Goal: Task Accomplishment & Management: Use online tool/utility

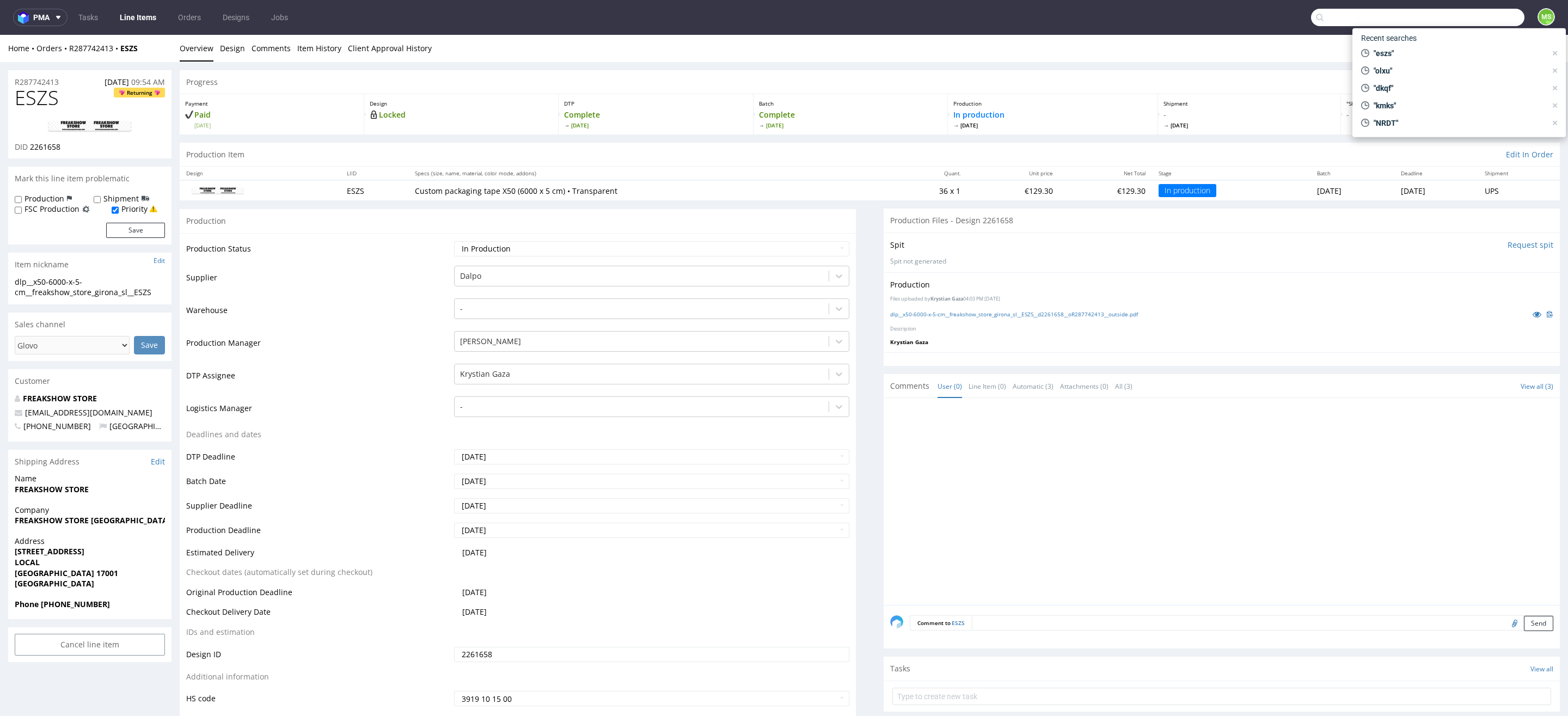
click at [1470, 18] on input "text" at bounding box center [1418, 17] width 213 height 17
click at [136, 19] on link "Line Items" at bounding box center [138, 17] width 50 height 17
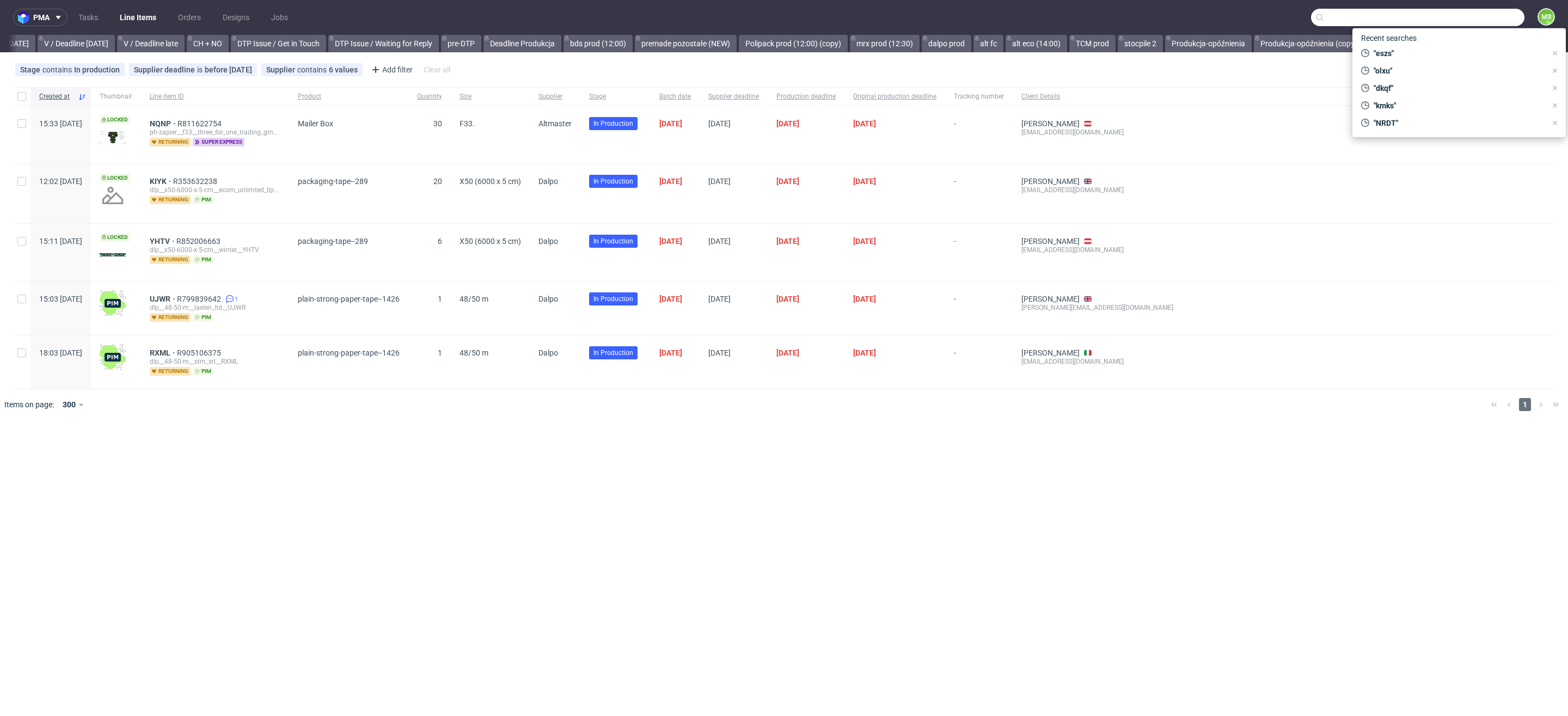
click at [1279, 8] on nav "pma Tasks Line Items Orders Designs Jobs MS" at bounding box center [784, 17] width 1568 height 35
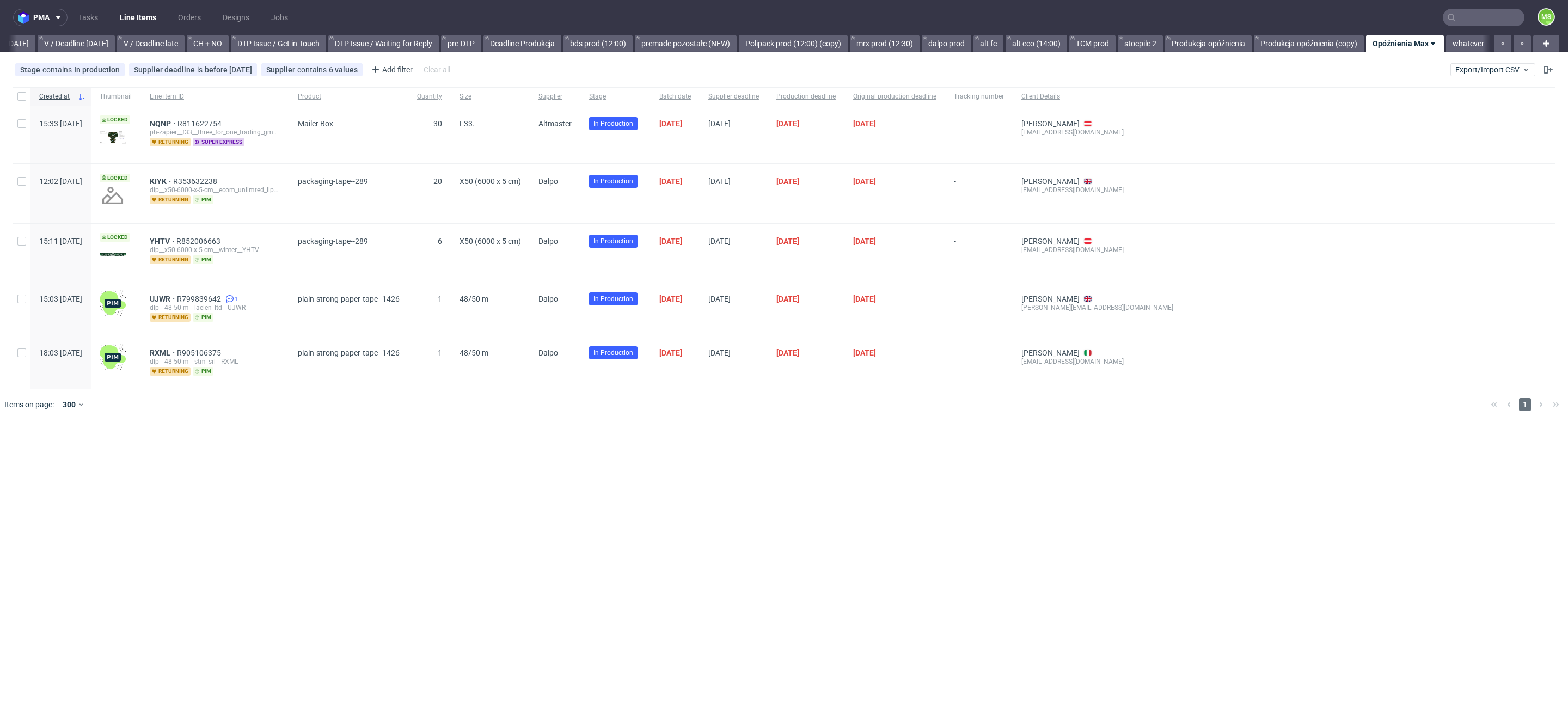
scroll to position [0, 1419]
click at [1458, 71] on span "Export/Import CSV" at bounding box center [1493, 70] width 75 height 9
click at [1456, 114] on link "Import shipments CSV" at bounding box center [1467, 114] width 127 height 17
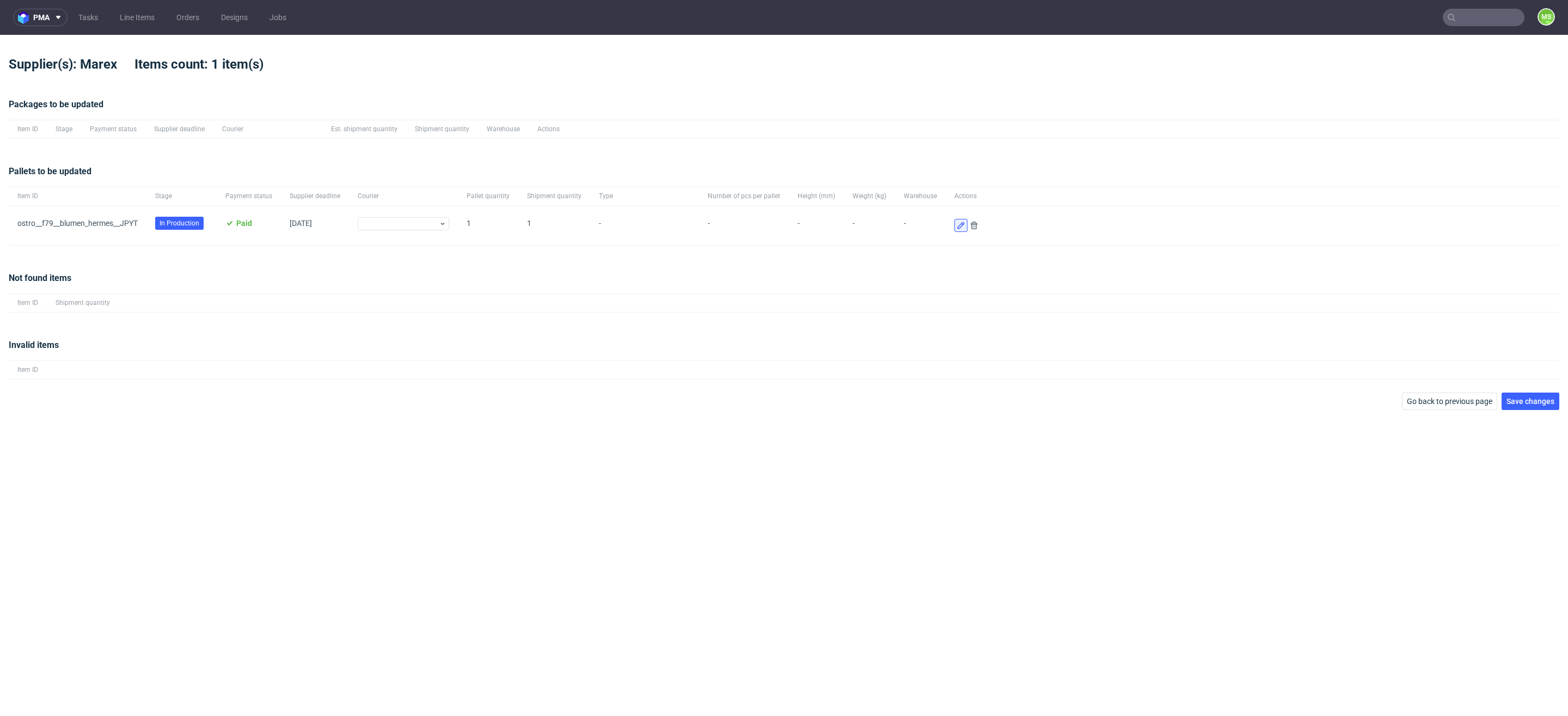
click at [957, 224] on icon at bounding box center [961, 226] width 9 height 9
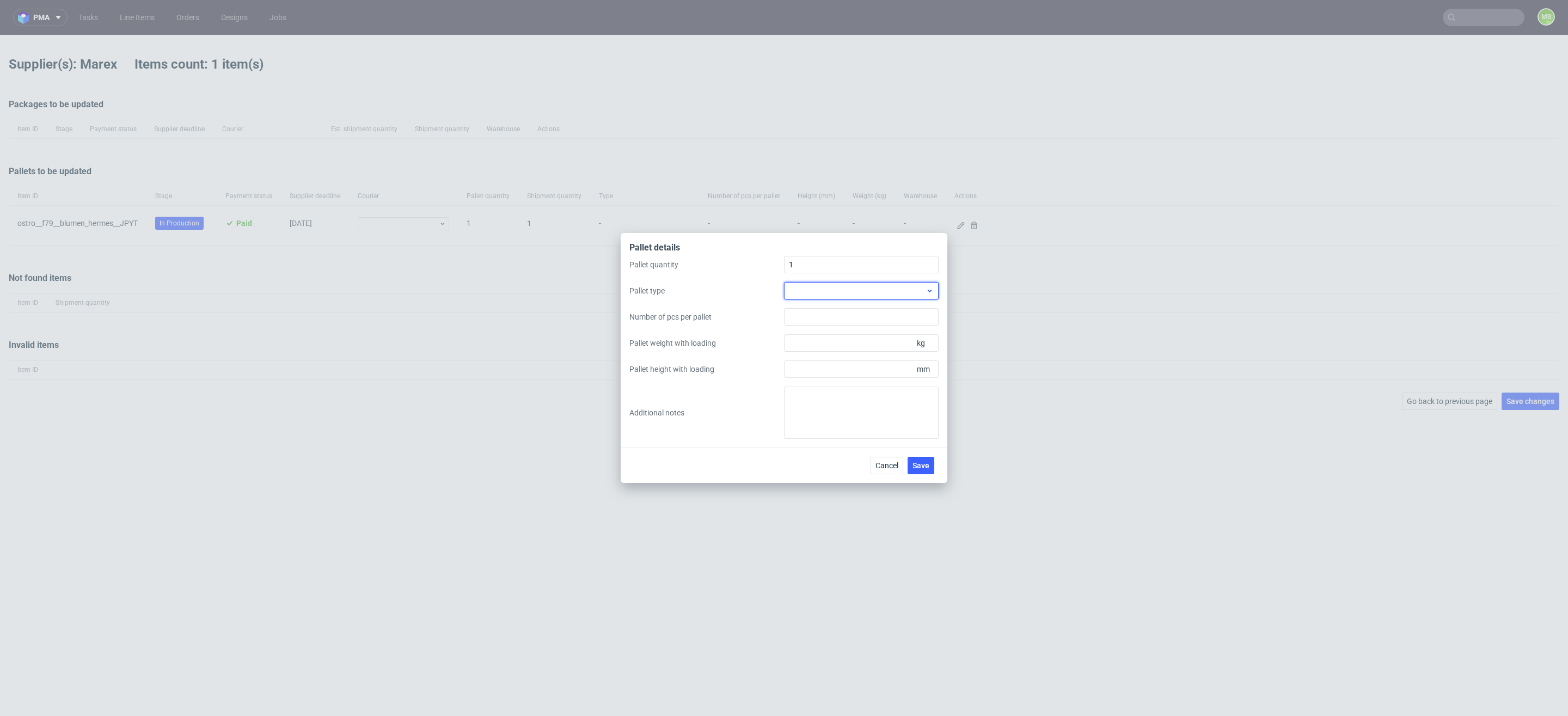
click at [833, 284] on div at bounding box center [861, 290] width 155 height 17
click at [844, 321] on div "EPAL1, 1200 x 800mm" at bounding box center [861, 316] width 146 height 20
click at [870, 342] on input "Pallet weight with loading" at bounding box center [861, 343] width 155 height 17
type input "170"
click at [850, 373] on input "Pallet height with loading" at bounding box center [861, 369] width 155 height 17
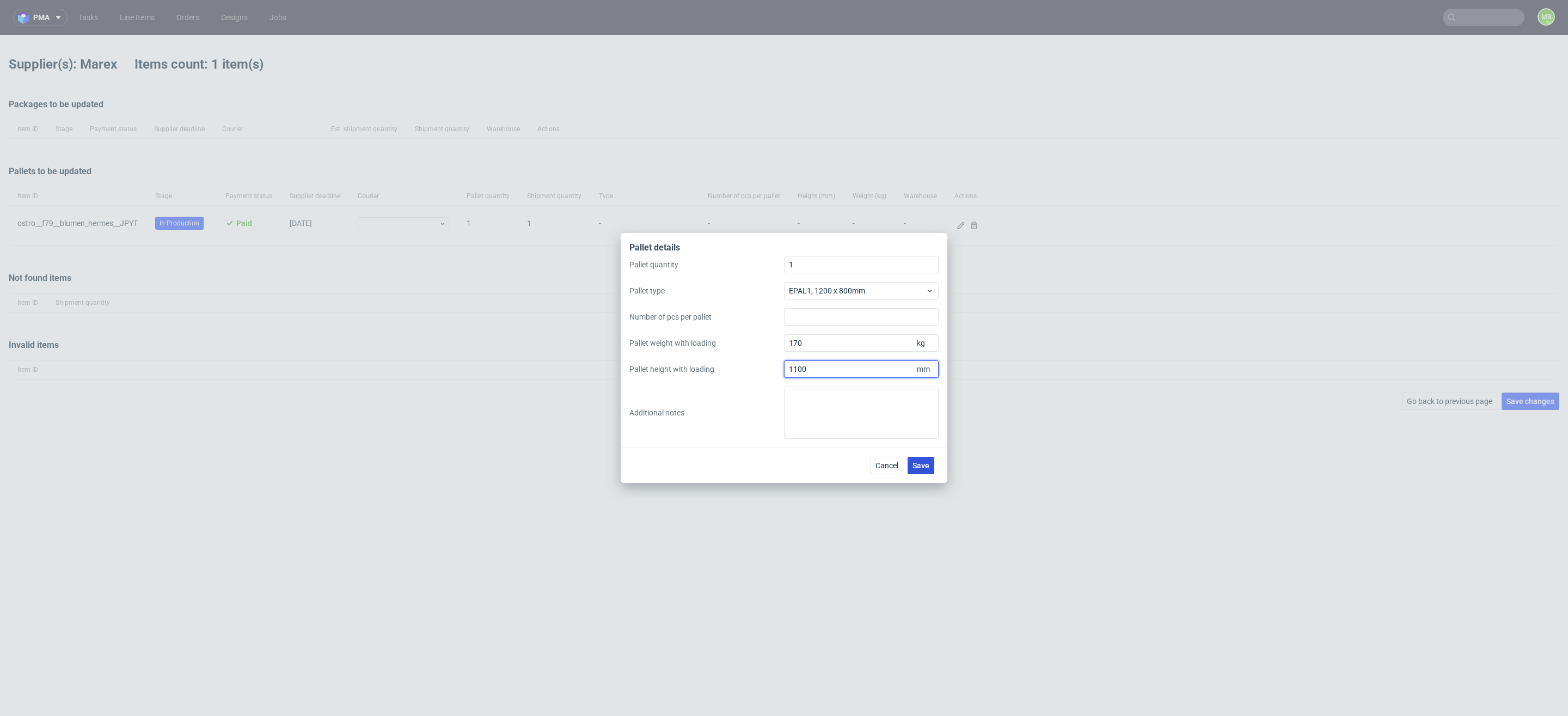
type input "1100"
click at [917, 463] on span "Save" at bounding box center [921, 466] width 17 height 8
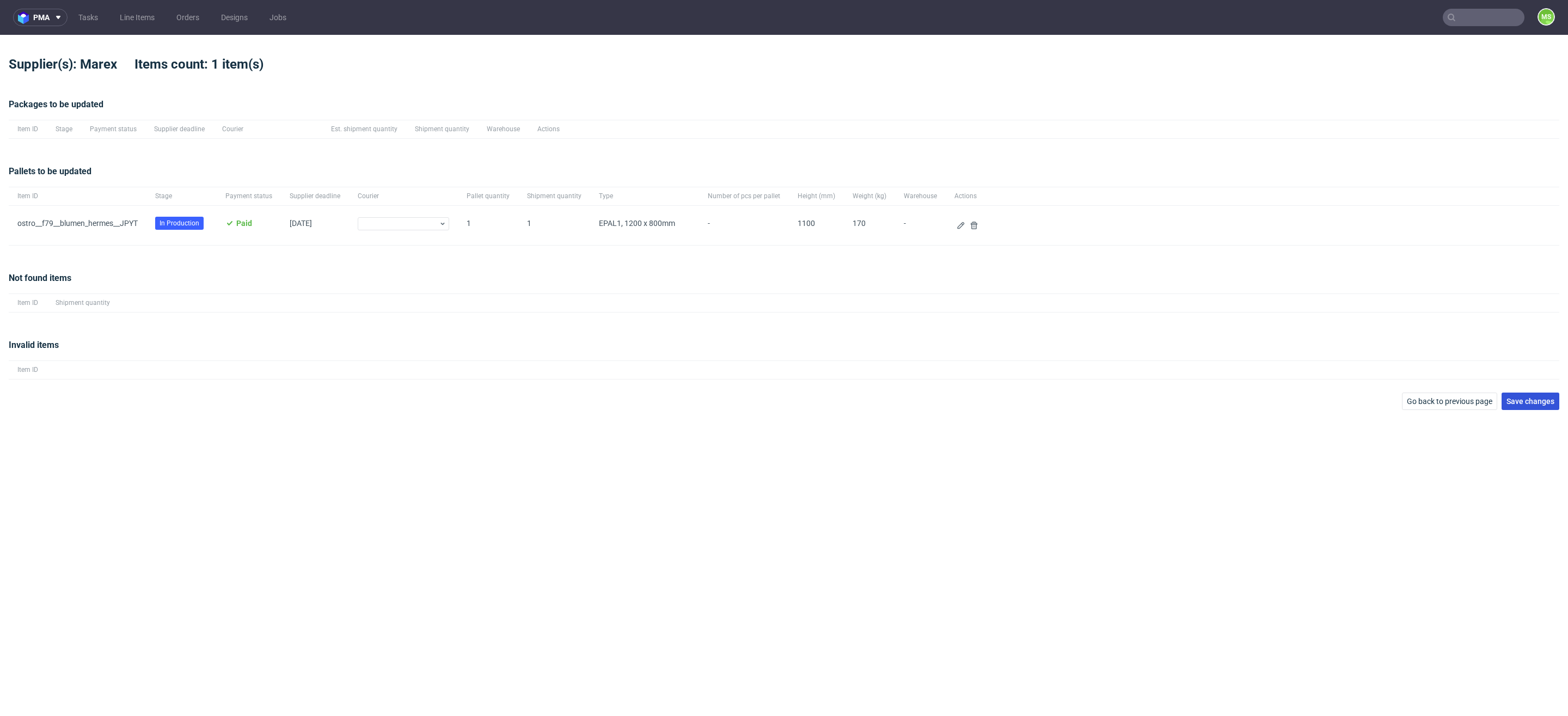
click at [1534, 402] on span "Save changes" at bounding box center [1530, 402] width 48 height 8
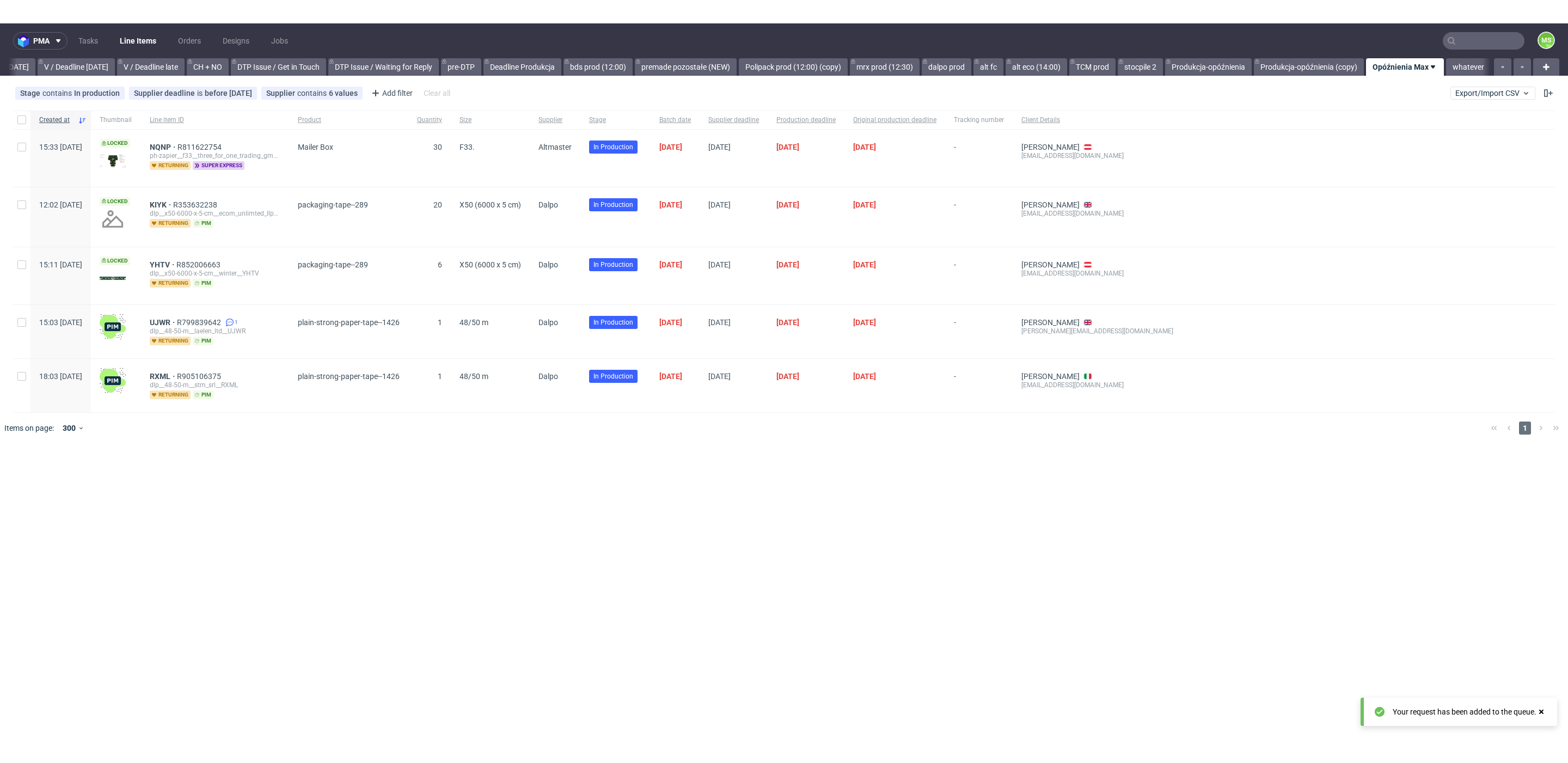
scroll to position [0, 1419]
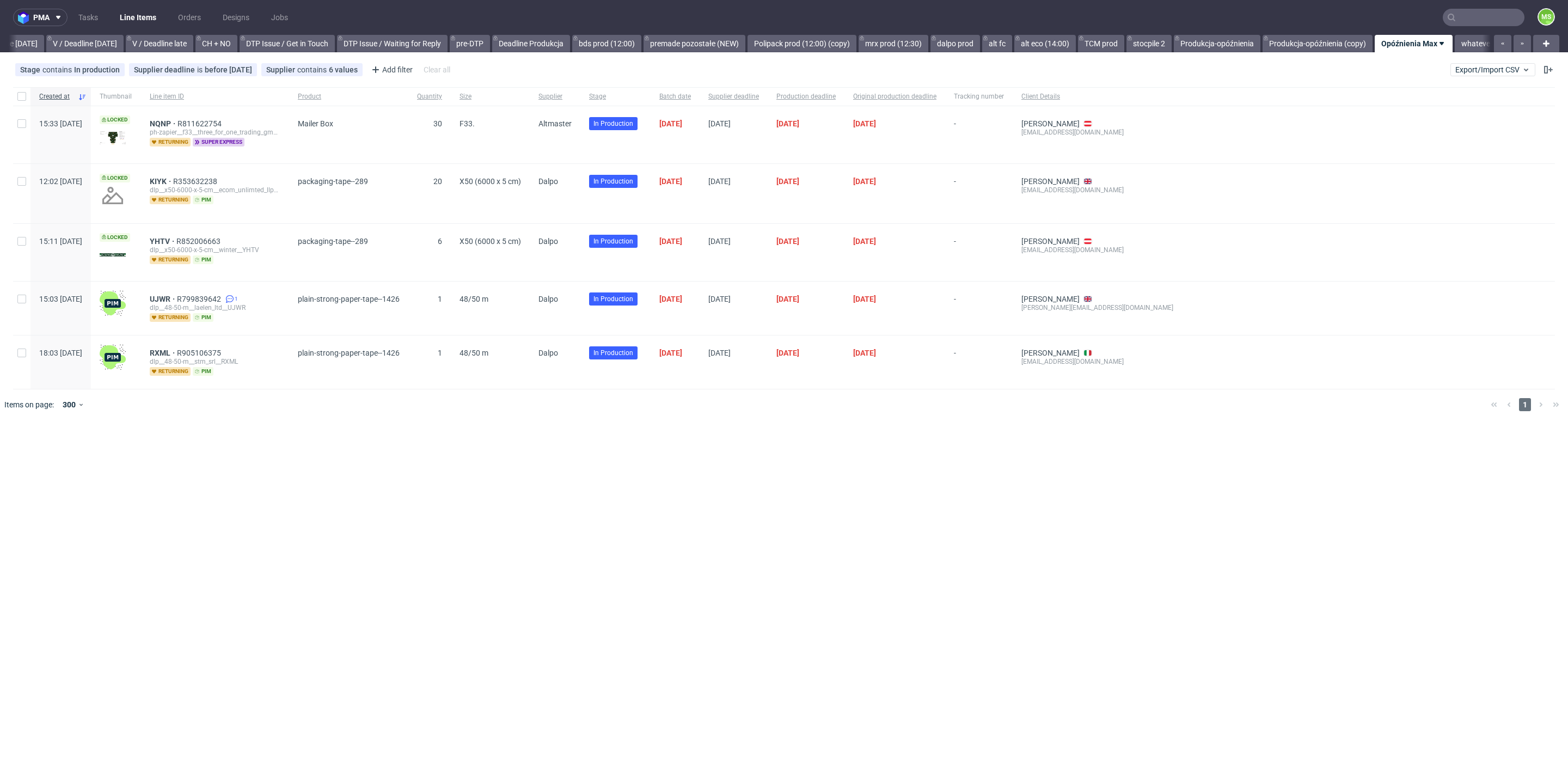
scroll to position [0, 1419]
click at [280, 69] on span "Supplier" at bounding box center [281, 70] width 31 height 9
click at [1017, 38] on link "alt eco (14:00)" at bounding box center [1037, 43] width 62 height 17
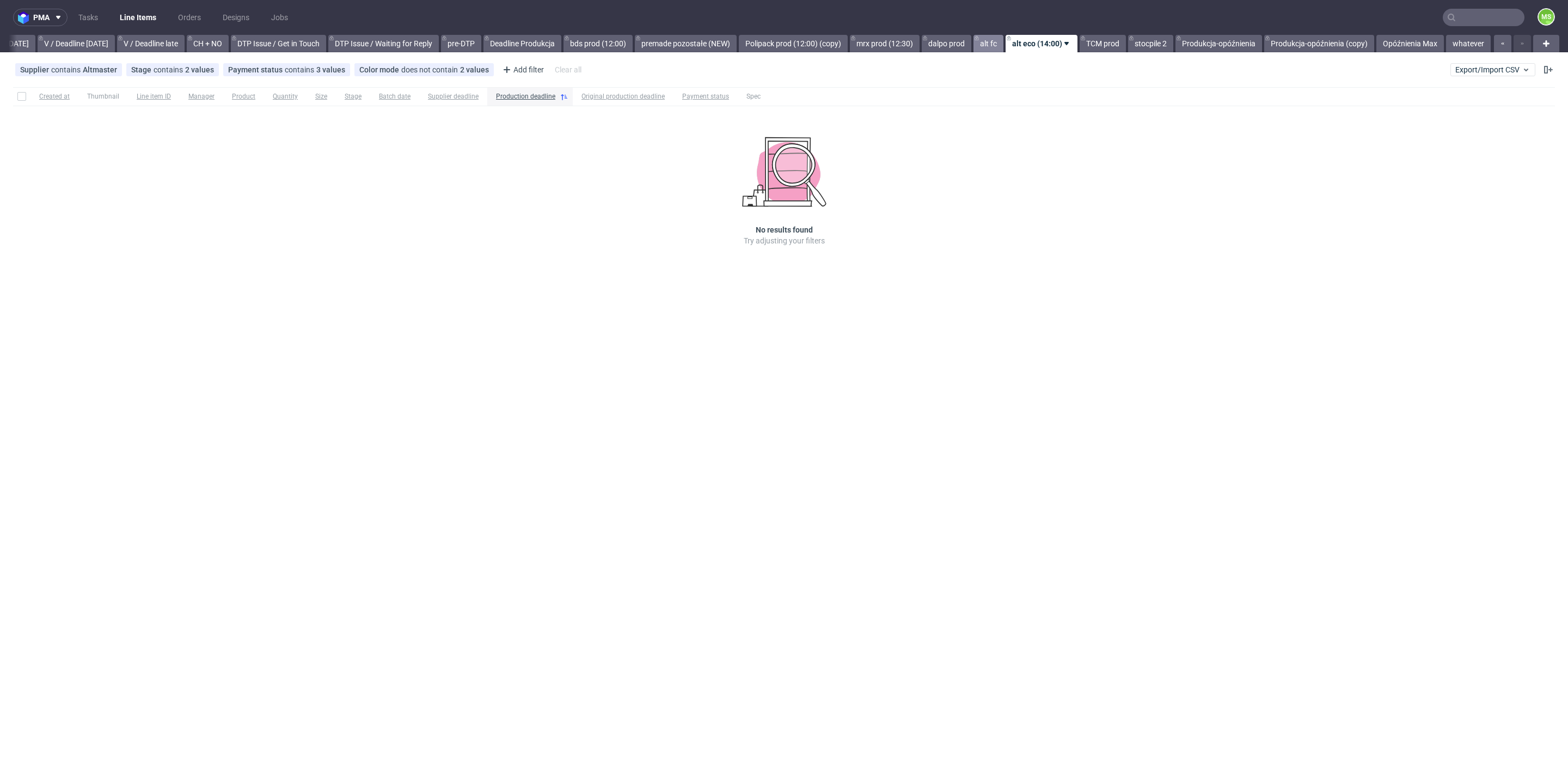
click at [986, 43] on link "alt fc" at bounding box center [988, 43] width 30 height 17
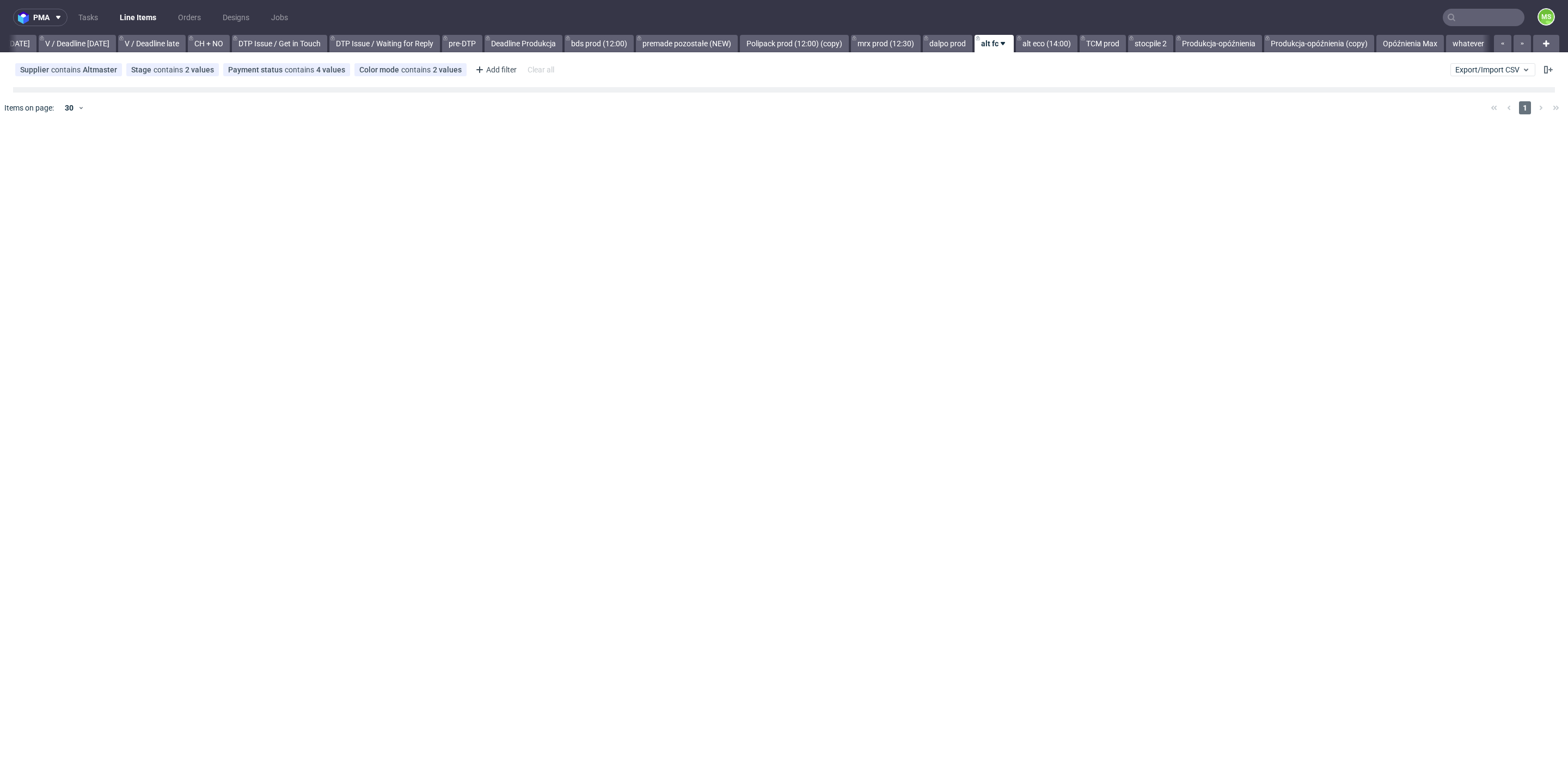
scroll to position [0, 1418]
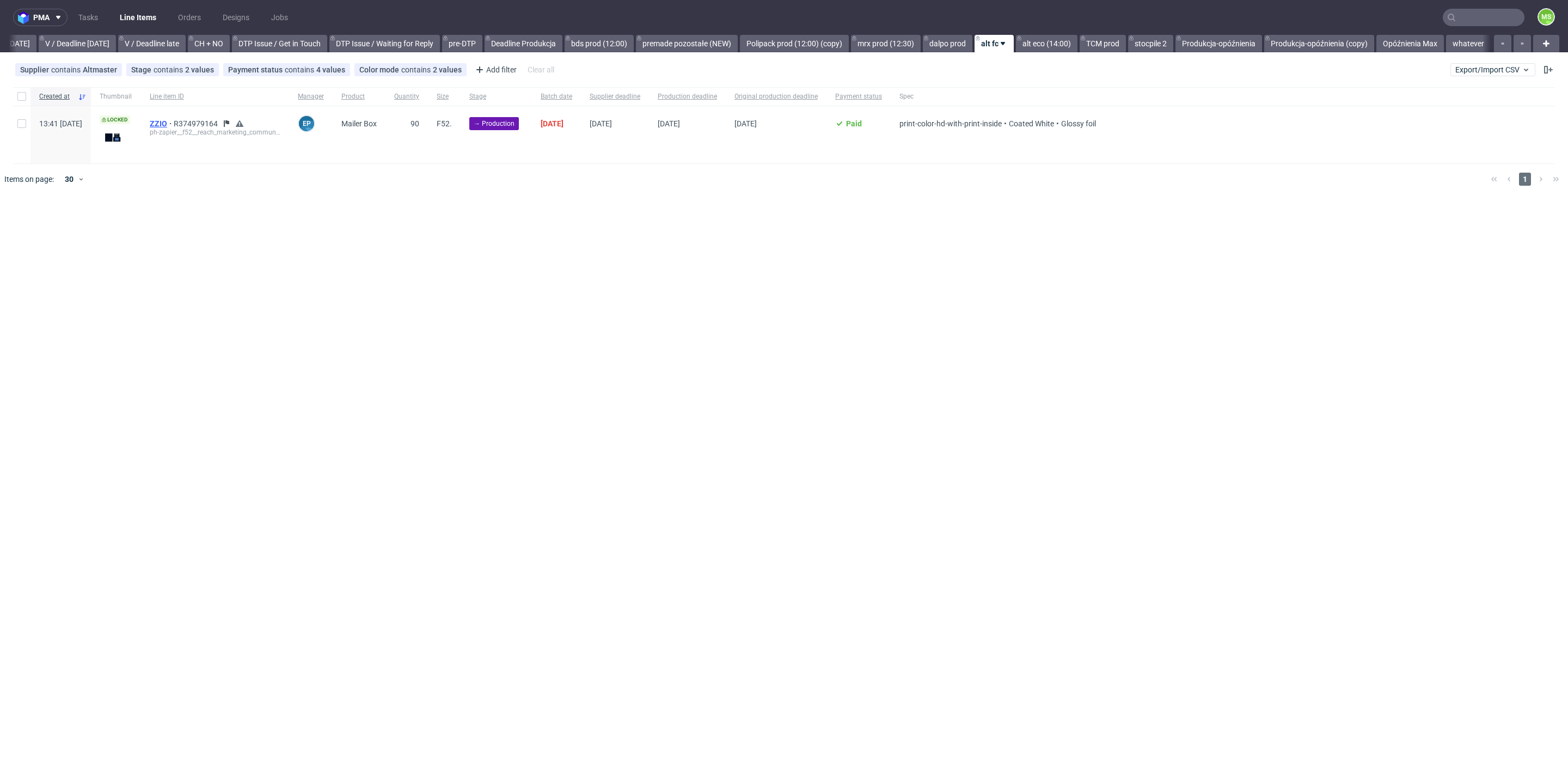
click at [174, 125] on span "ZZIO" at bounding box center [162, 124] width 24 height 9
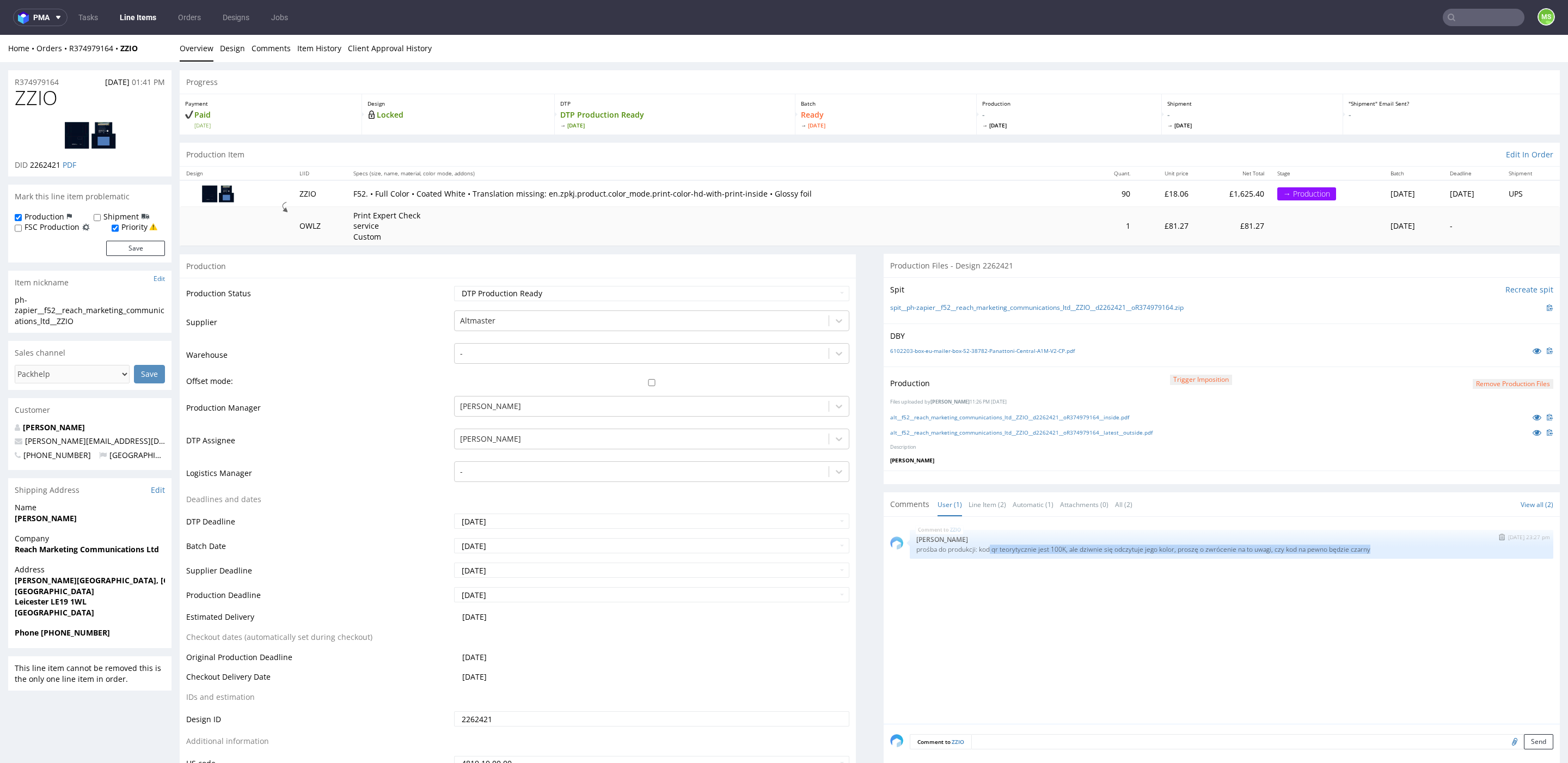
drag, startPoint x: 984, startPoint y: 549, endPoint x: 1079, endPoint y: 554, distance: 95.1
click at [1079, 554] on div "ZZIO 28th Sep 25 | 23:27 pm Elżbieta Jelińska prośba do produkcji: kod qr teory…" at bounding box center [1231, 544] width 643 height 29
click at [964, 413] on link "alt__f52__reach_marketing_communications_ltd__ZZIO__d2262421__oR374979164__insi…" at bounding box center [1010, 417] width 239 height 8
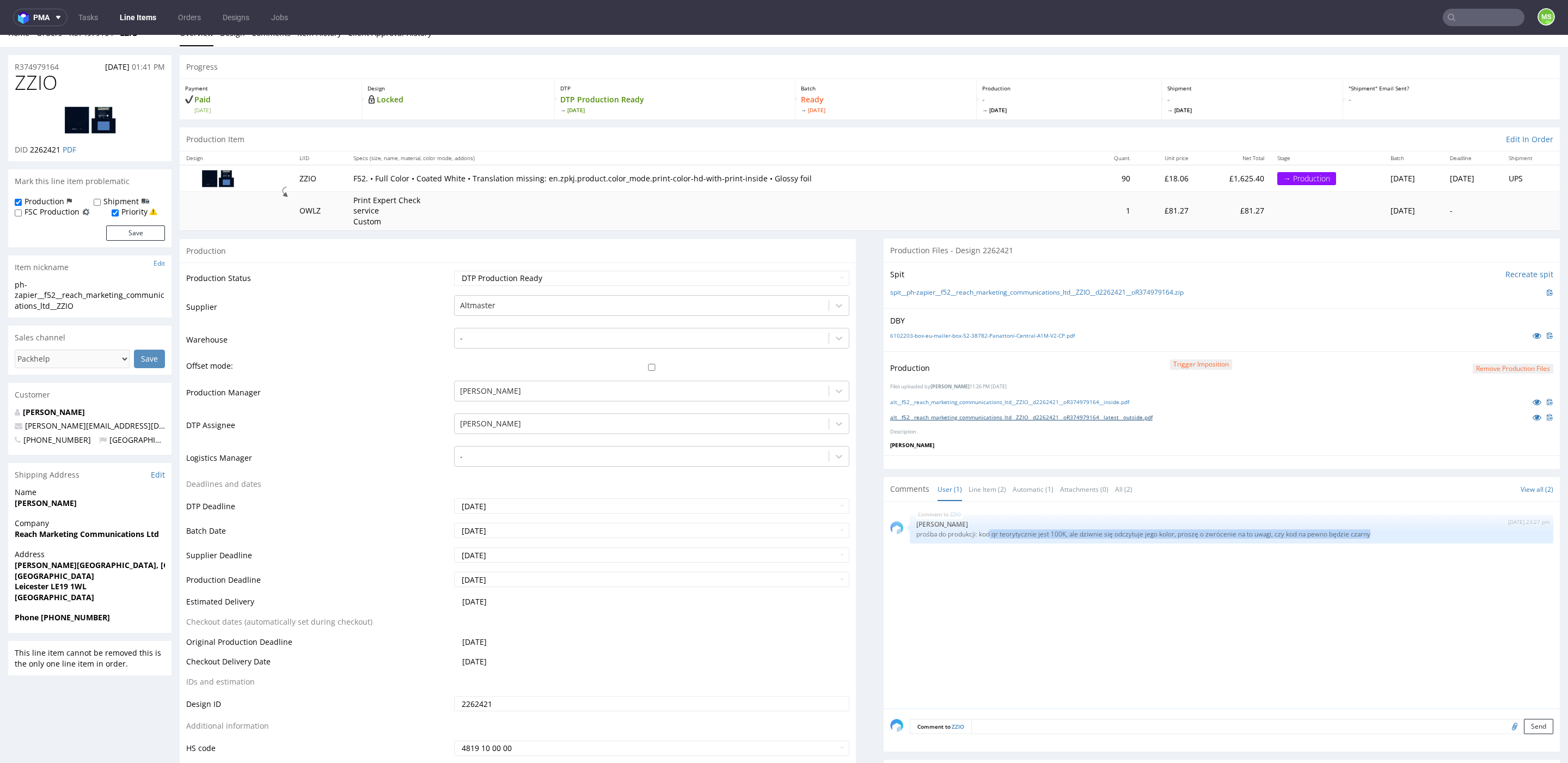
click at [1126, 416] on link "alt__f52__reach_marketing_communications_ltd__ZZIO__d2262421__oR374979164__late…" at bounding box center [1021, 417] width 262 height 8
click at [1018, 580] on div "ZZIO 28th Sep 25 | 23:27 pm Elżbieta Jelińska prośba do produkcji: kod qr teory…" at bounding box center [1224, 608] width 670 height 201
drag, startPoint x: 1073, startPoint y: 531, endPoint x: 1129, endPoint y: 531, distance: 56.0
click at [1129, 531] on p "prośba do produkcji: kod qr teorytycznie jest 100K, ale dziwnie się odczytuje j…" at bounding box center [1231, 534] width 631 height 8
drag, startPoint x: 1163, startPoint y: 531, endPoint x: 1385, endPoint y: 531, distance: 222.0
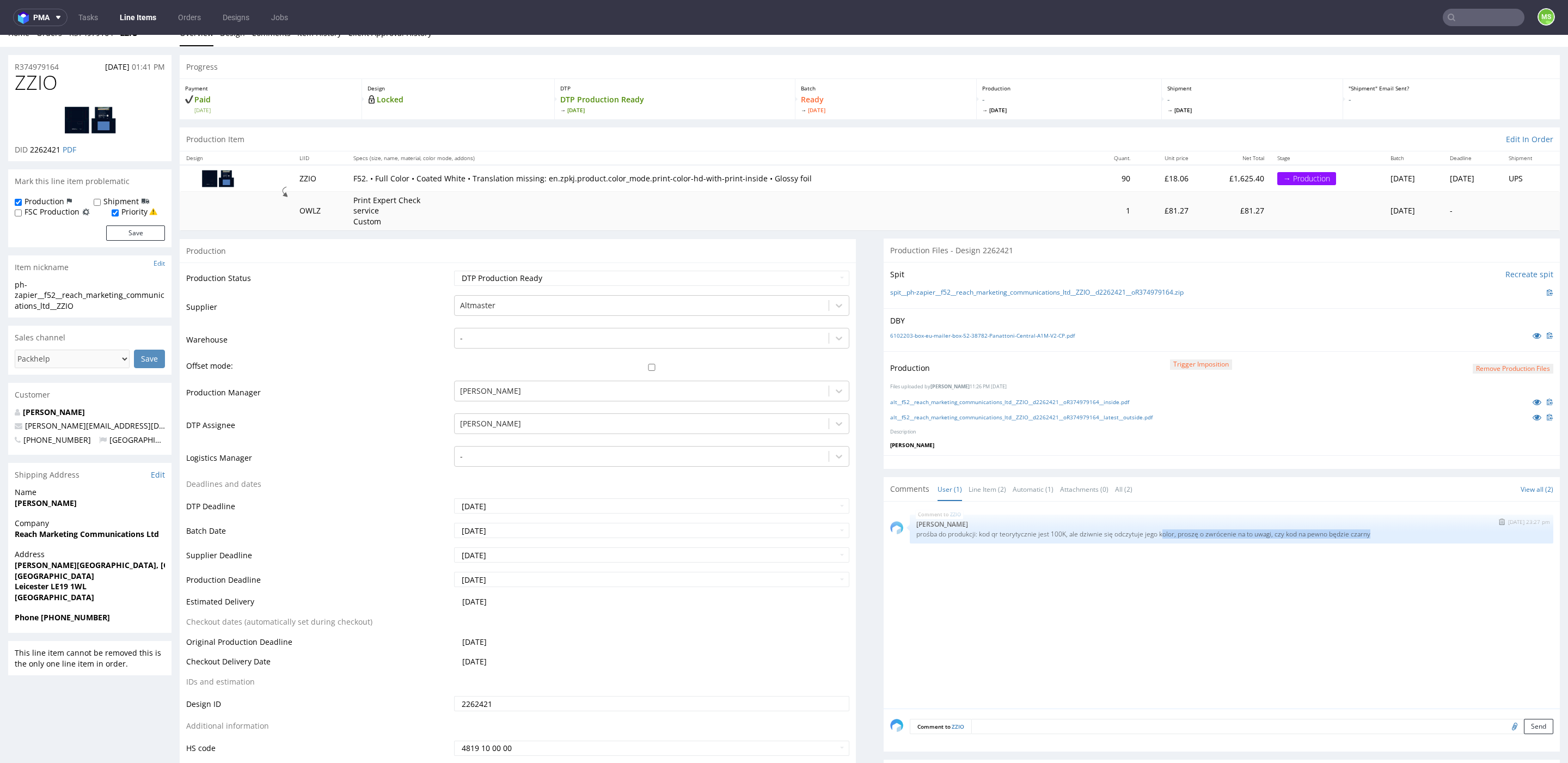
click at [1380, 531] on p "prośba do produkcji: kod qr teorytycznie jest 100K, ale dziwnie się odczytuje j…" at bounding box center [1231, 534] width 631 height 8
drag, startPoint x: 1411, startPoint y: 533, endPoint x: 1415, endPoint y: 529, distance: 5.7
click at [1412, 532] on p "prośba do produkcji: kod qr teorytycznie jest 100K, ale dziwnie się odczytuje j…" at bounding box center [1231, 534] width 631 height 8
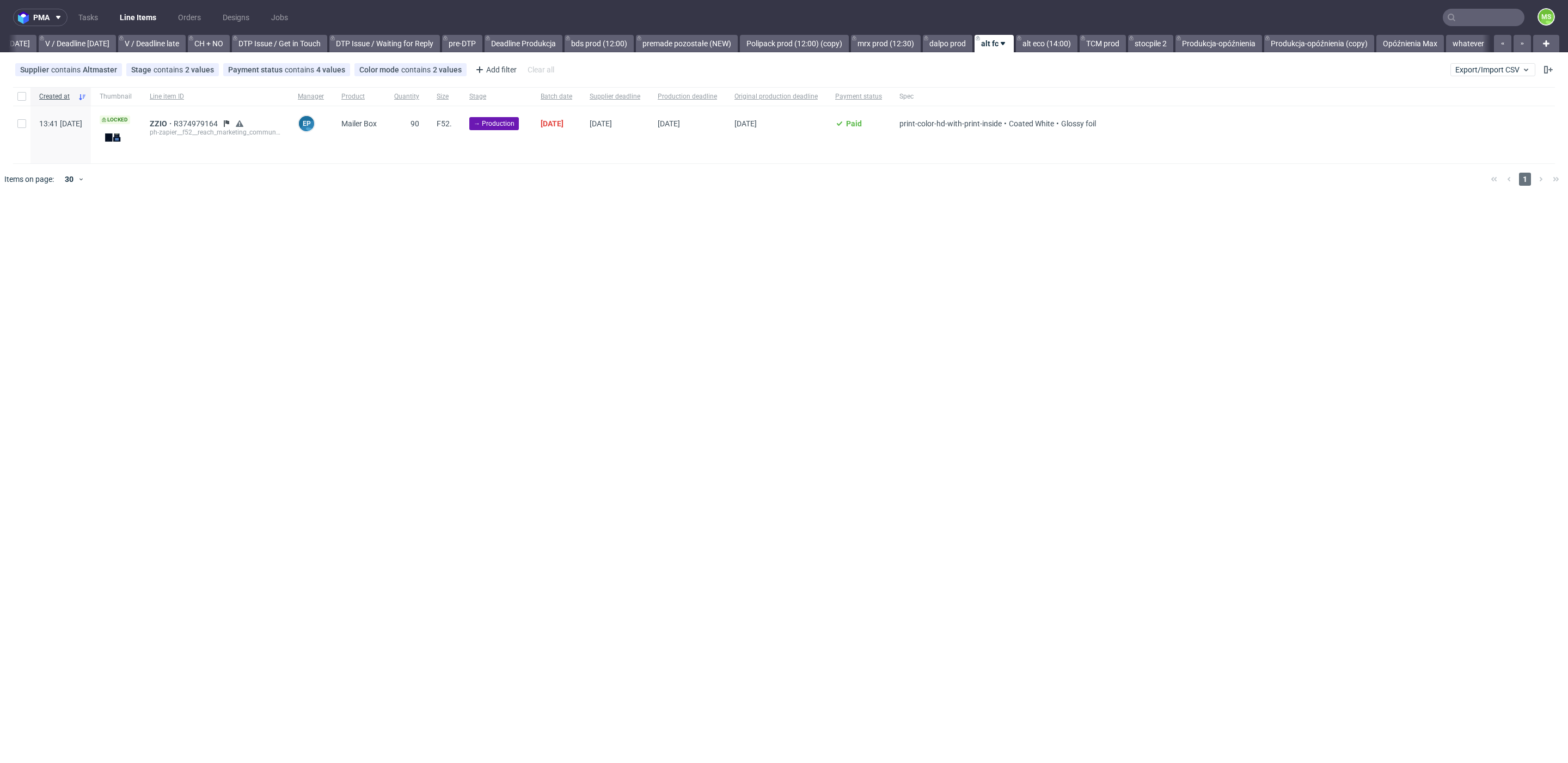
scroll to position [0, 1418]
click at [883, 41] on link "mrx prod (12:30)" at bounding box center [885, 43] width 70 height 17
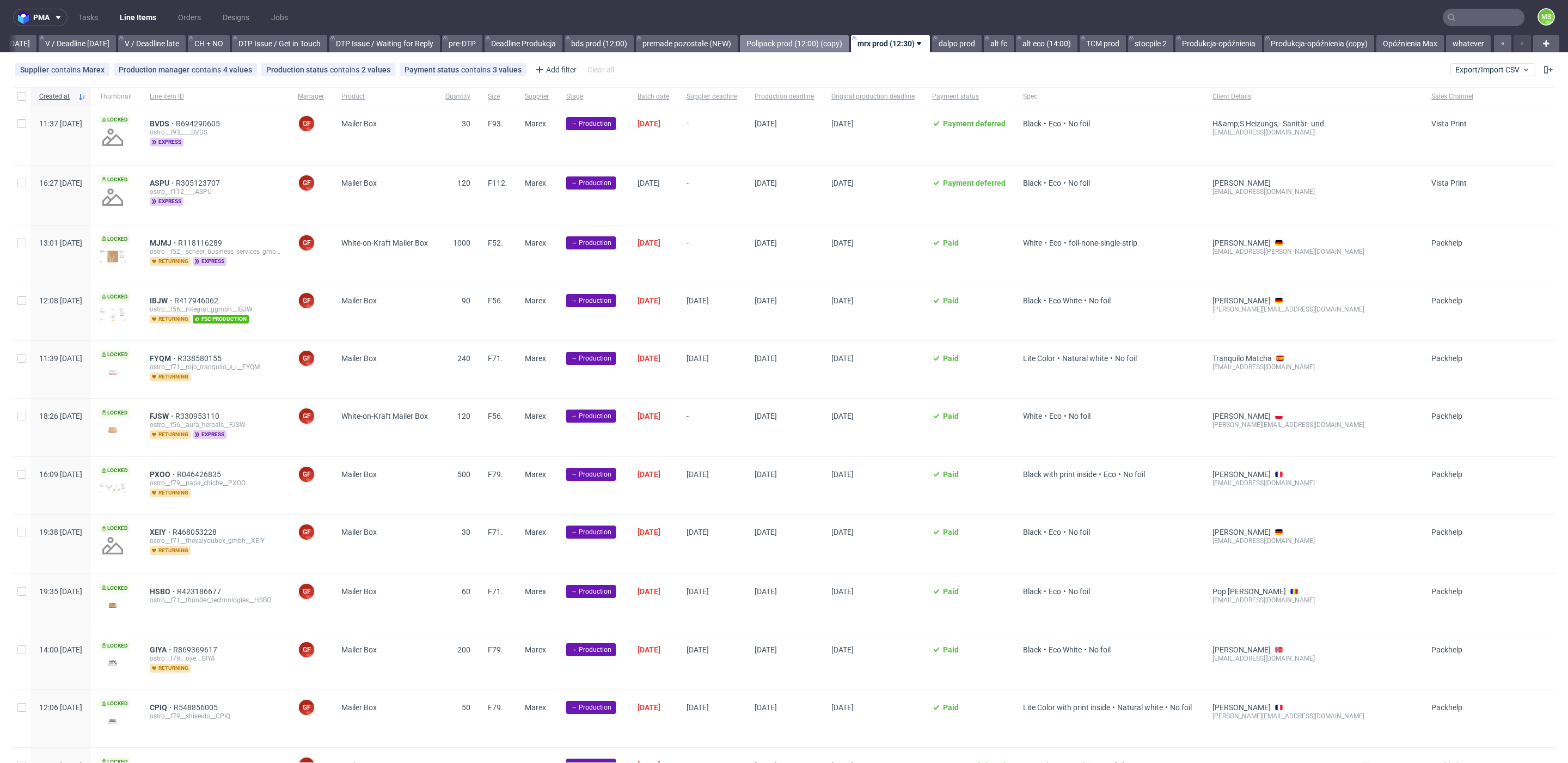
click at [813, 46] on link "Polipack prod (12:00) (copy)" at bounding box center [794, 43] width 109 height 17
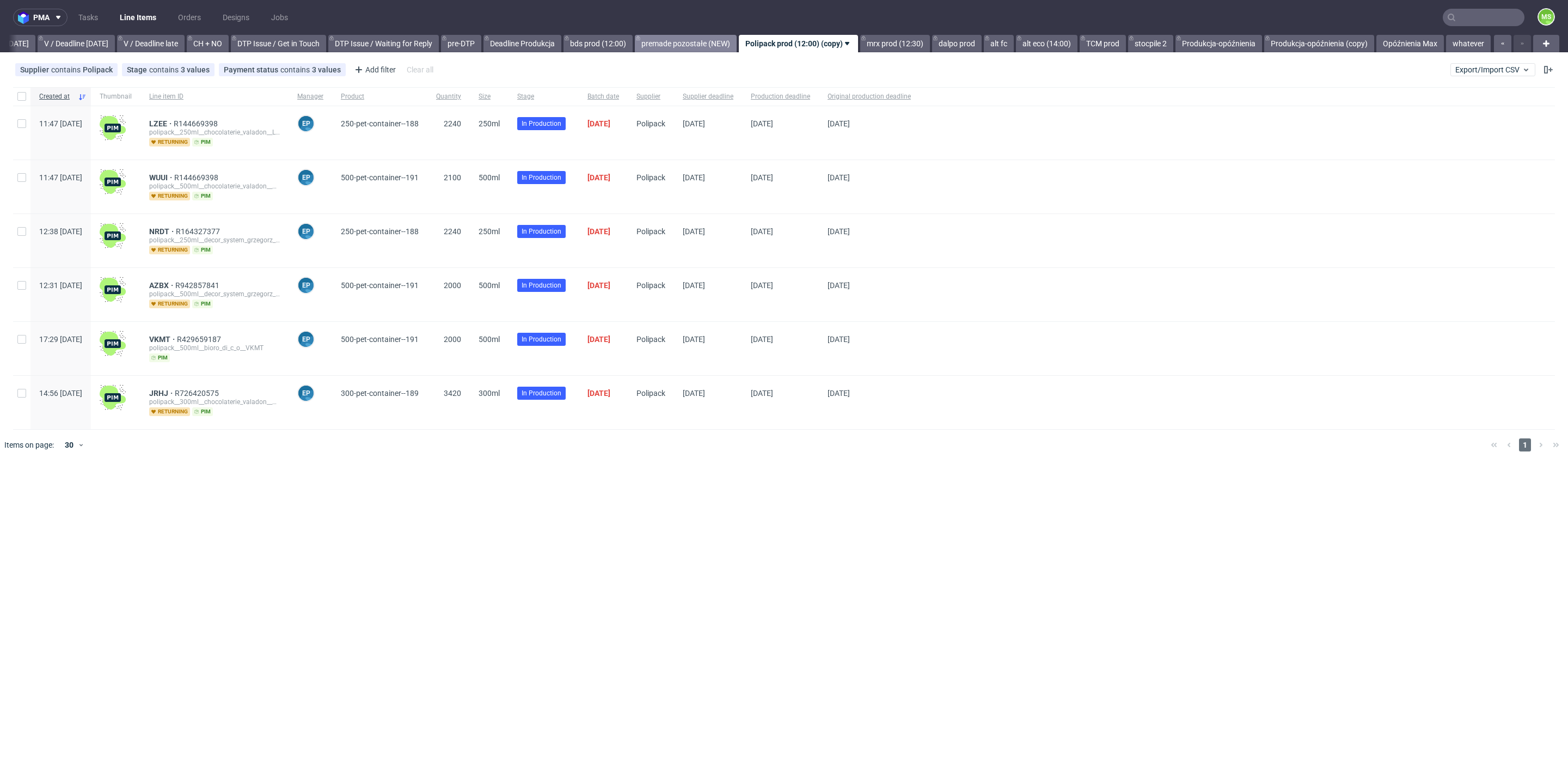
click at [670, 41] on link "premade pozostałe (NEW)" at bounding box center [686, 43] width 101 height 17
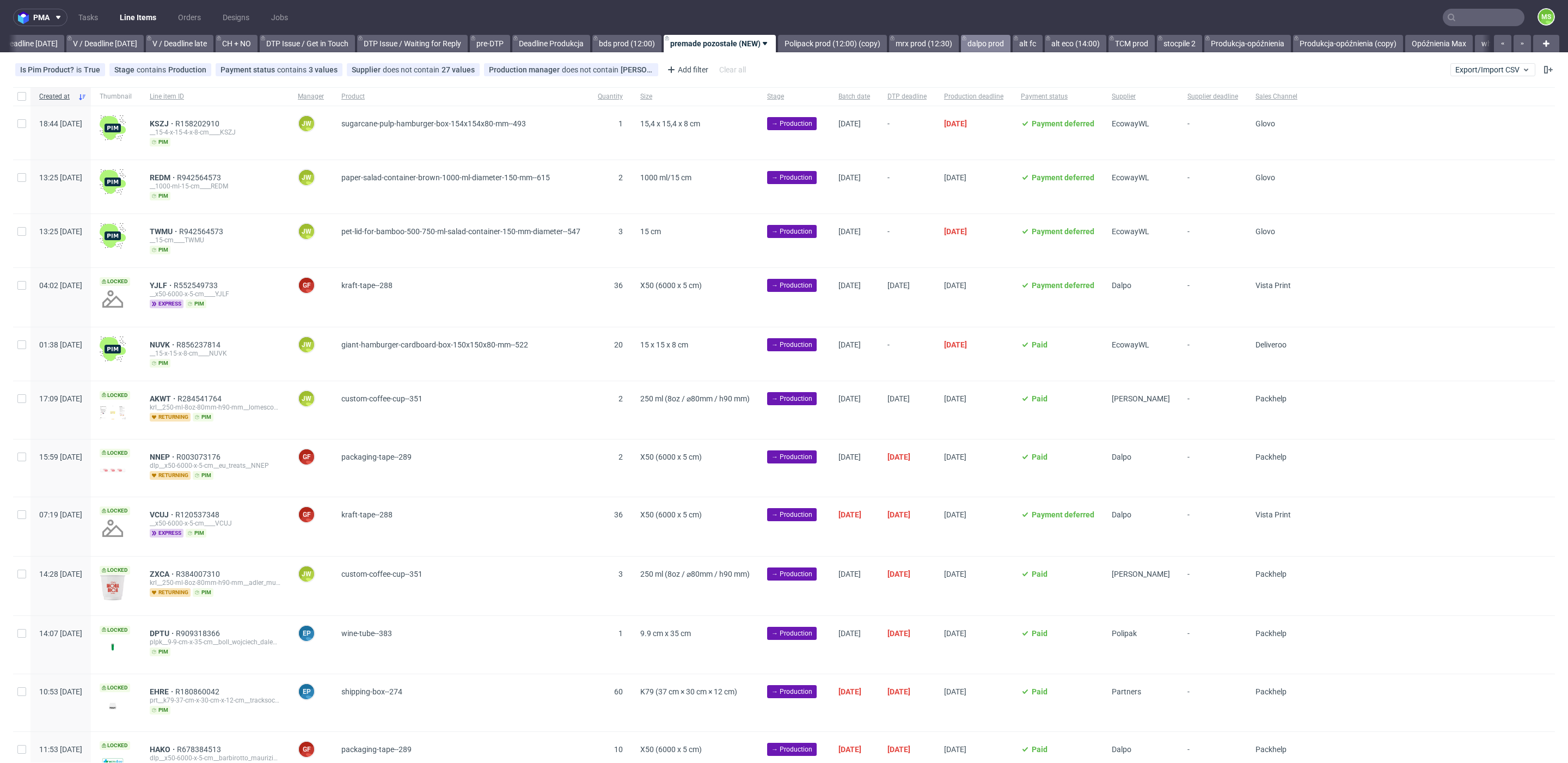
click at [1010, 40] on link "dalpo prod" at bounding box center [985, 43] width 50 height 17
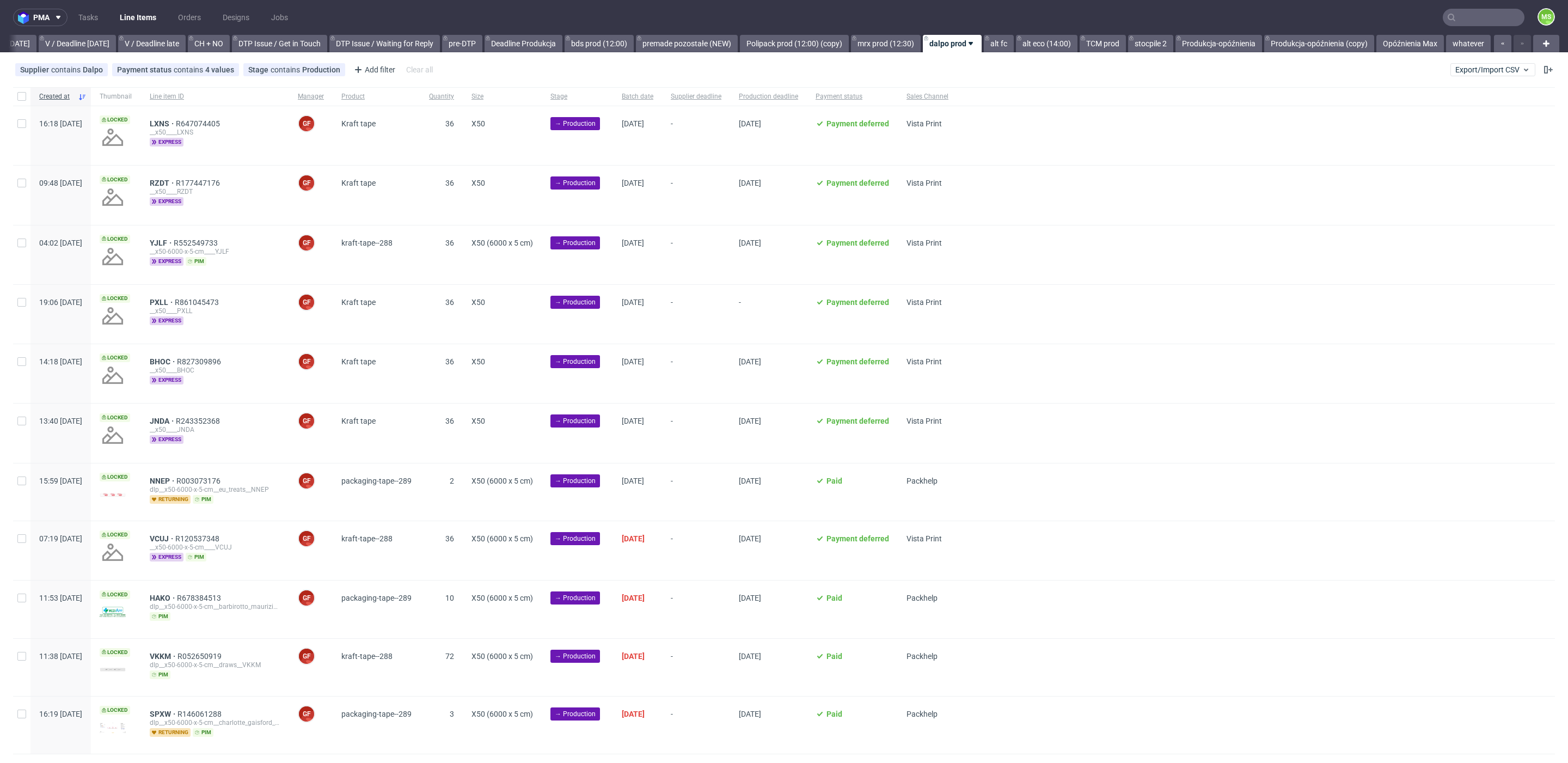
scroll to position [23, 0]
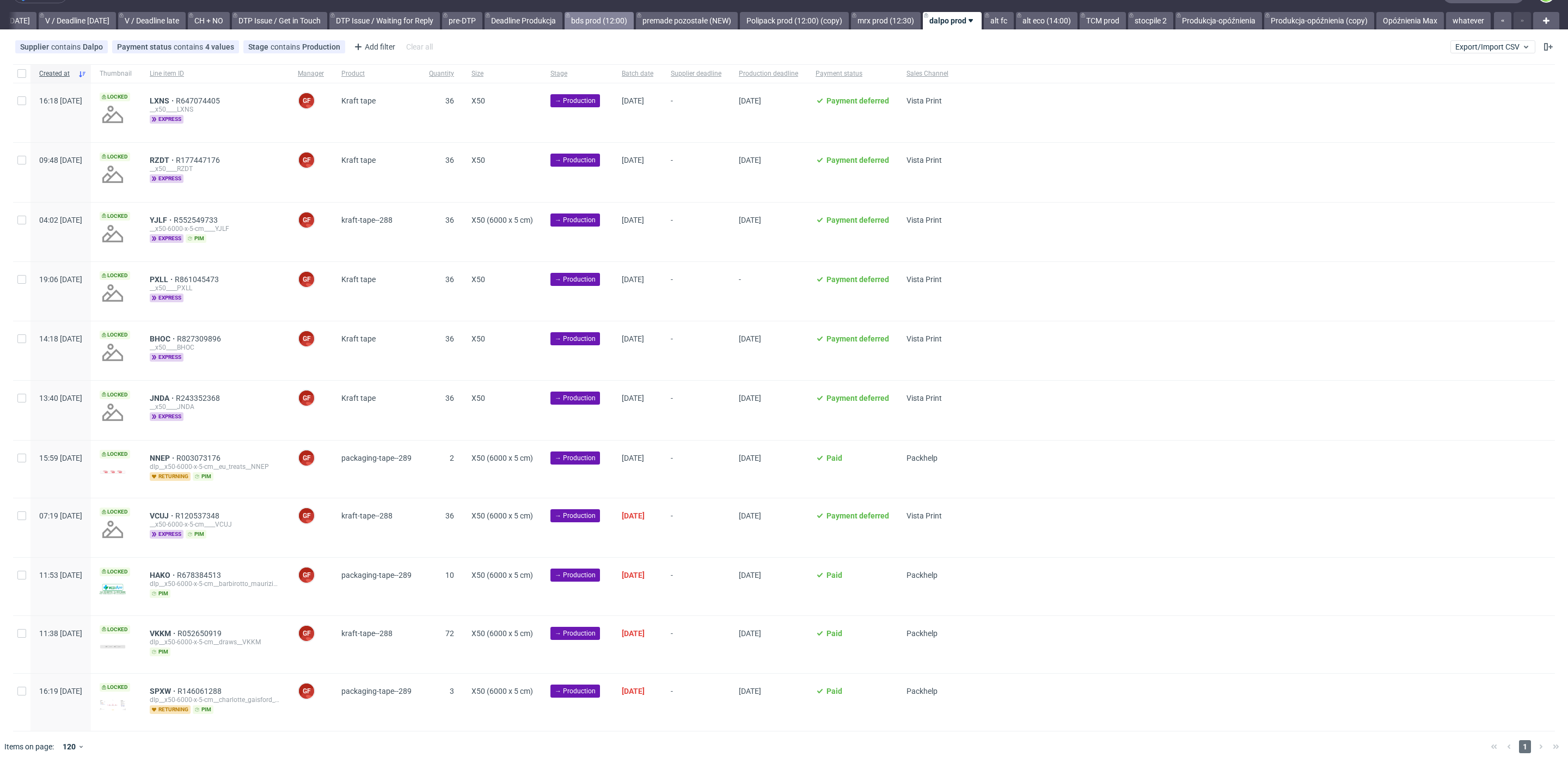
click at [604, 19] on link "bds prod (12:00)" at bounding box center [599, 20] width 69 height 17
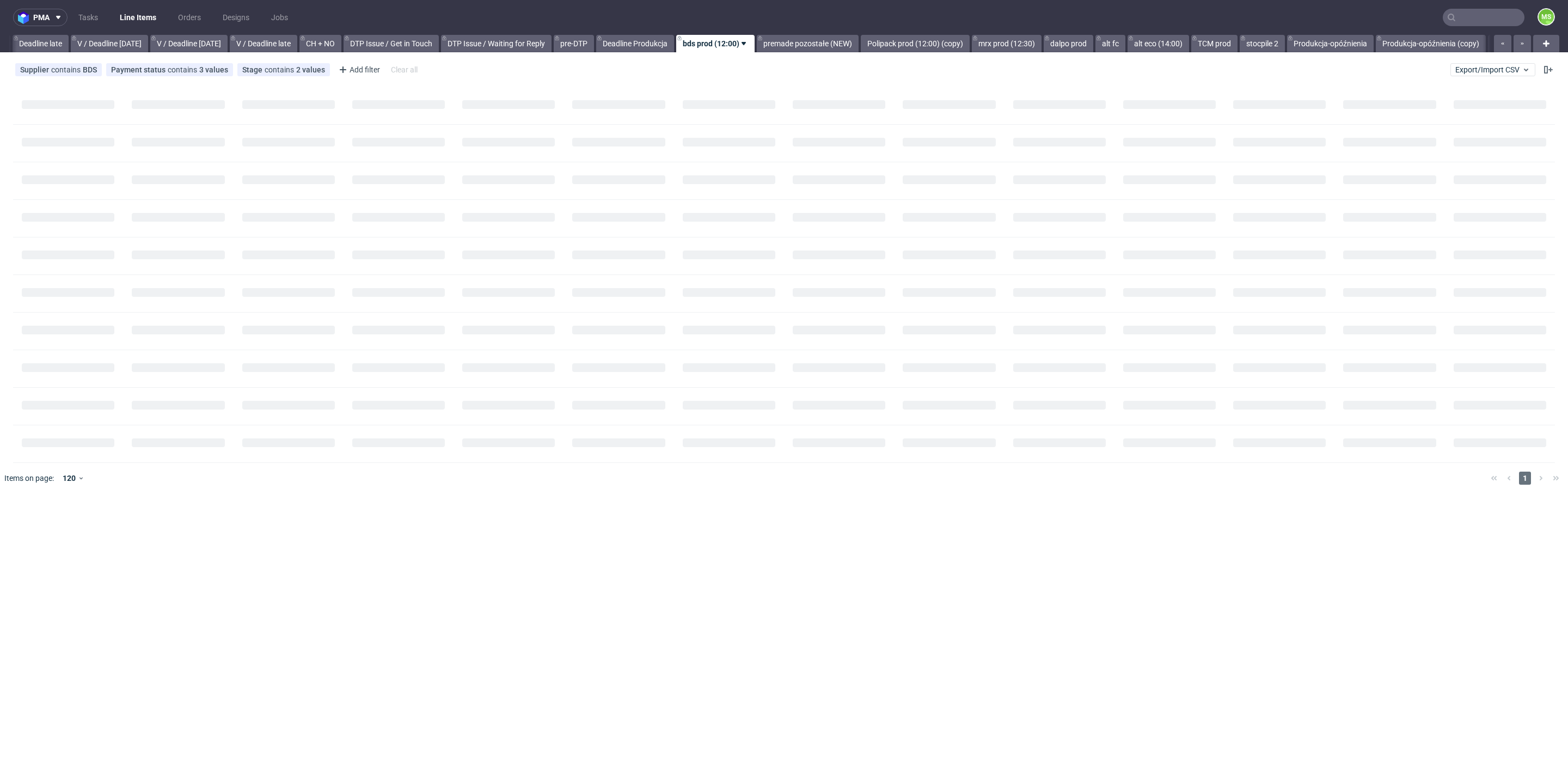
scroll to position [0, 1273]
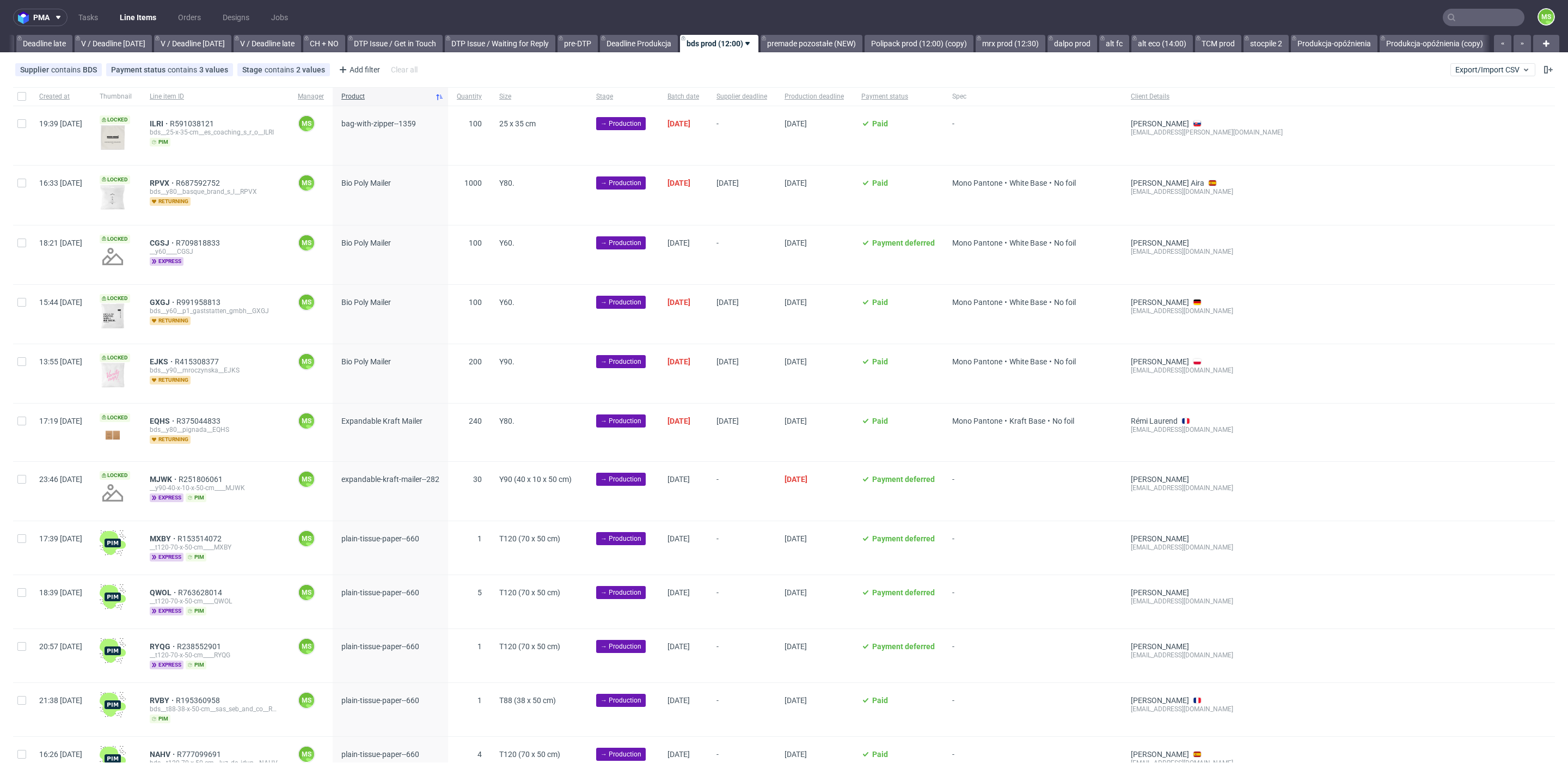
click at [26, 90] on div at bounding box center [21, 96] width 17 height 19
checkbox input "true"
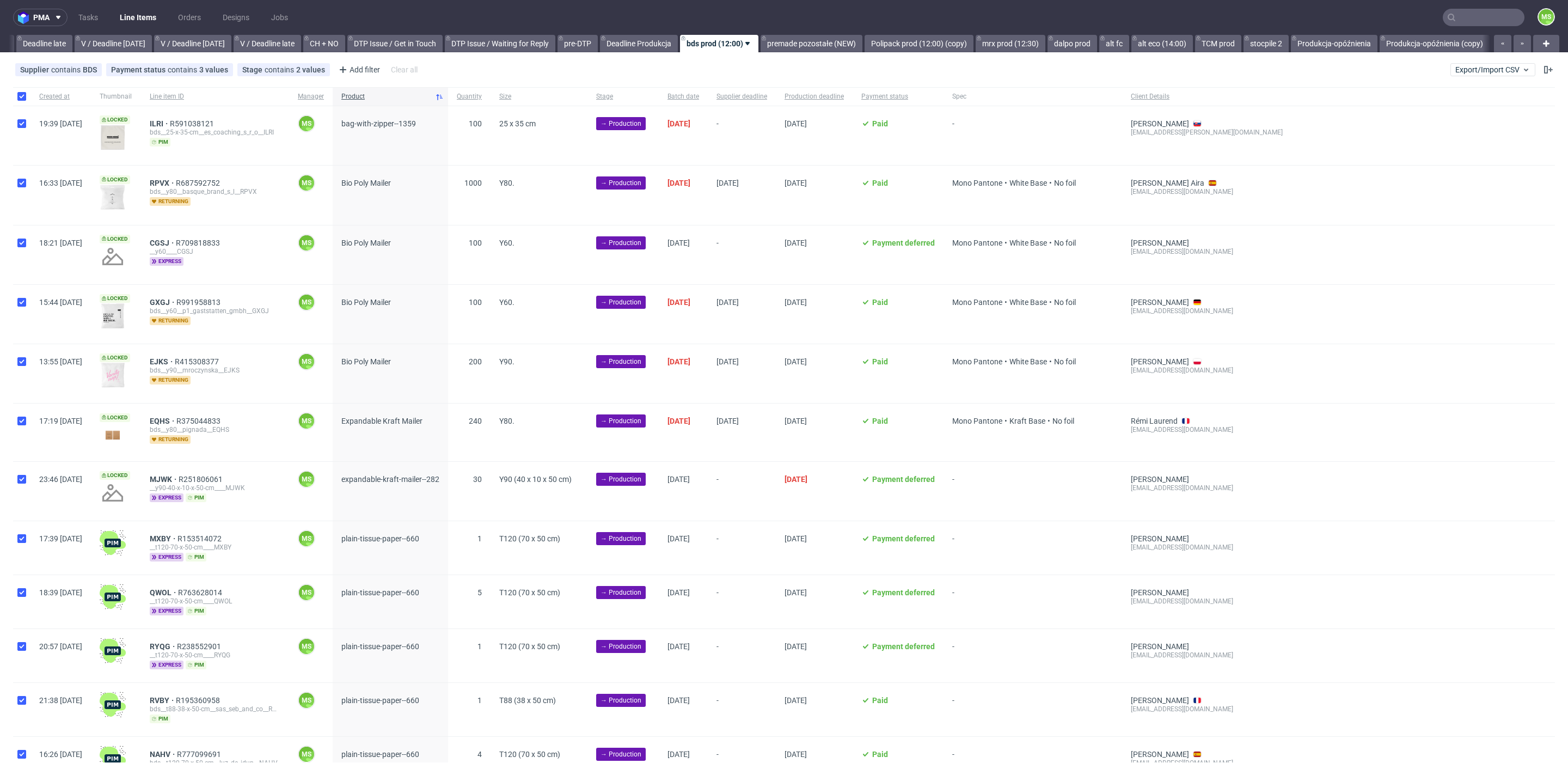
checkbox input "true"
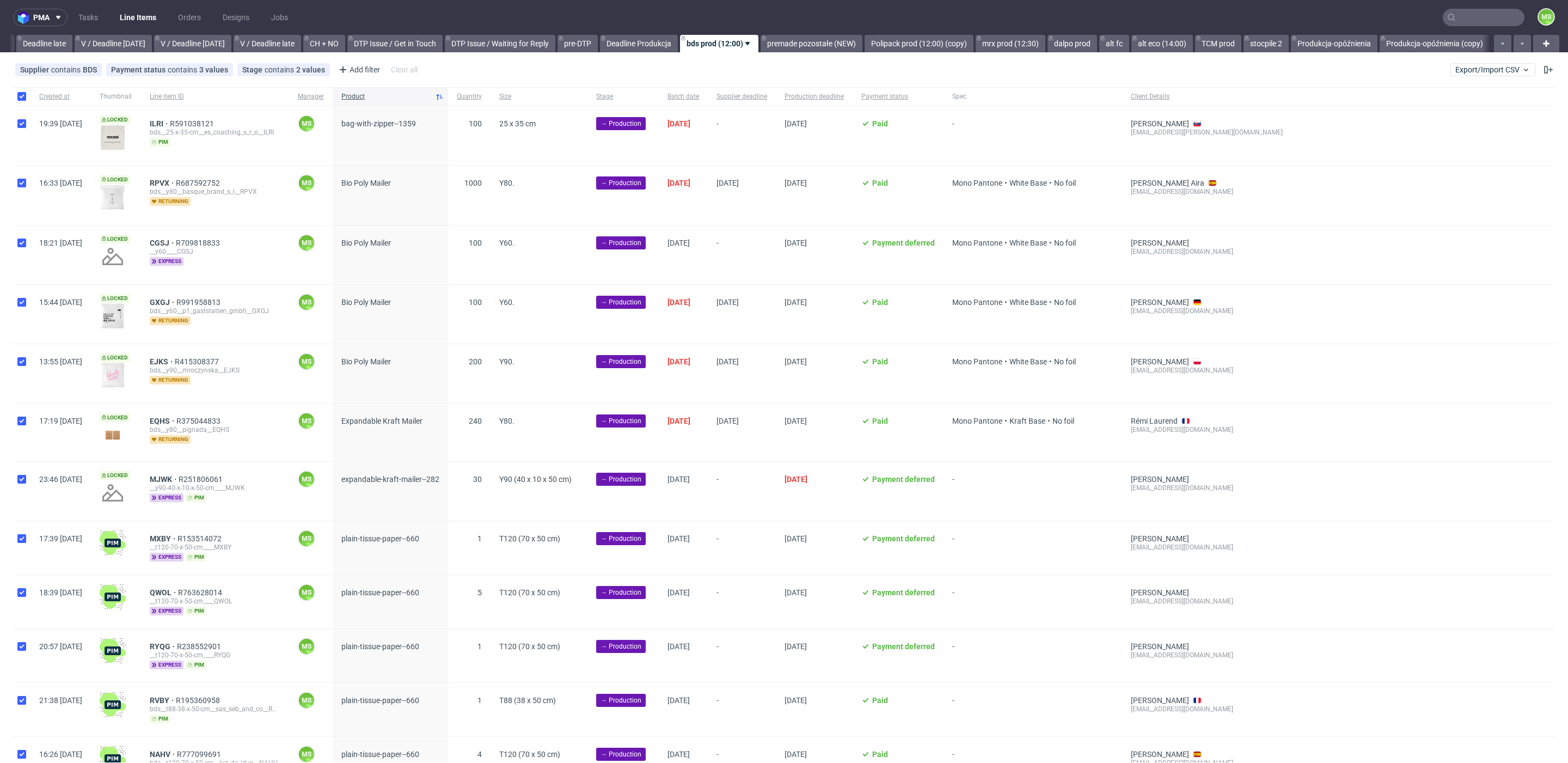
checkbox input "true"
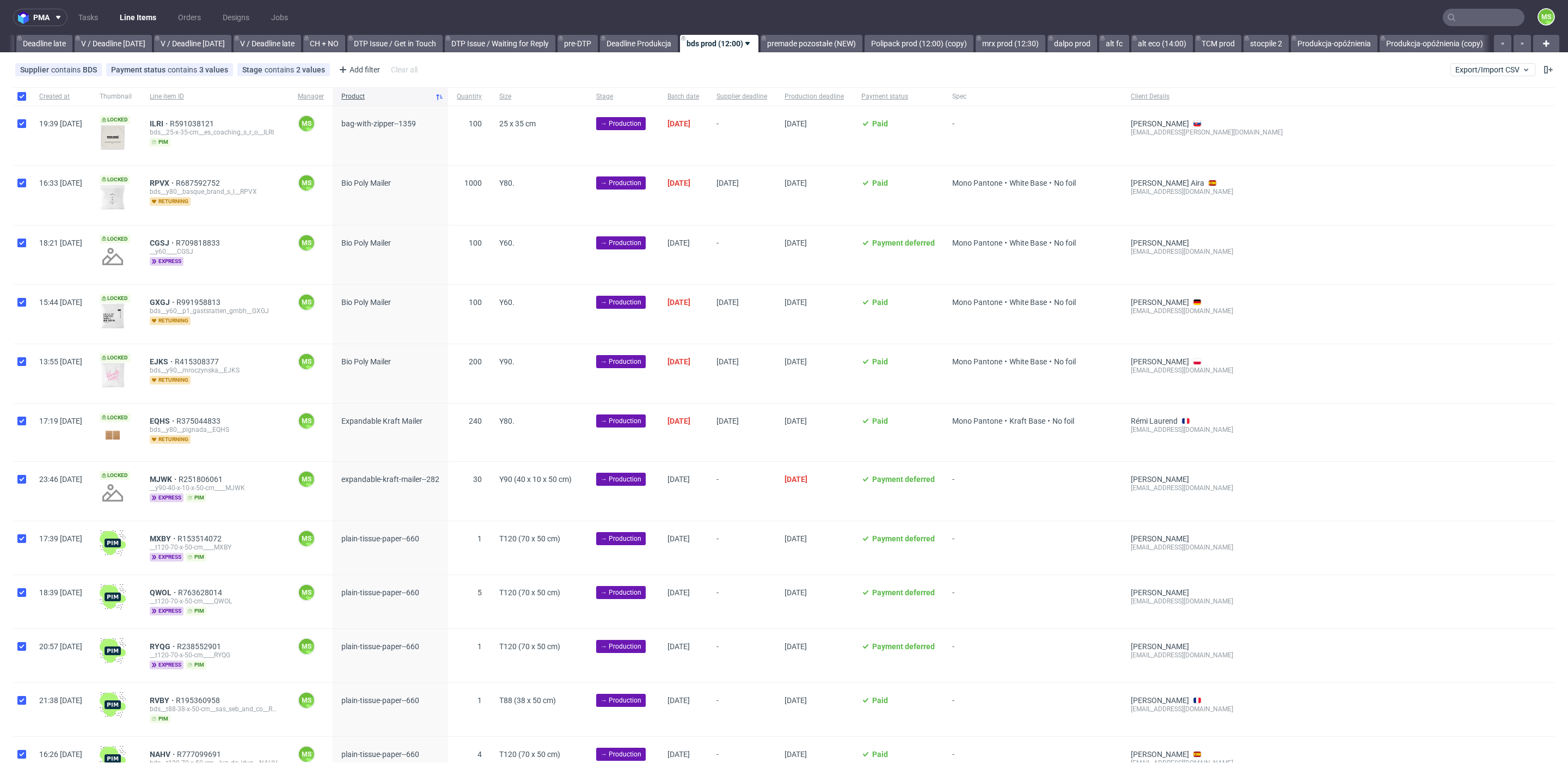
checkbox input "true"
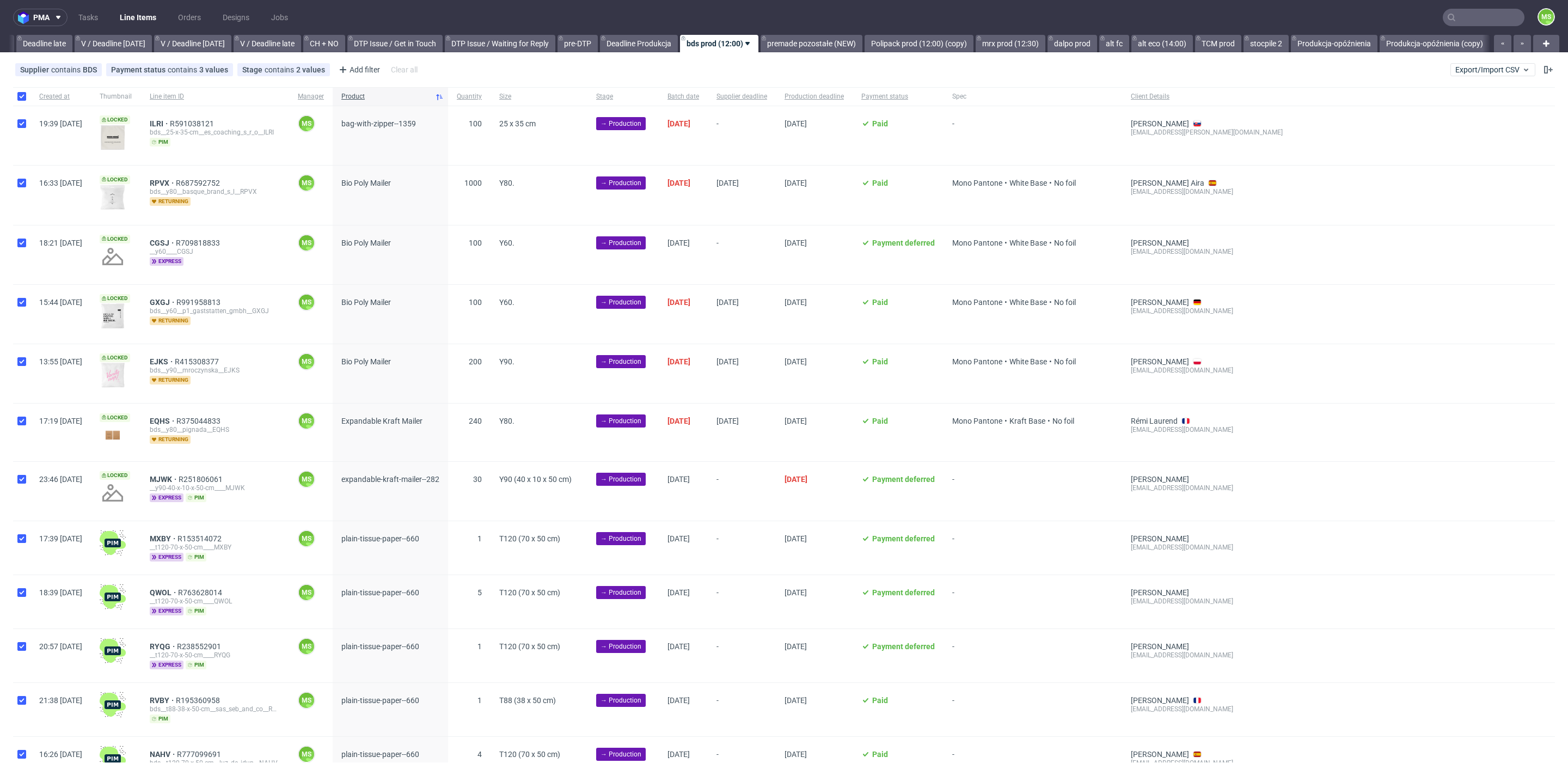
checkbox input "true"
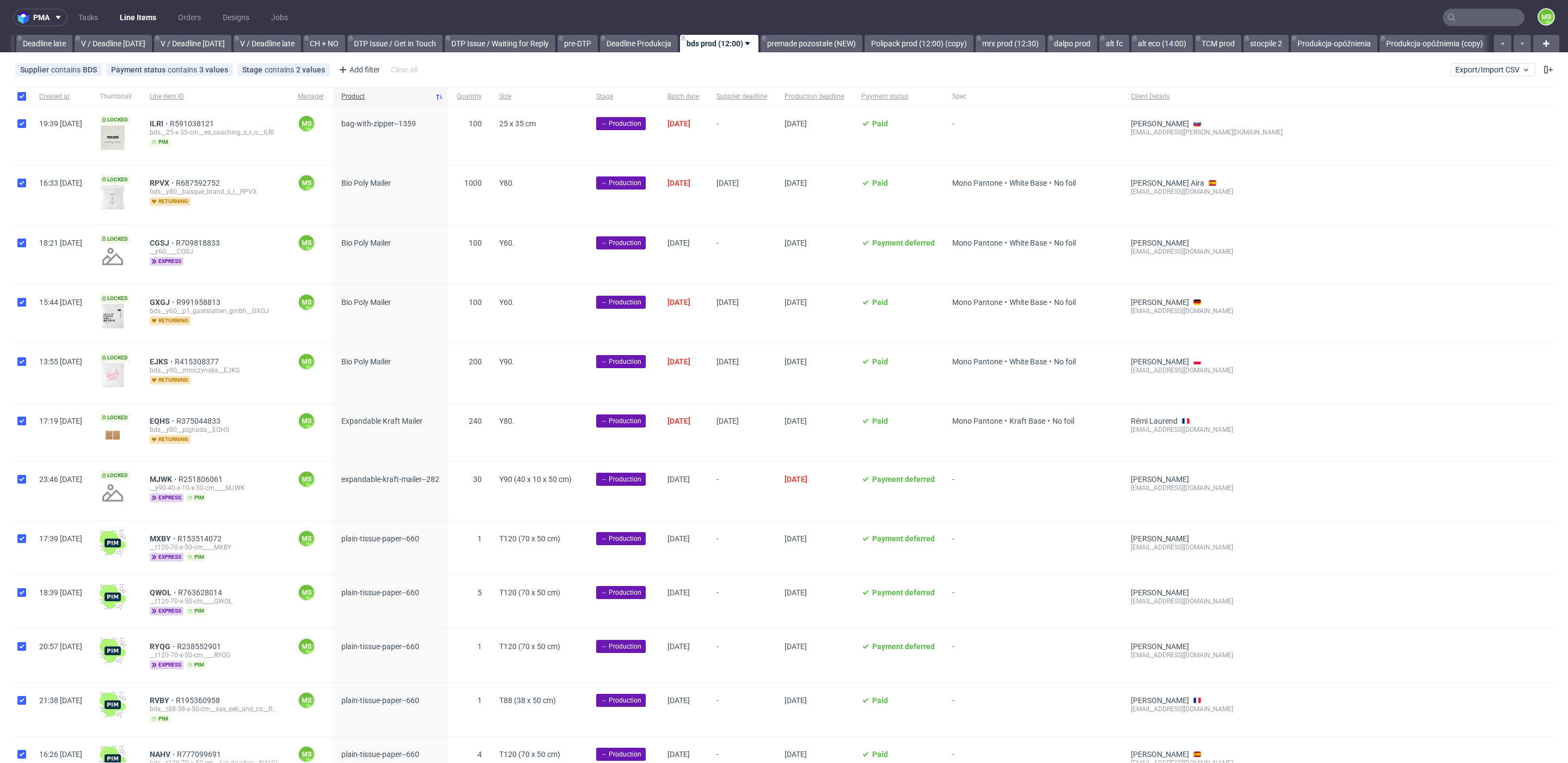
checkbox input "true"
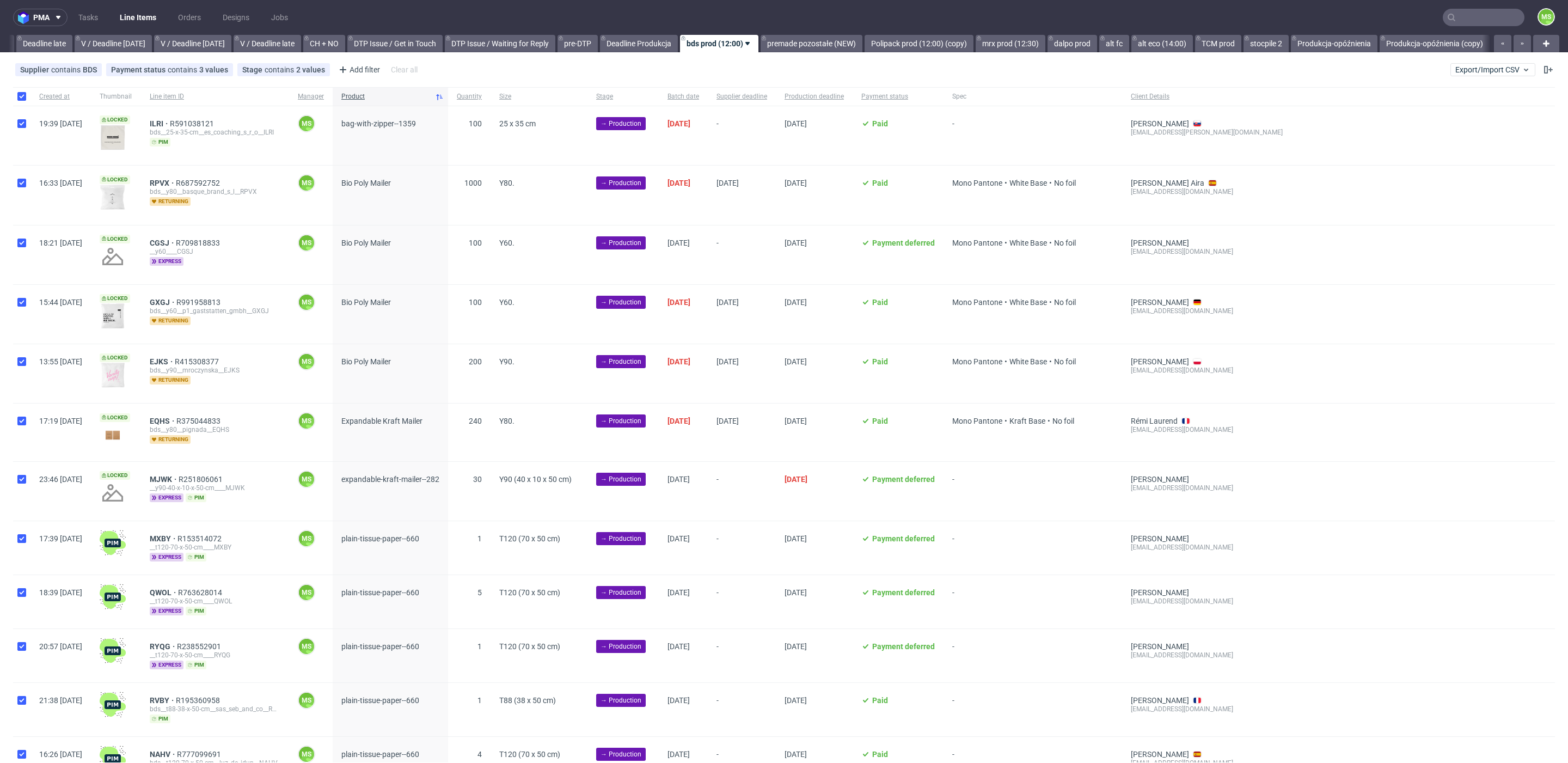
checkbox input "true"
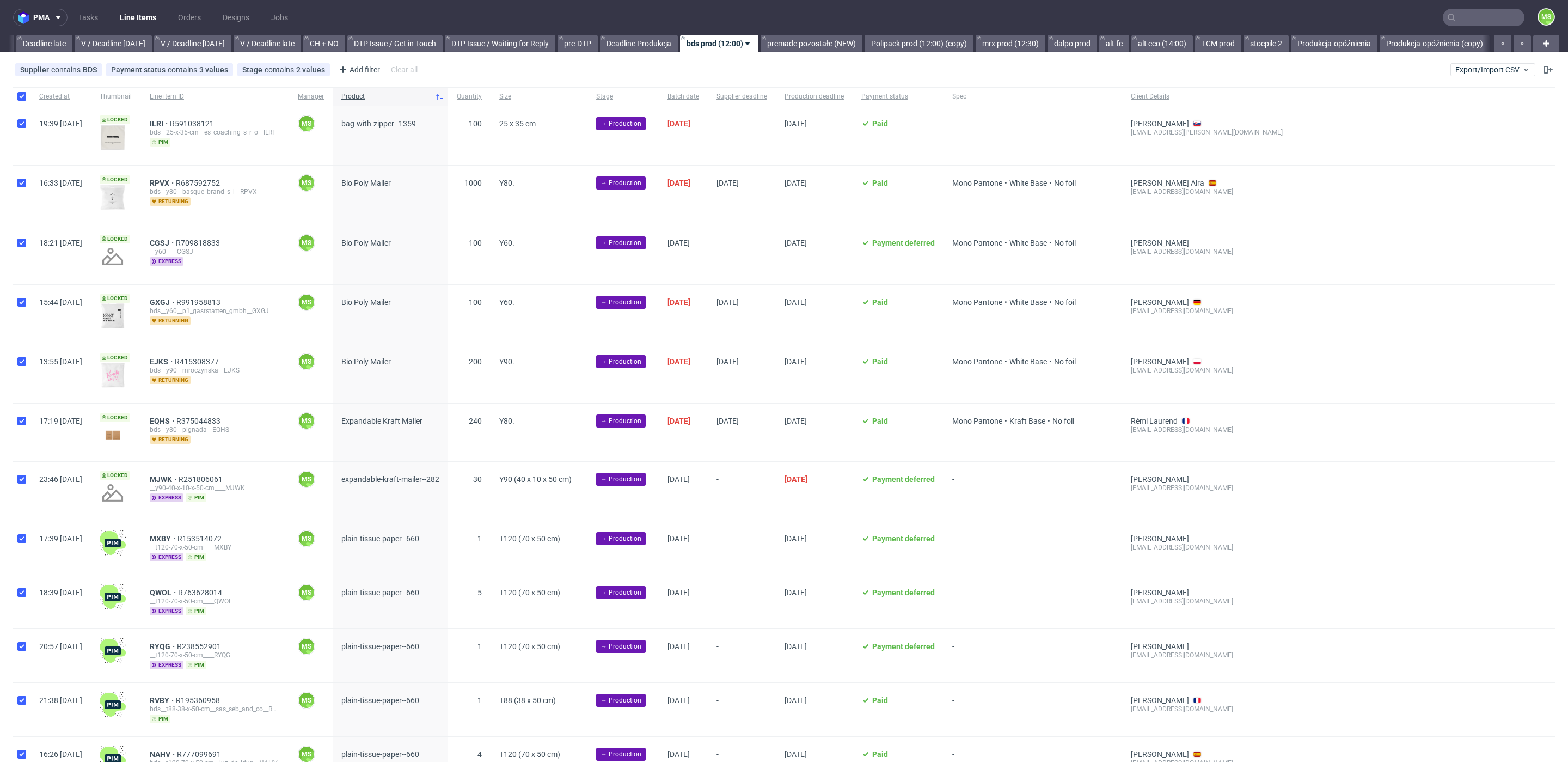
checkbox input "true"
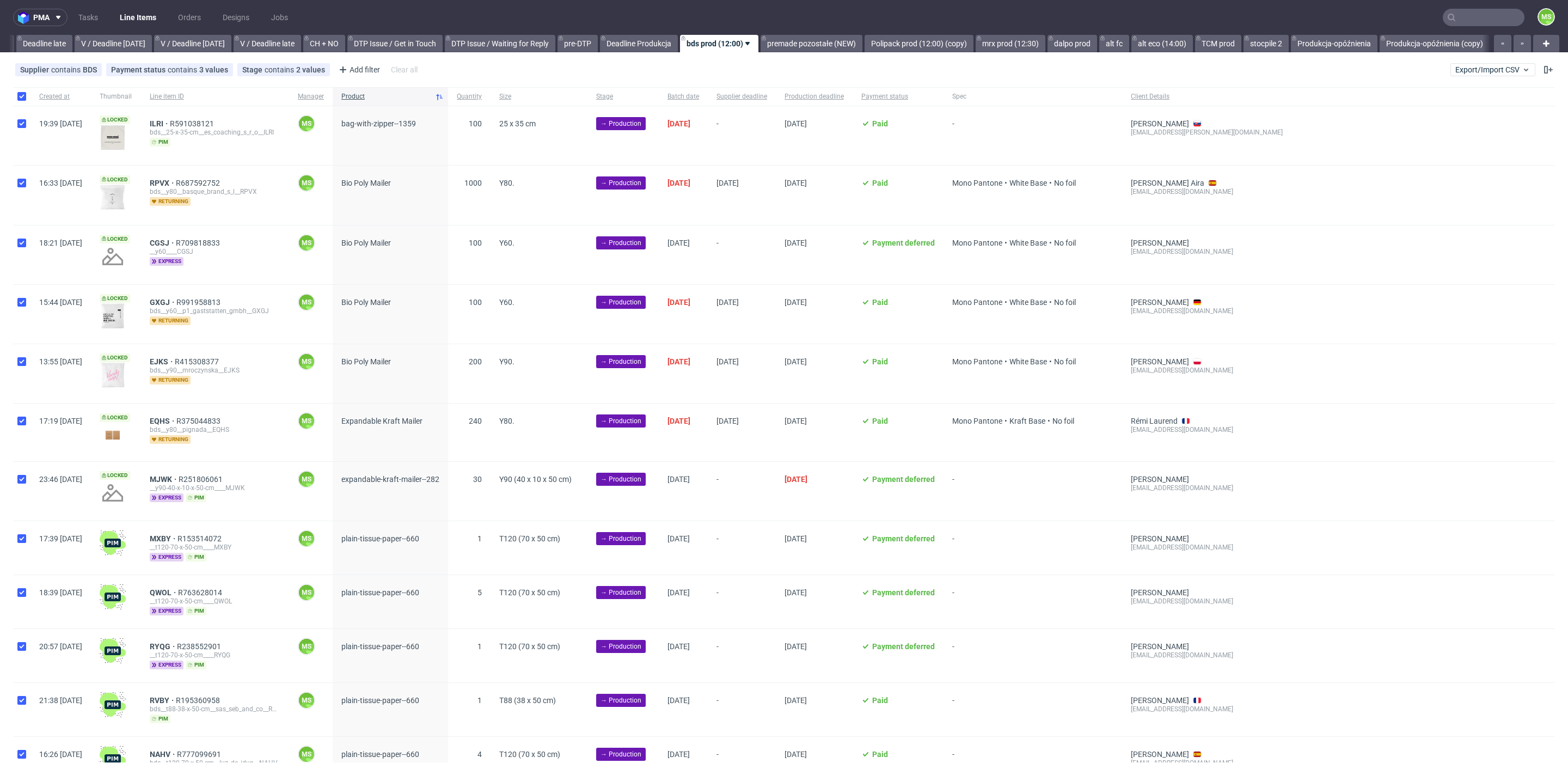
checkbox input "true"
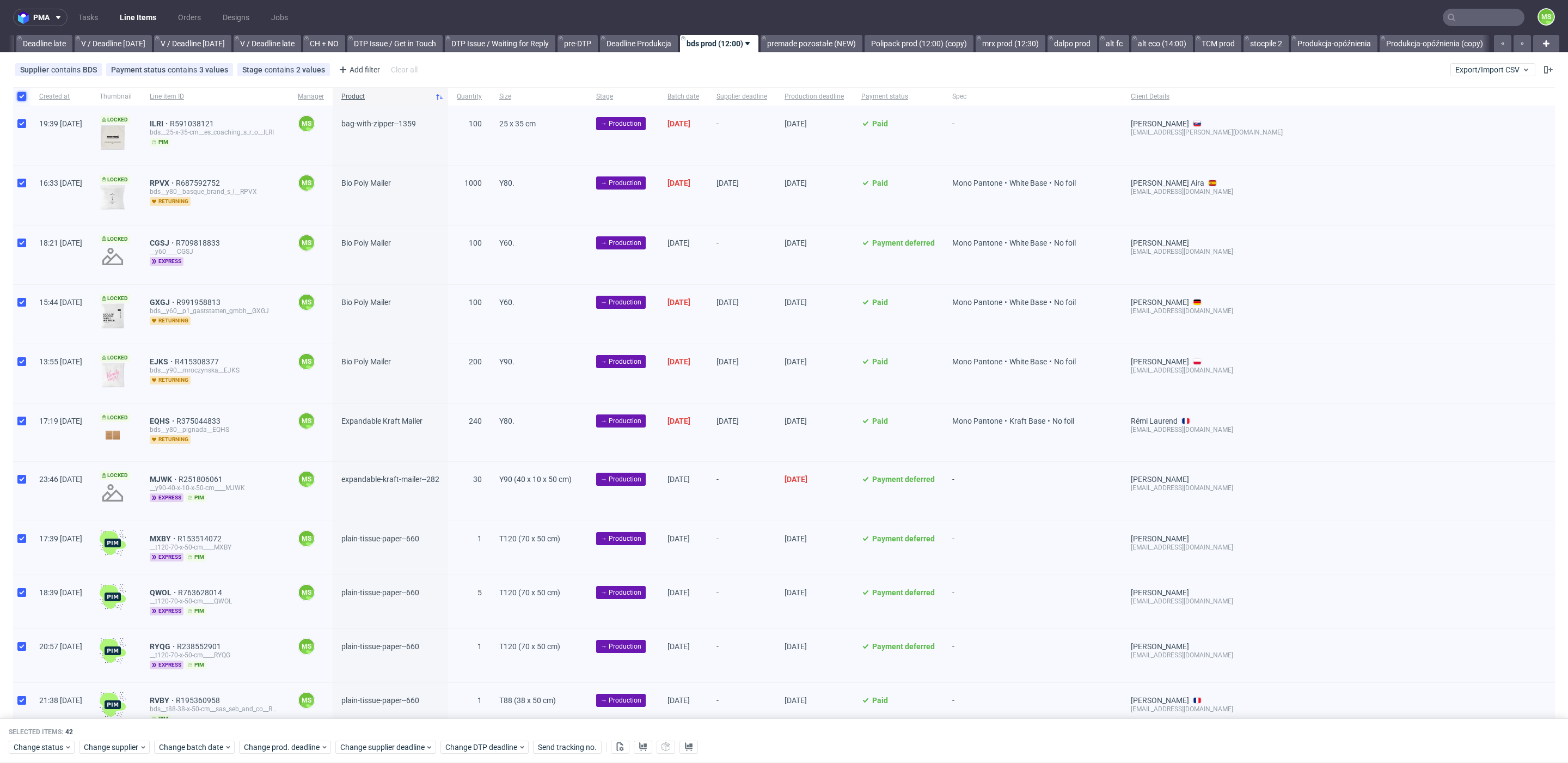
click at [24, 92] on input "checkbox" at bounding box center [22, 96] width 9 height 9
checkbox input "false"
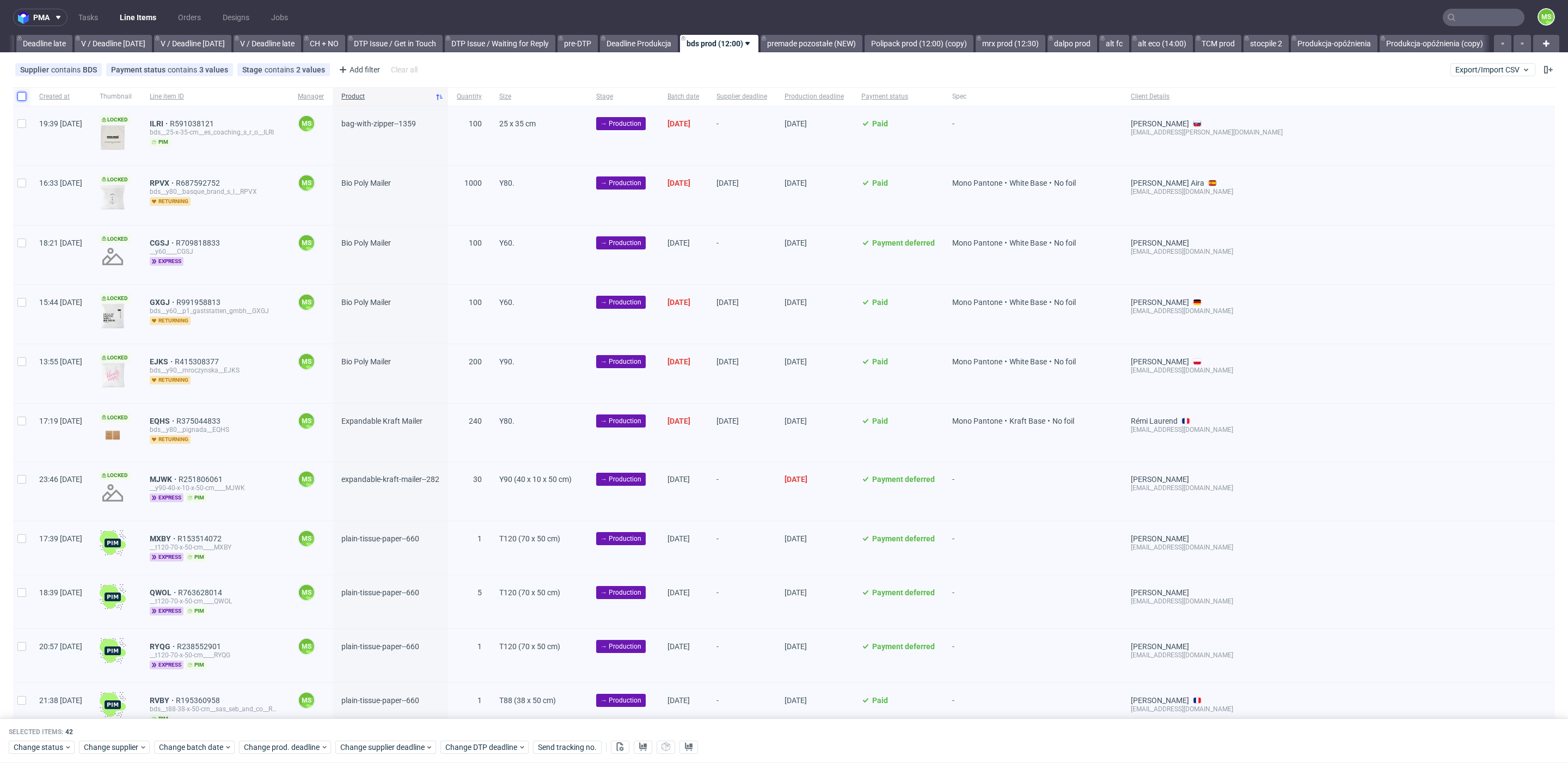
checkbox input "false"
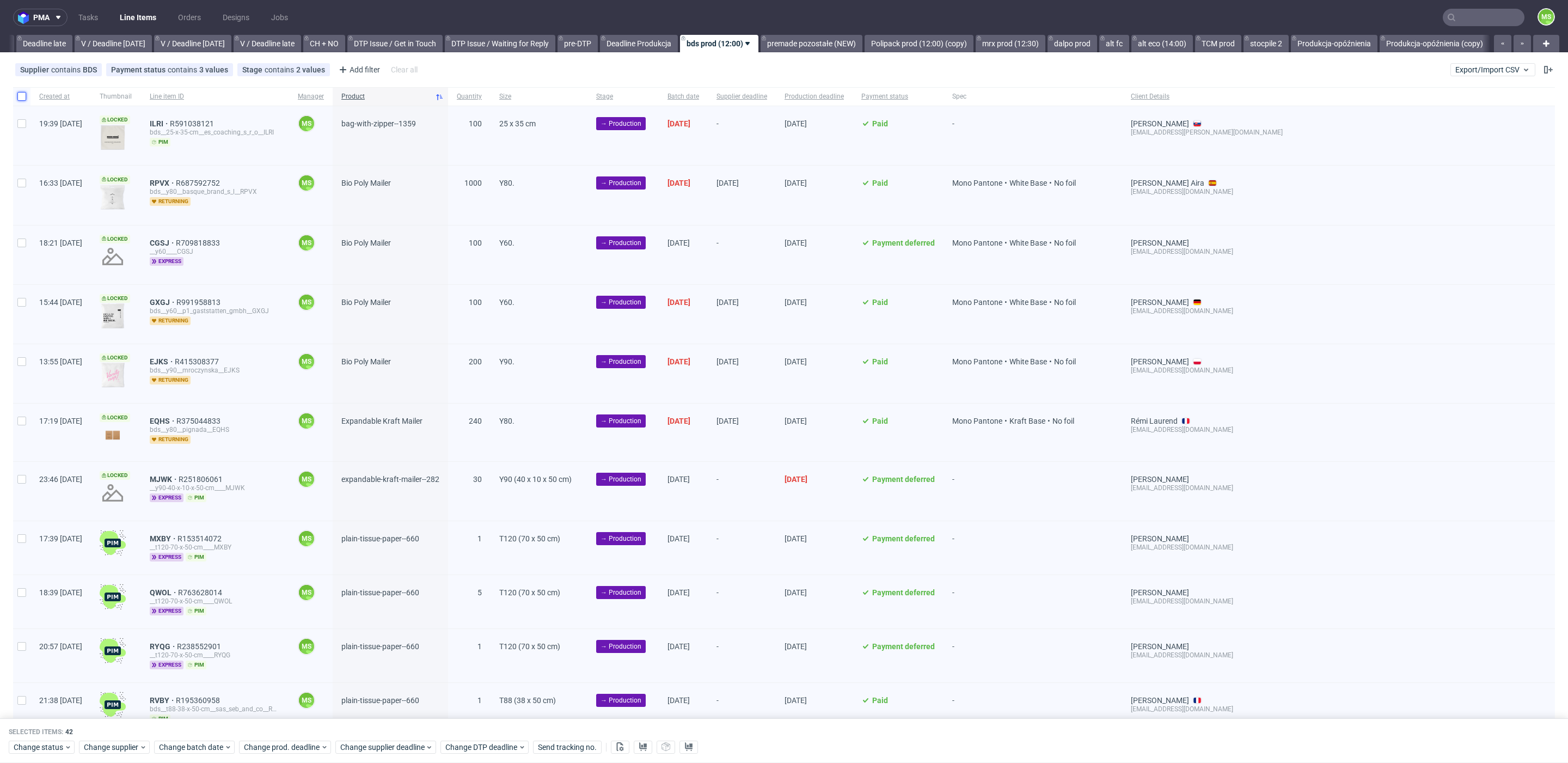
checkbox input "false"
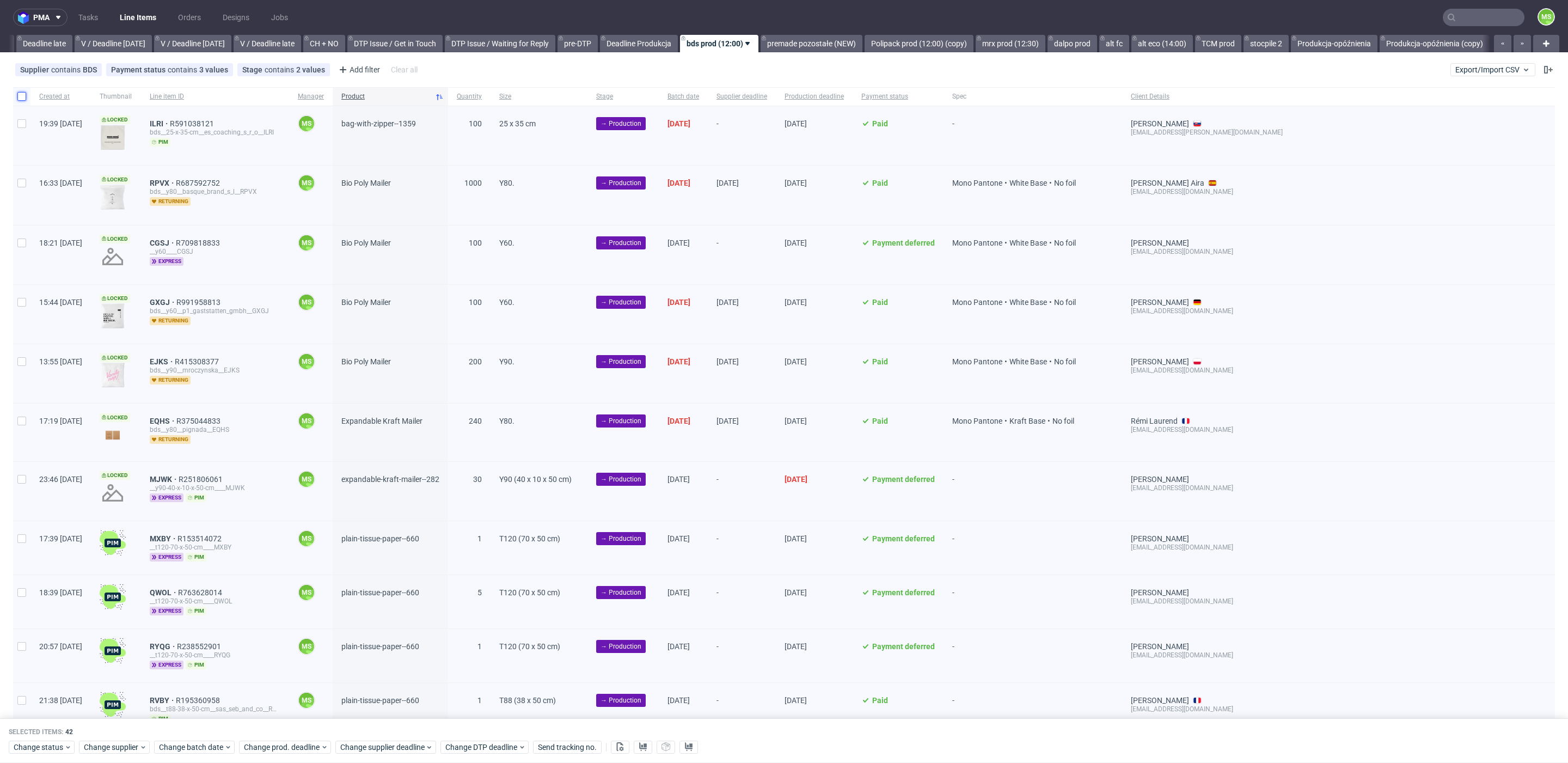
checkbox input "false"
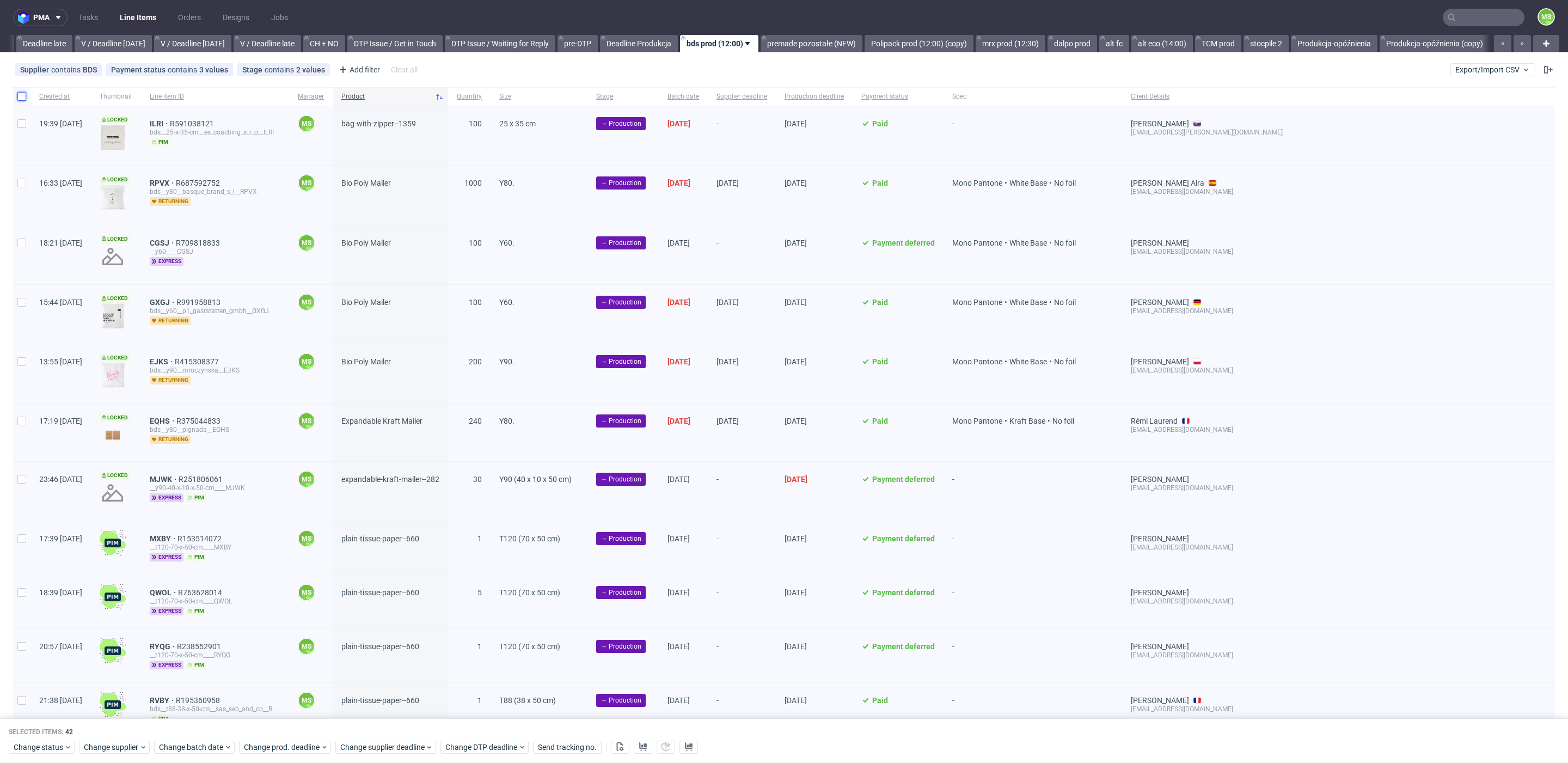
checkbox input "false"
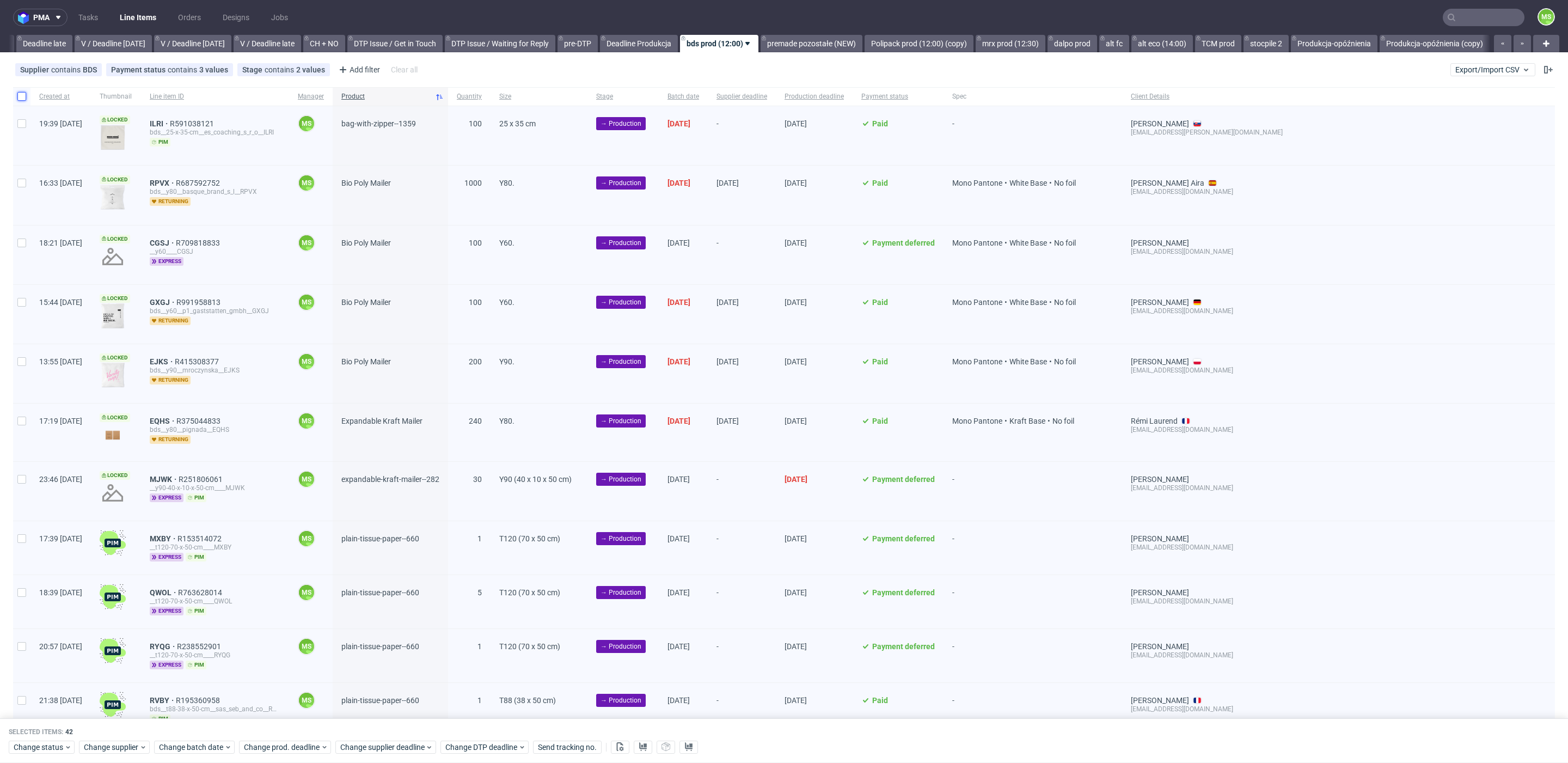
checkbox input "false"
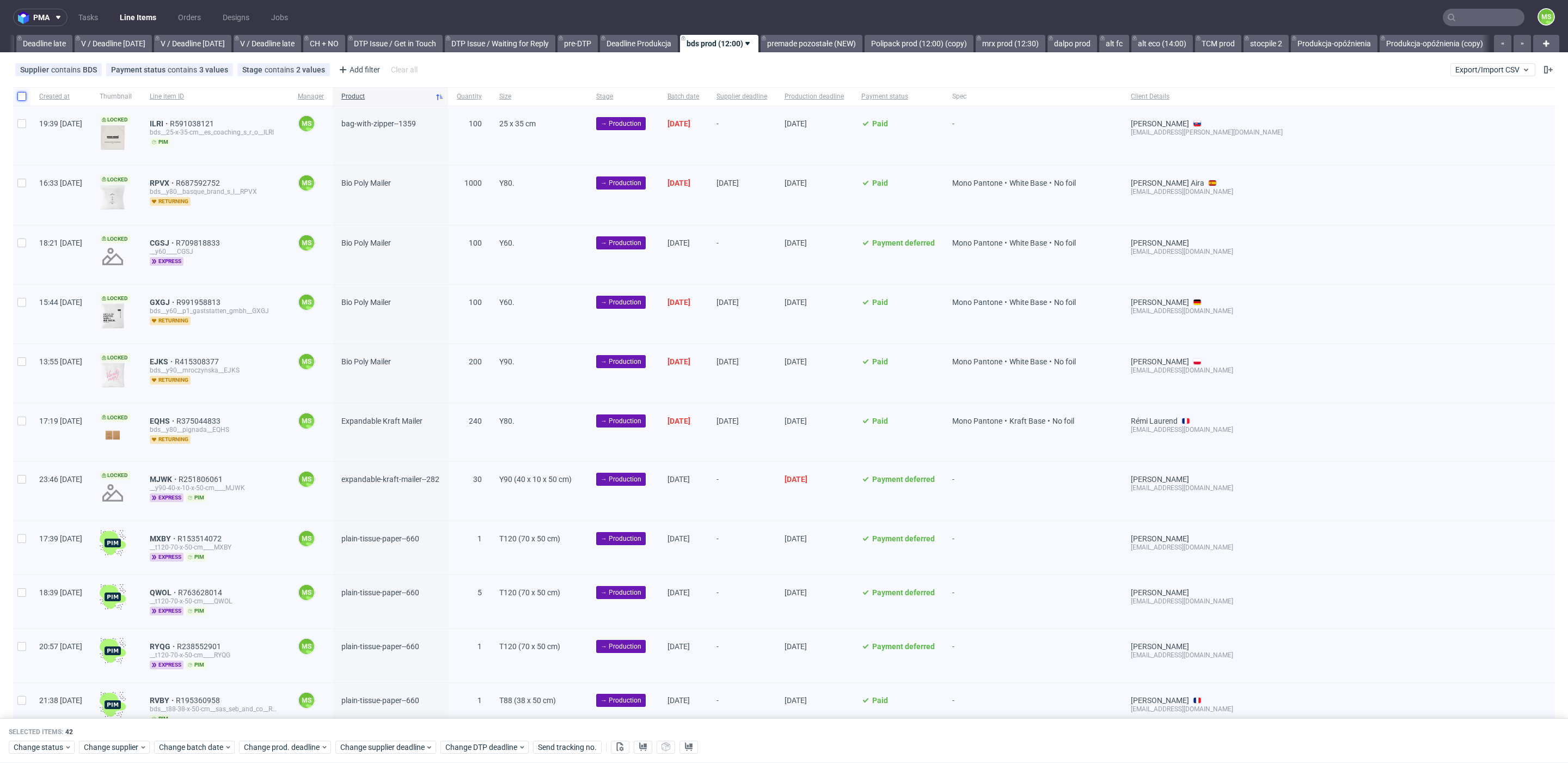
checkbox input "false"
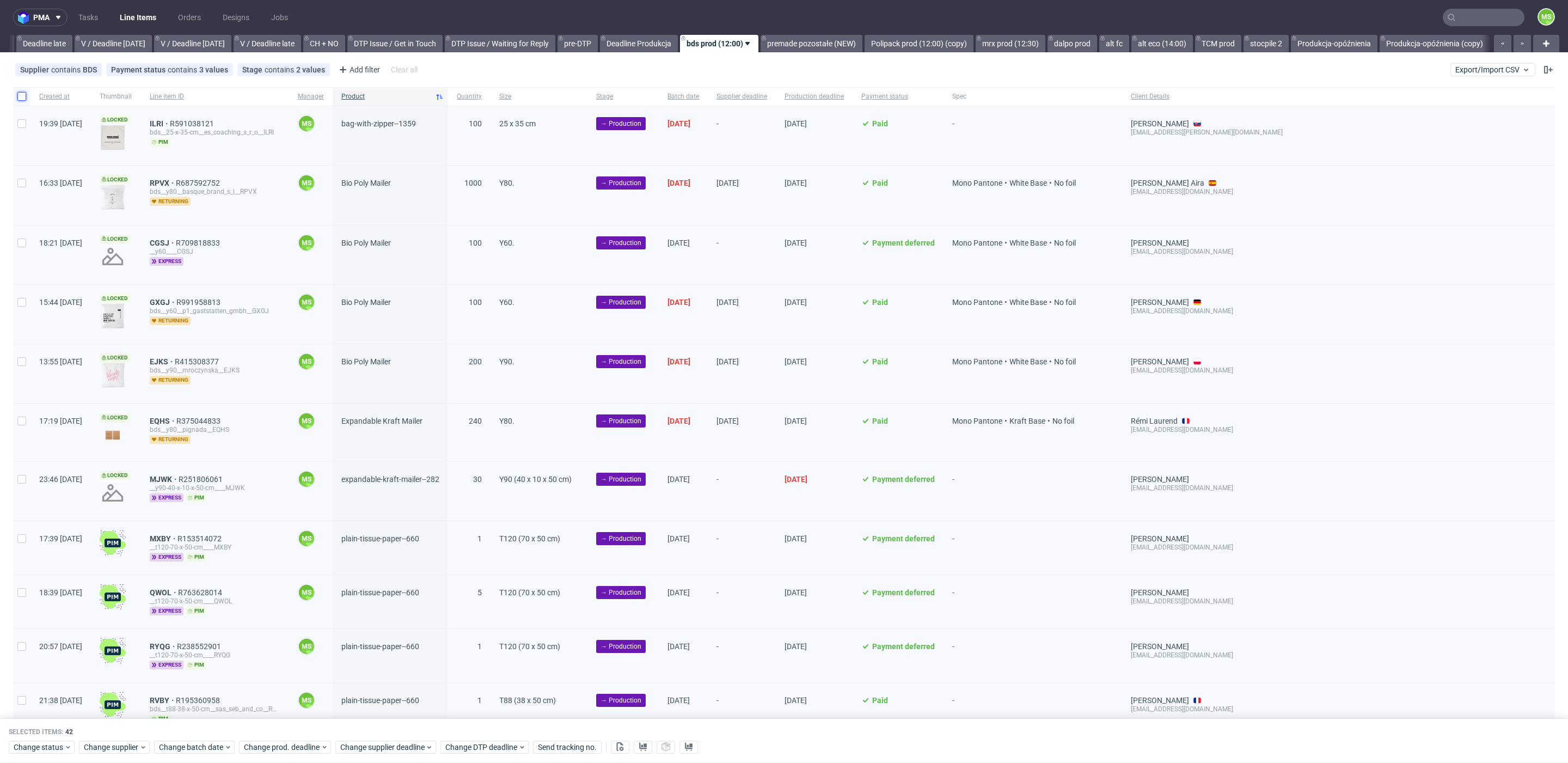
checkbox input "false"
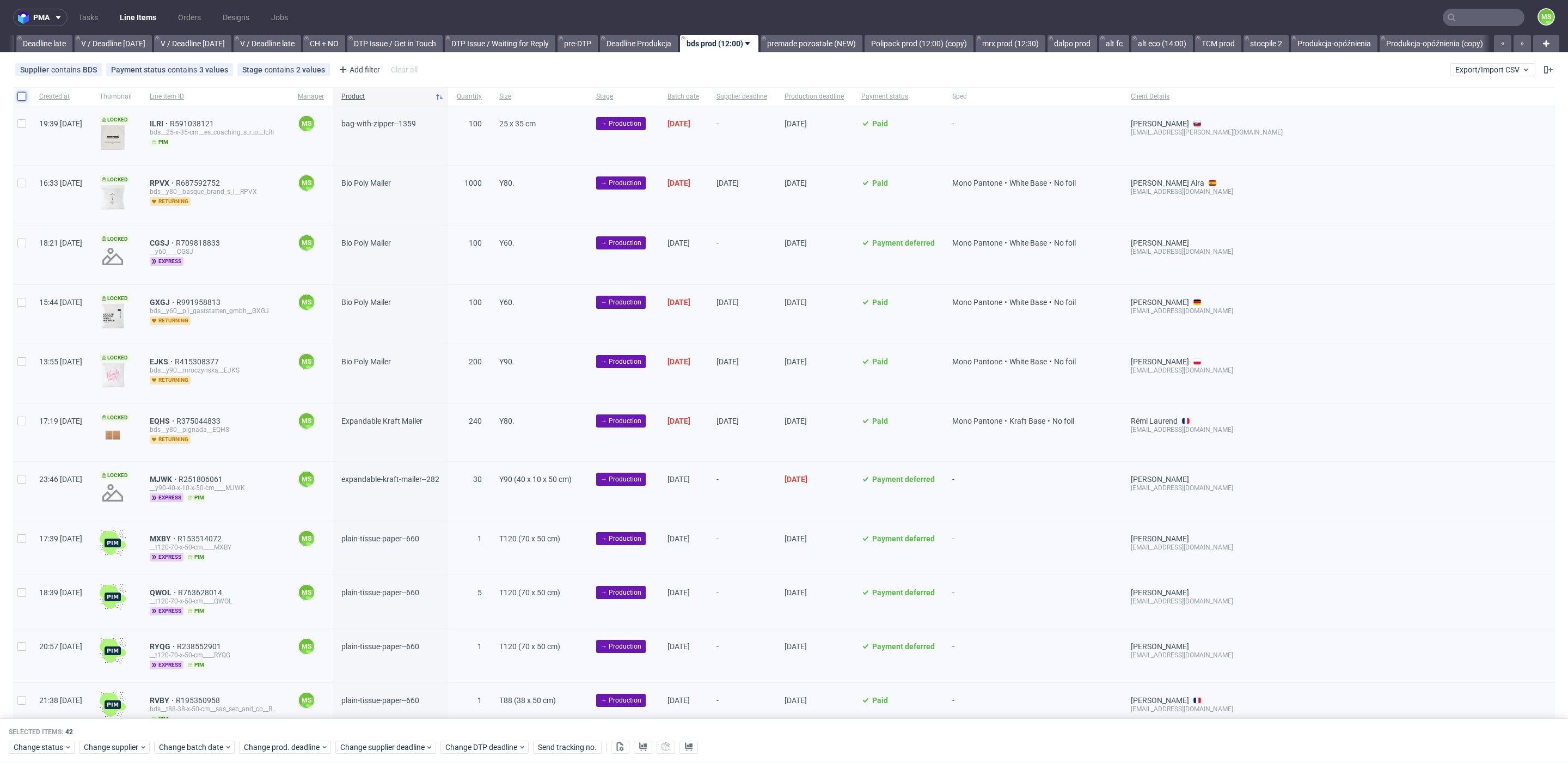
checkbox input "false"
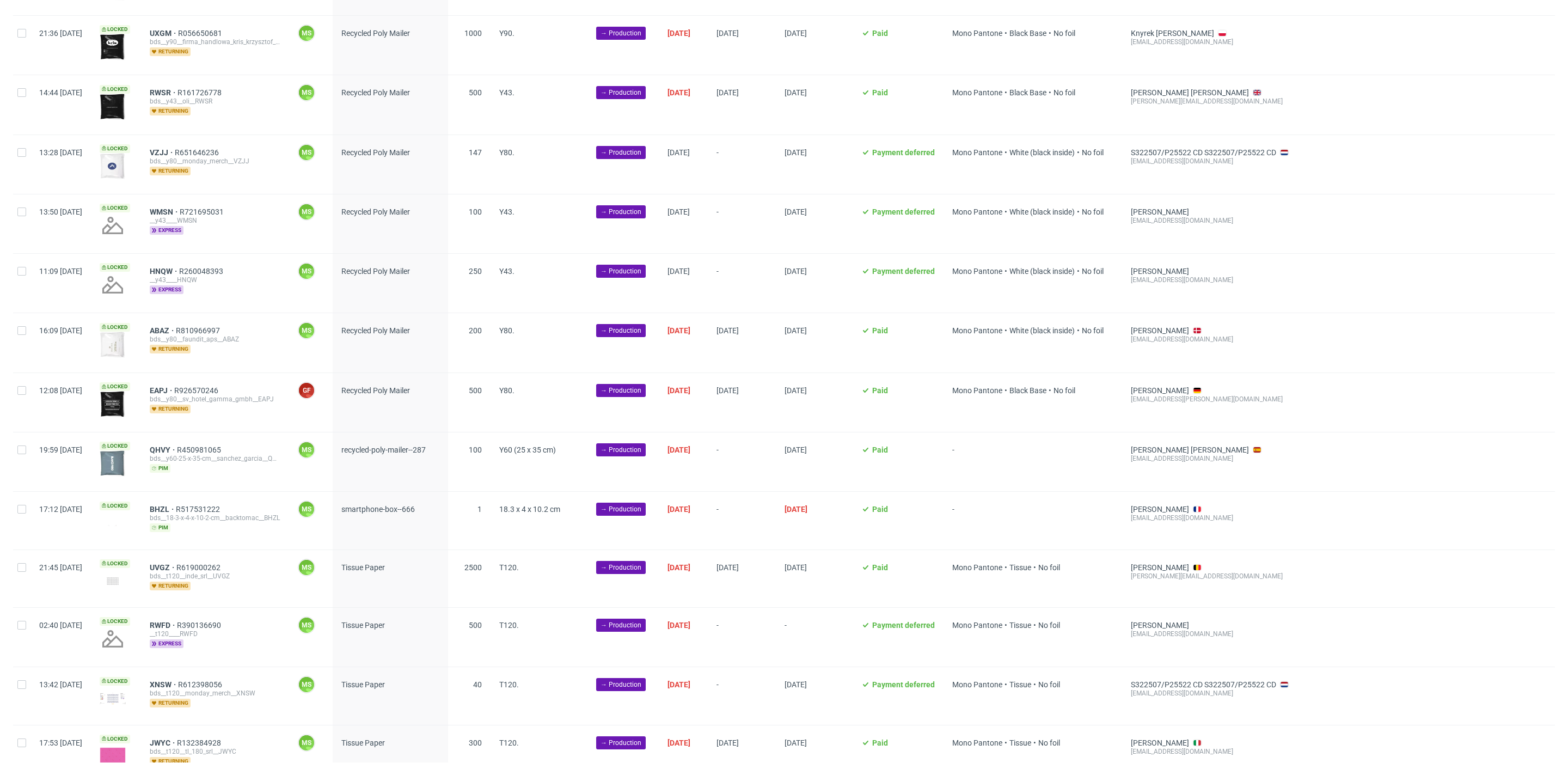
scroll to position [1812, 0]
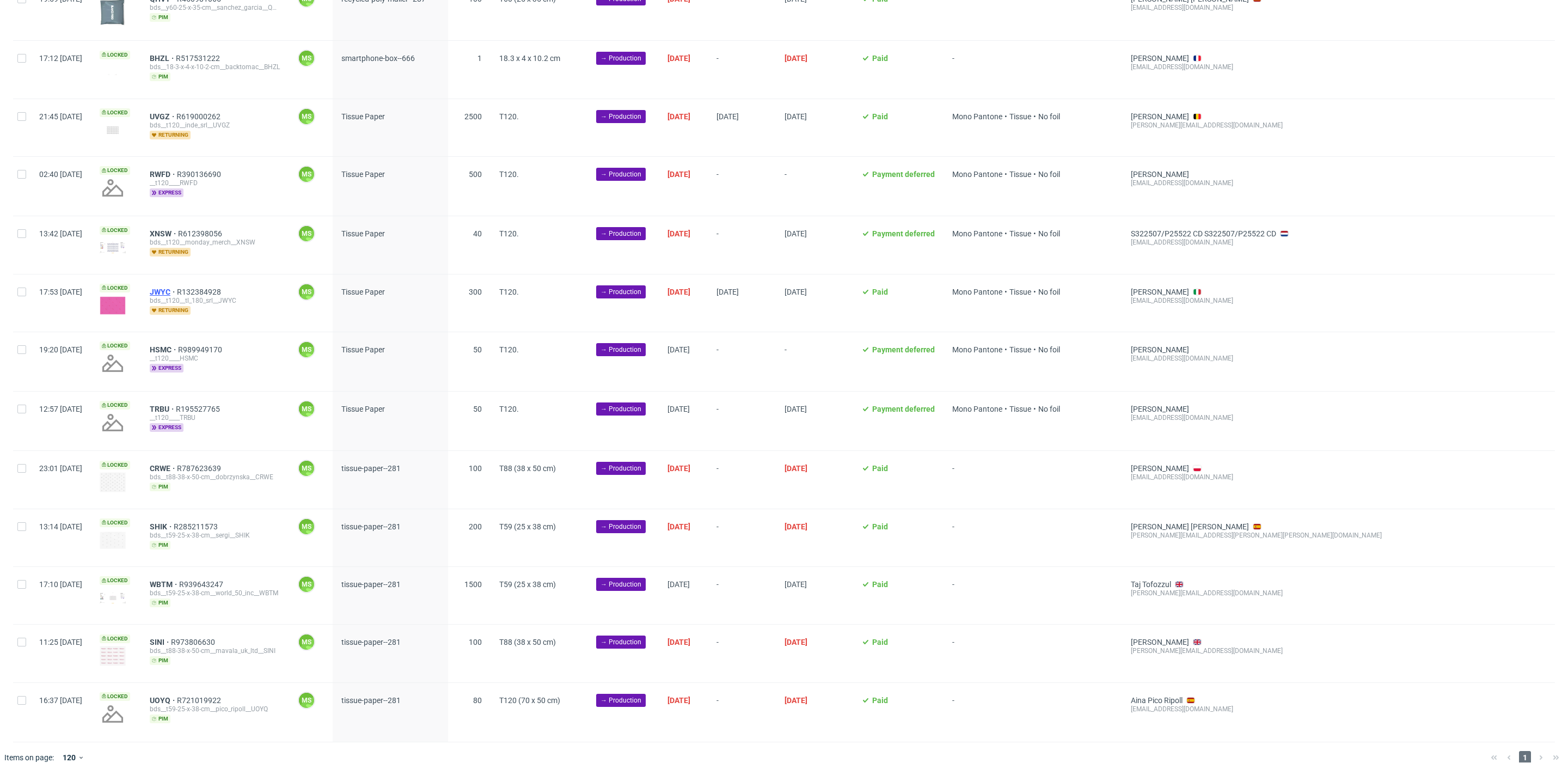
click at [177, 287] on span "JWYC" at bounding box center [163, 292] width 27 height 9
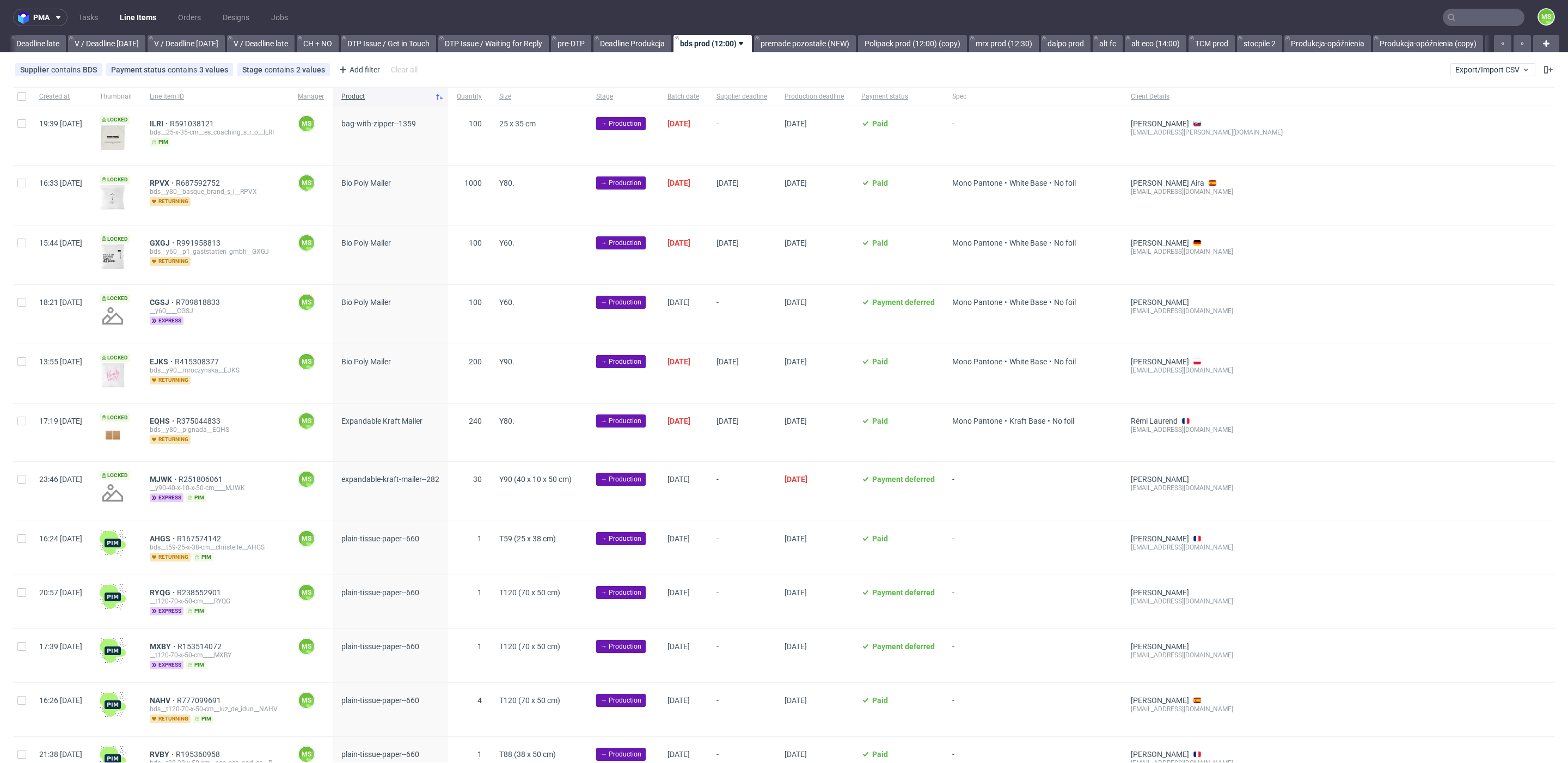
scroll to position [5, 0]
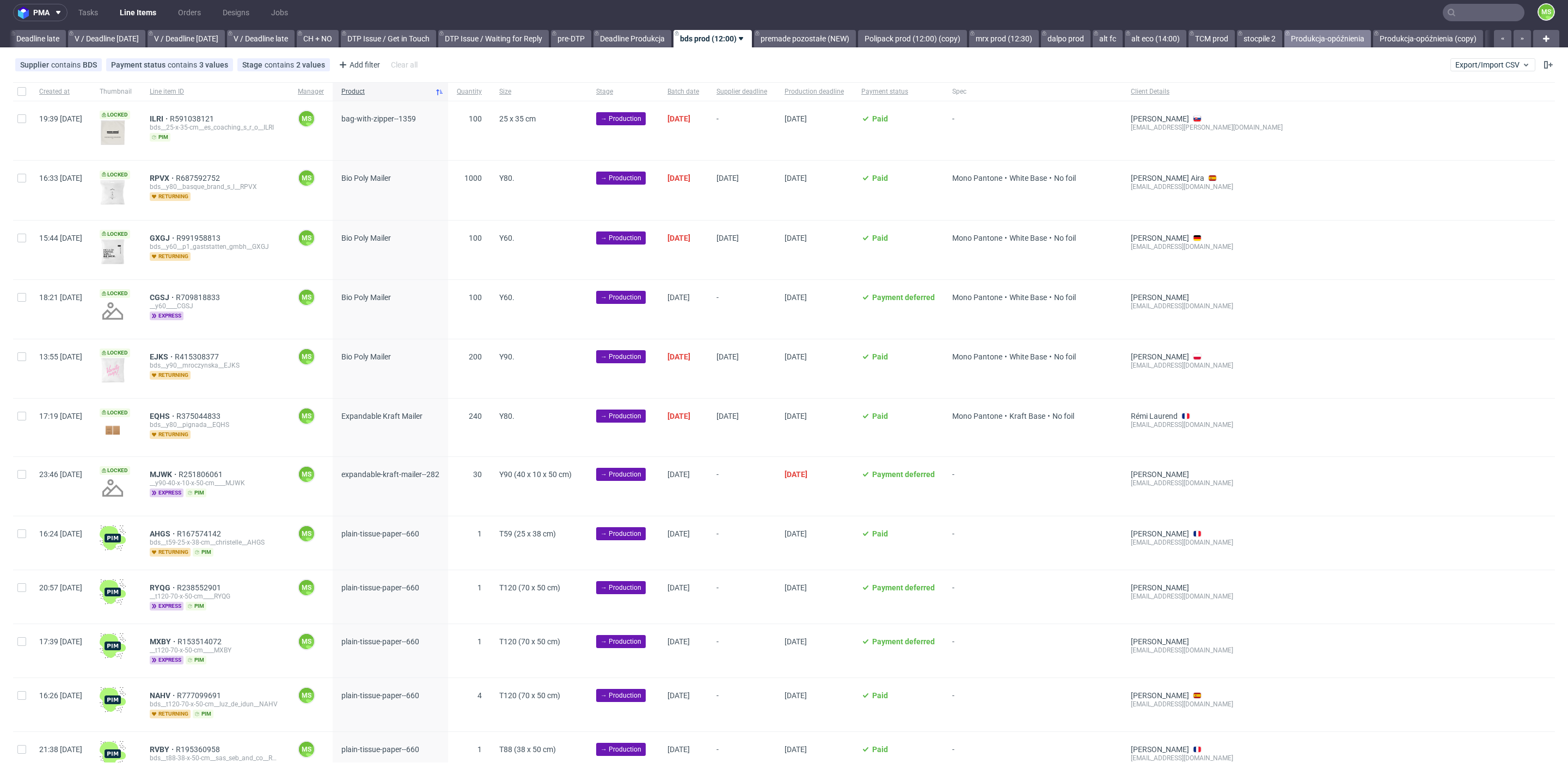
drag, startPoint x: 1364, startPoint y: 35, endPoint x: 1370, endPoint y: 37, distance: 6.3
click at [1364, 35] on link "Produkcja-opóźnienia" at bounding box center [1327, 38] width 86 height 17
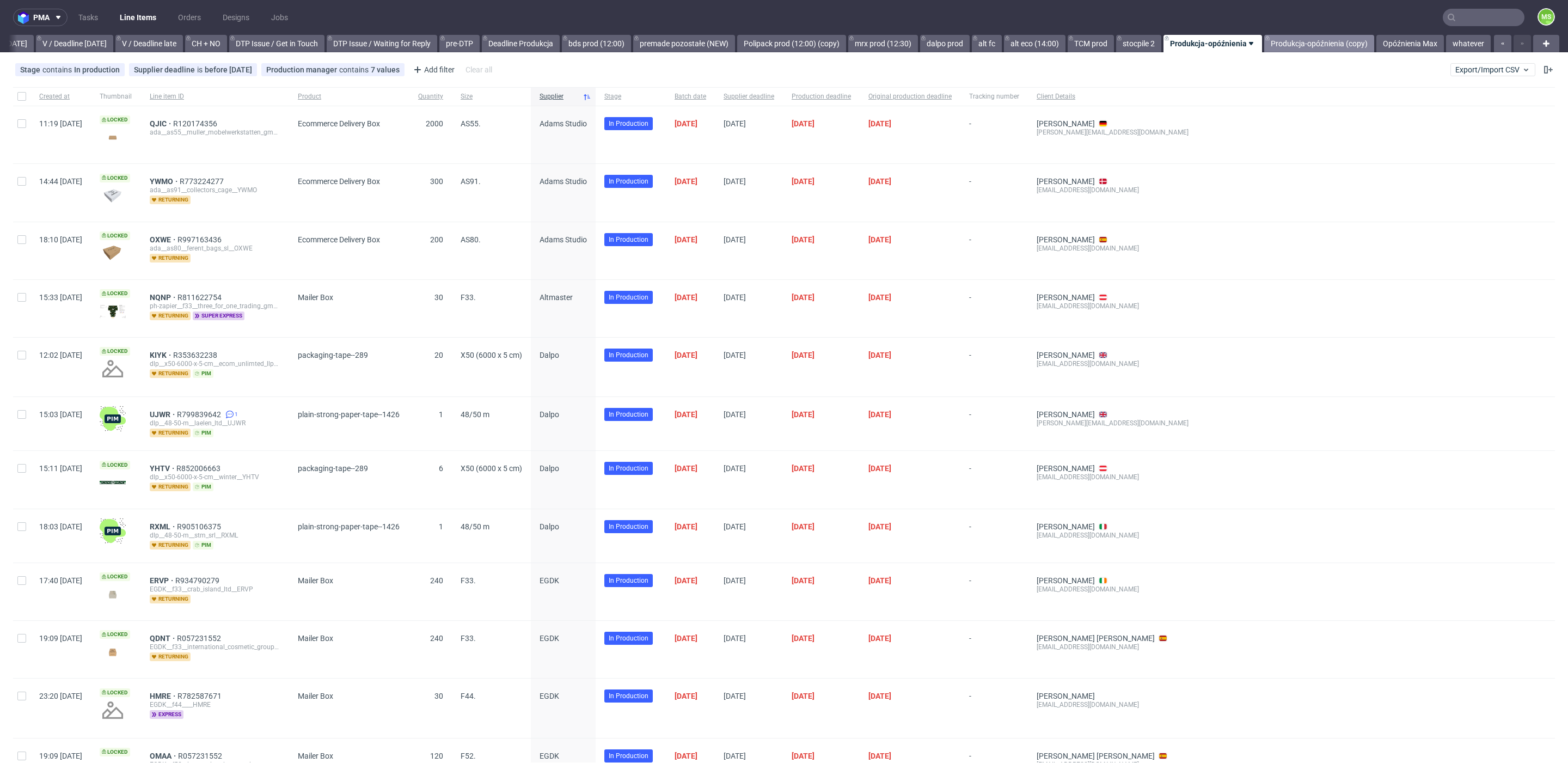
click at [1328, 47] on link "Produkcja-opóźnienia (copy)" at bounding box center [1319, 43] width 110 height 17
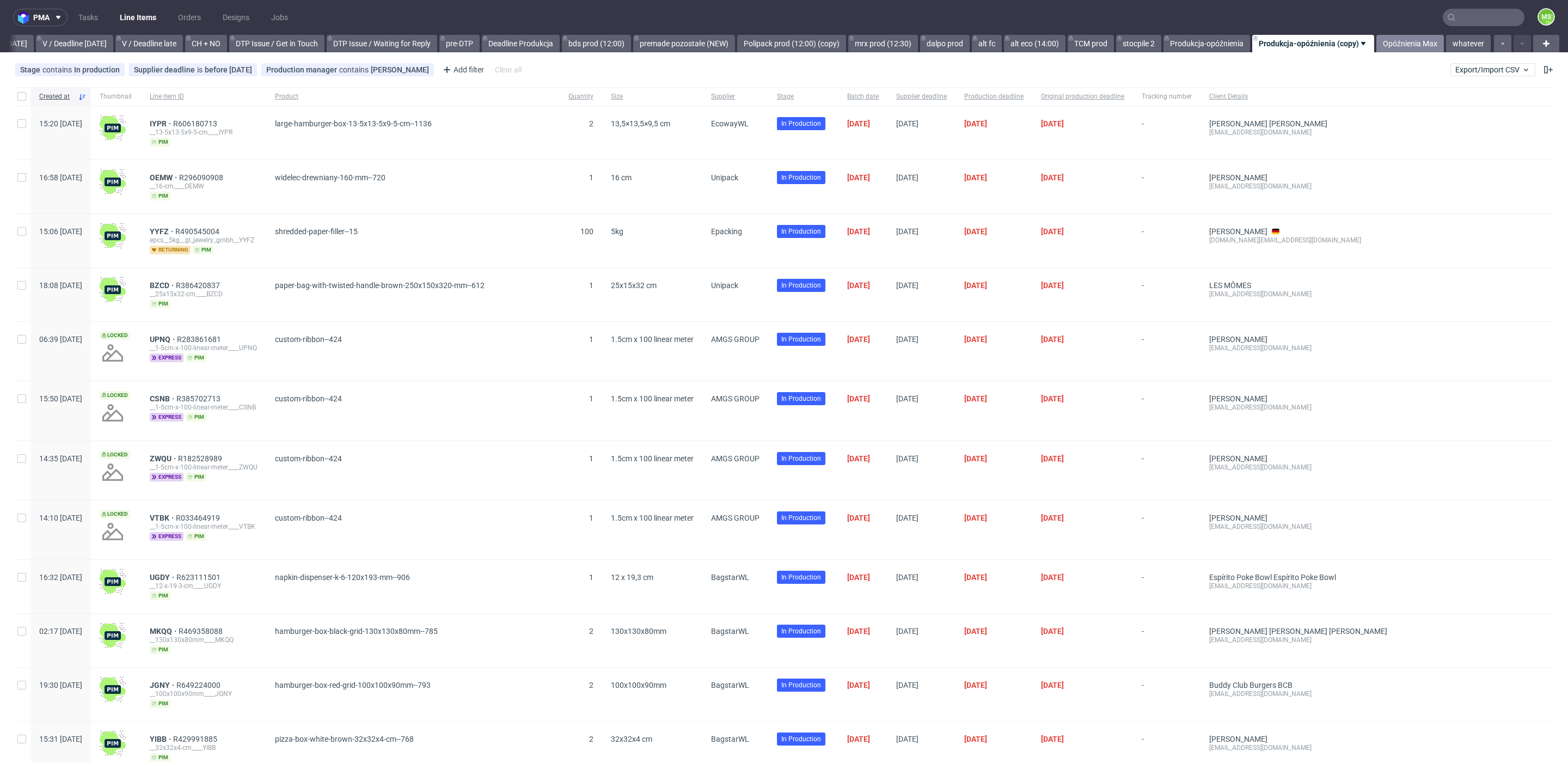
click at [1405, 44] on link "Opóźnienia Max" at bounding box center [1410, 43] width 68 height 17
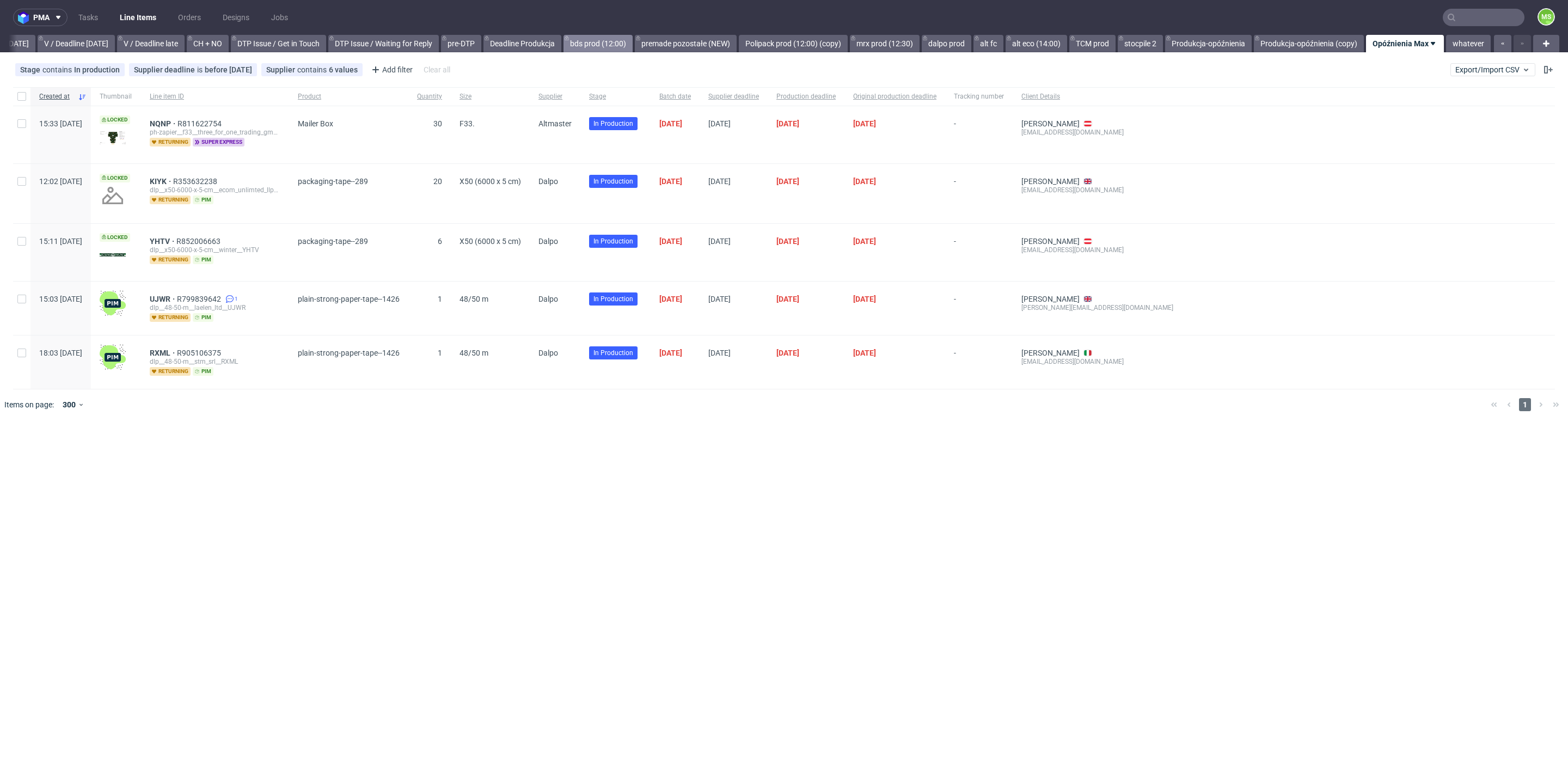
click at [610, 44] on link "bds prod (12:00)" at bounding box center [598, 43] width 69 height 17
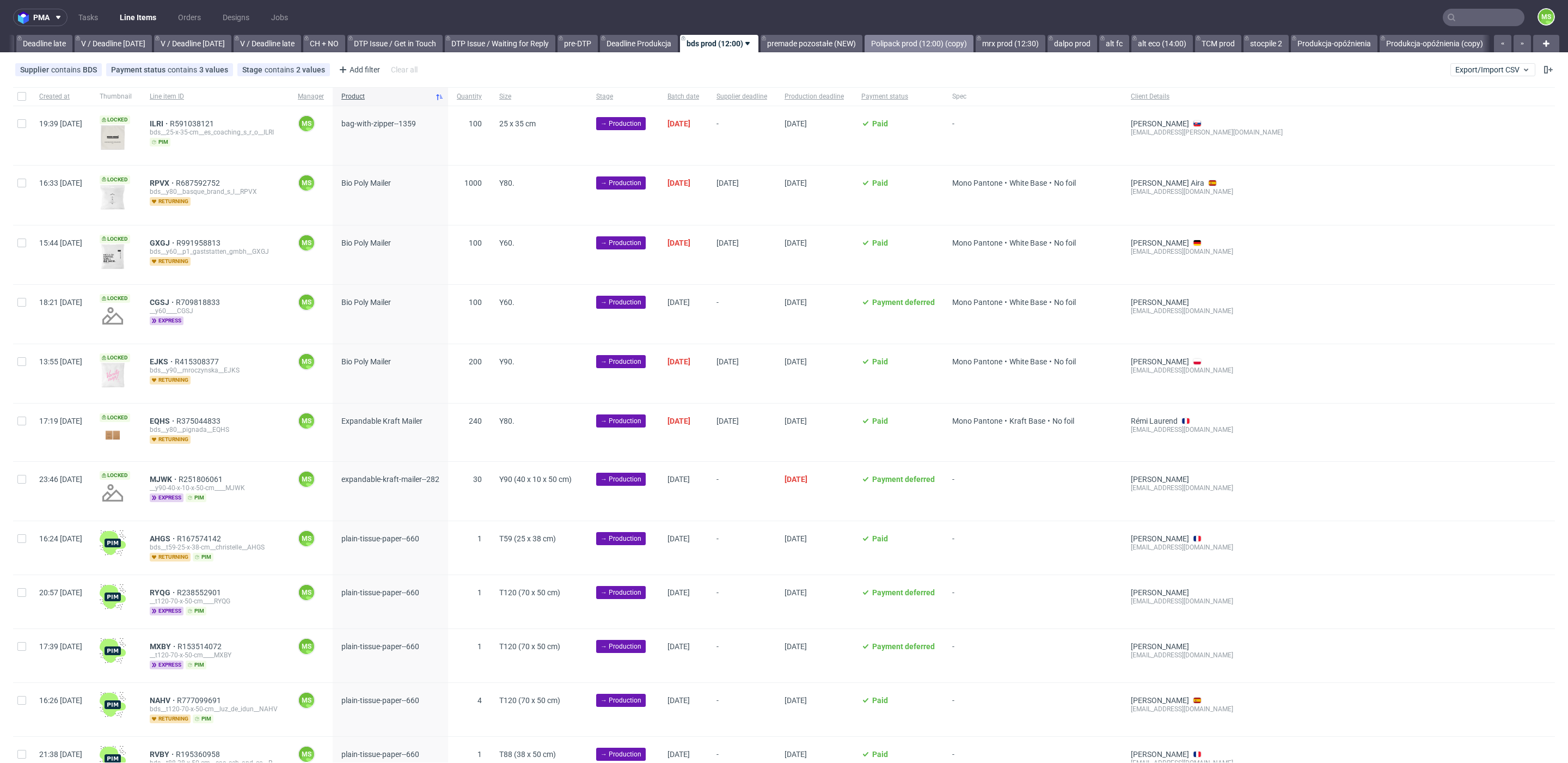
click at [906, 44] on link "Polipack prod (12:00) (copy)" at bounding box center [919, 43] width 109 height 17
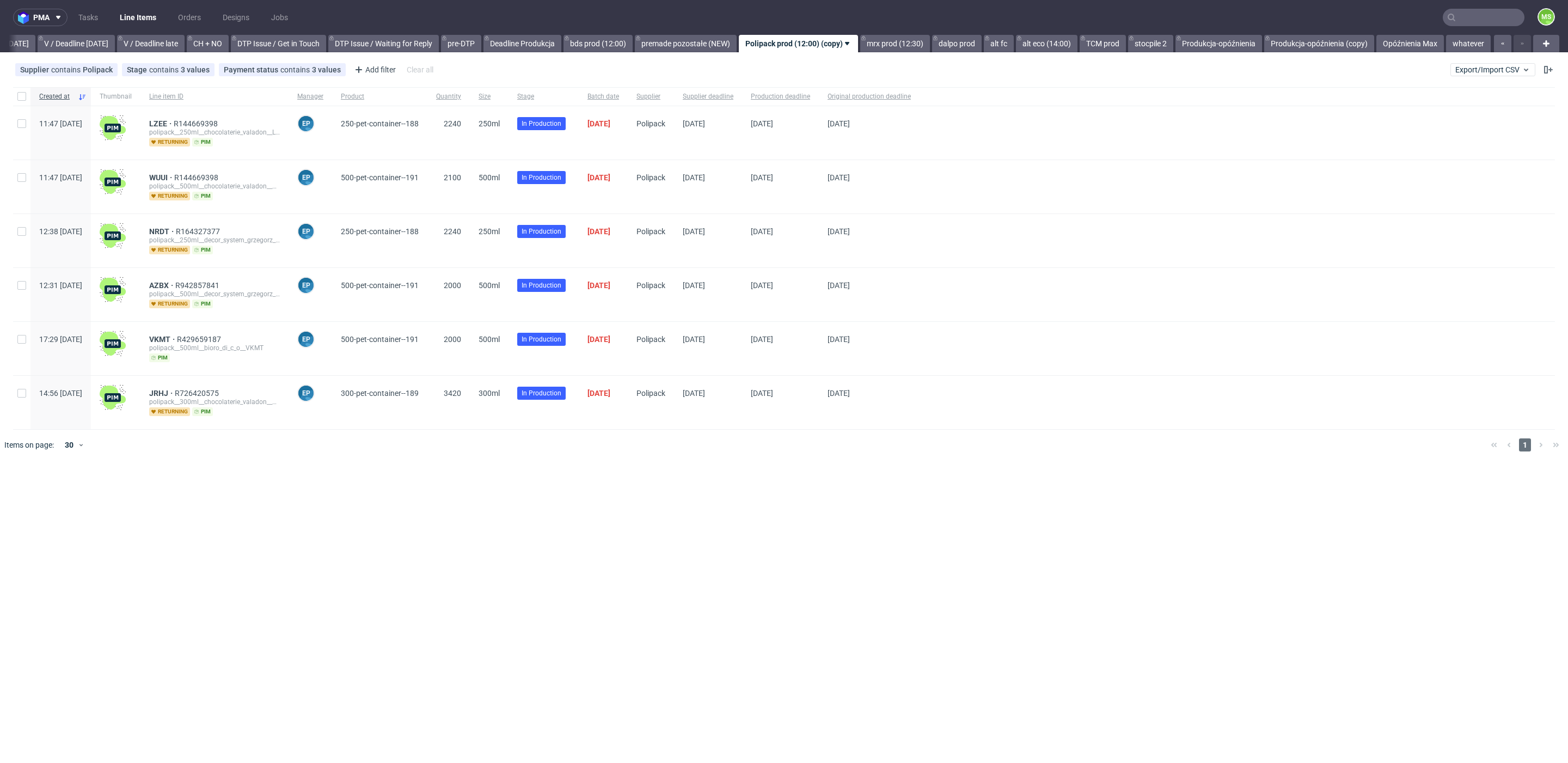
scroll to position [0, 1420]
drag, startPoint x: 902, startPoint y: 48, endPoint x: 907, endPoint y: 73, distance: 25.5
click at [902, 50] on link "mrx prod (12:30)" at bounding box center [894, 43] width 70 height 17
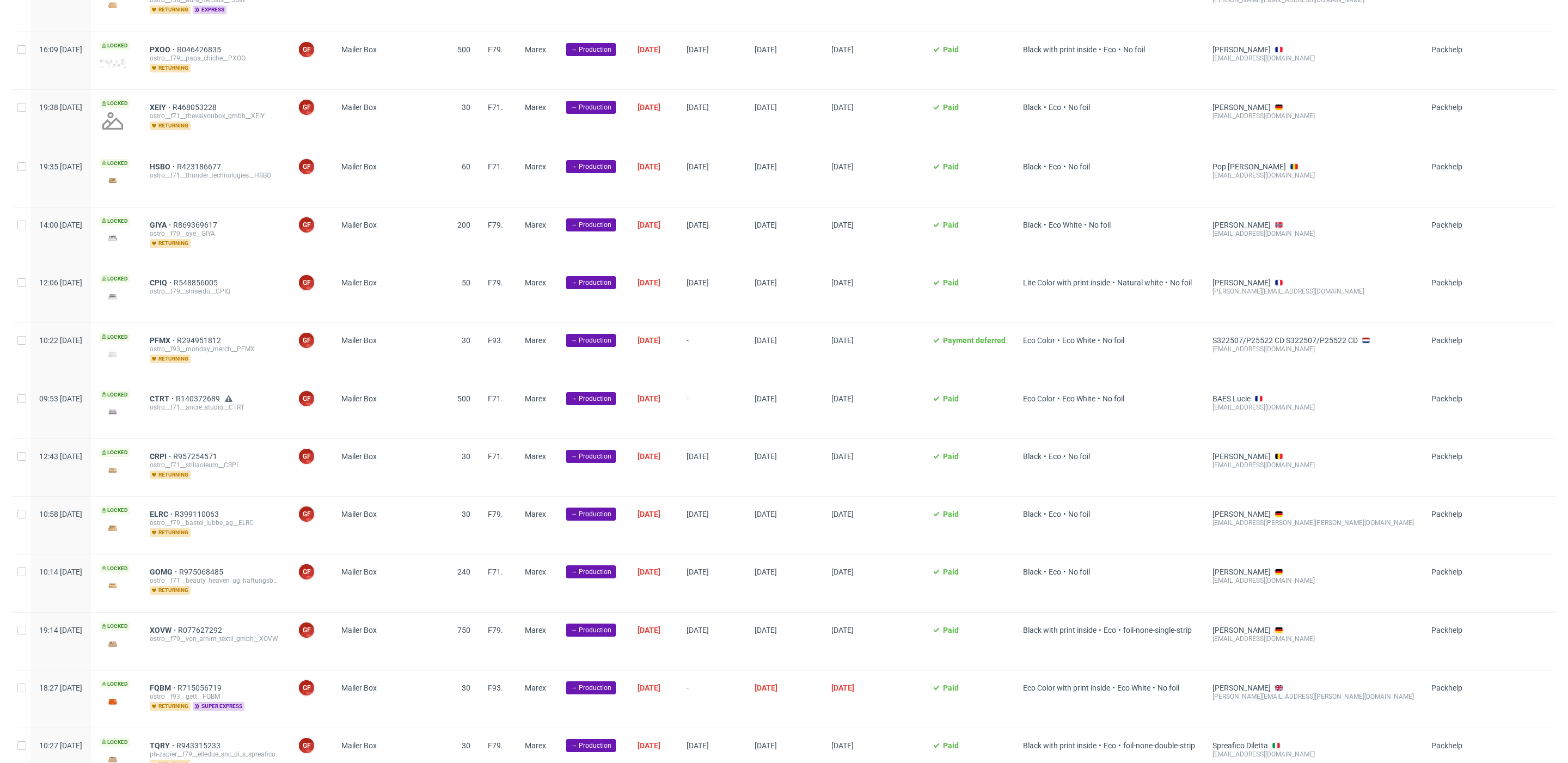
scroll to position [528, 0]
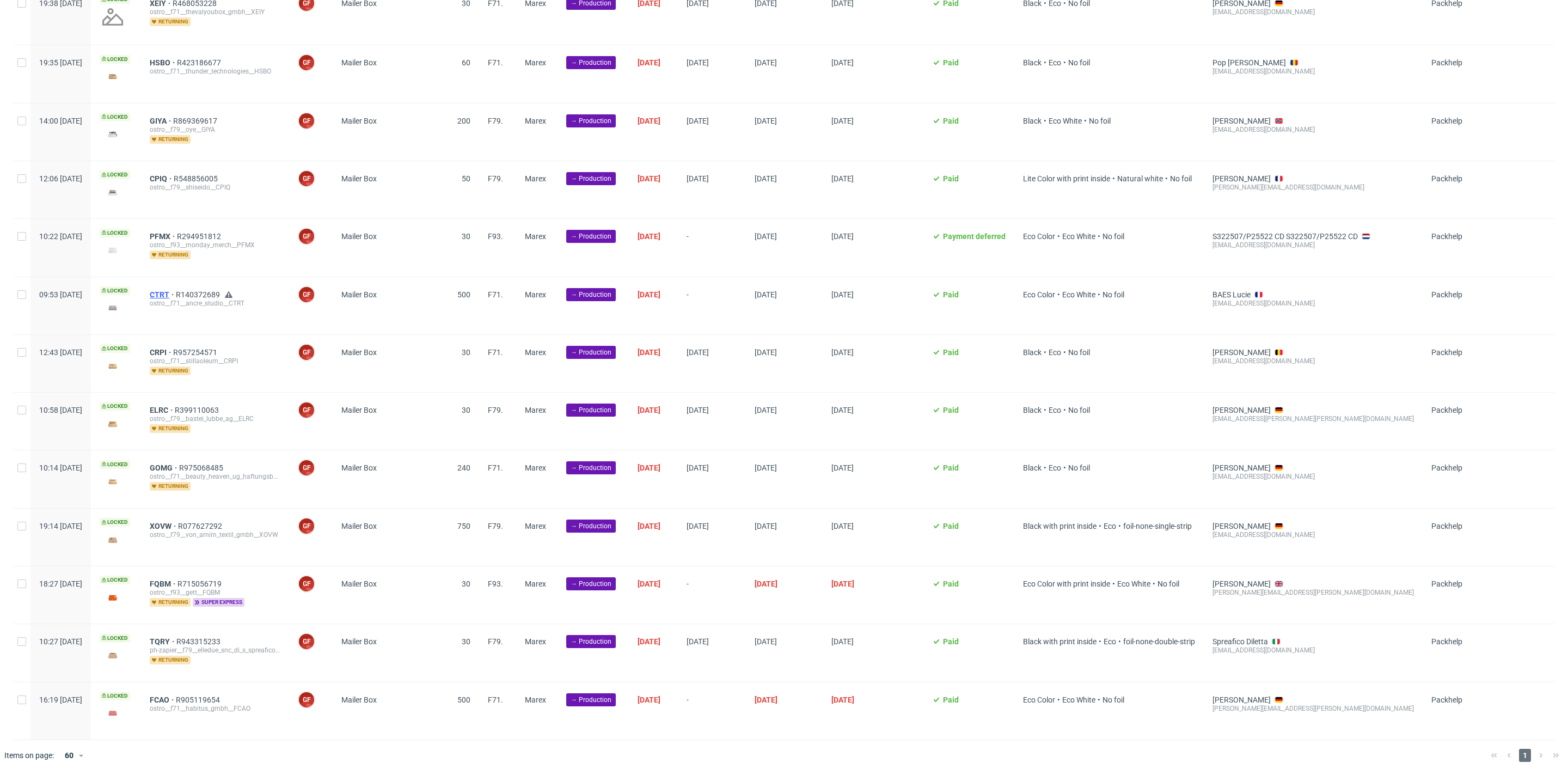
click at [176, 290] on span "CTRT" at bounding box center [162, 295] width 26 height 9
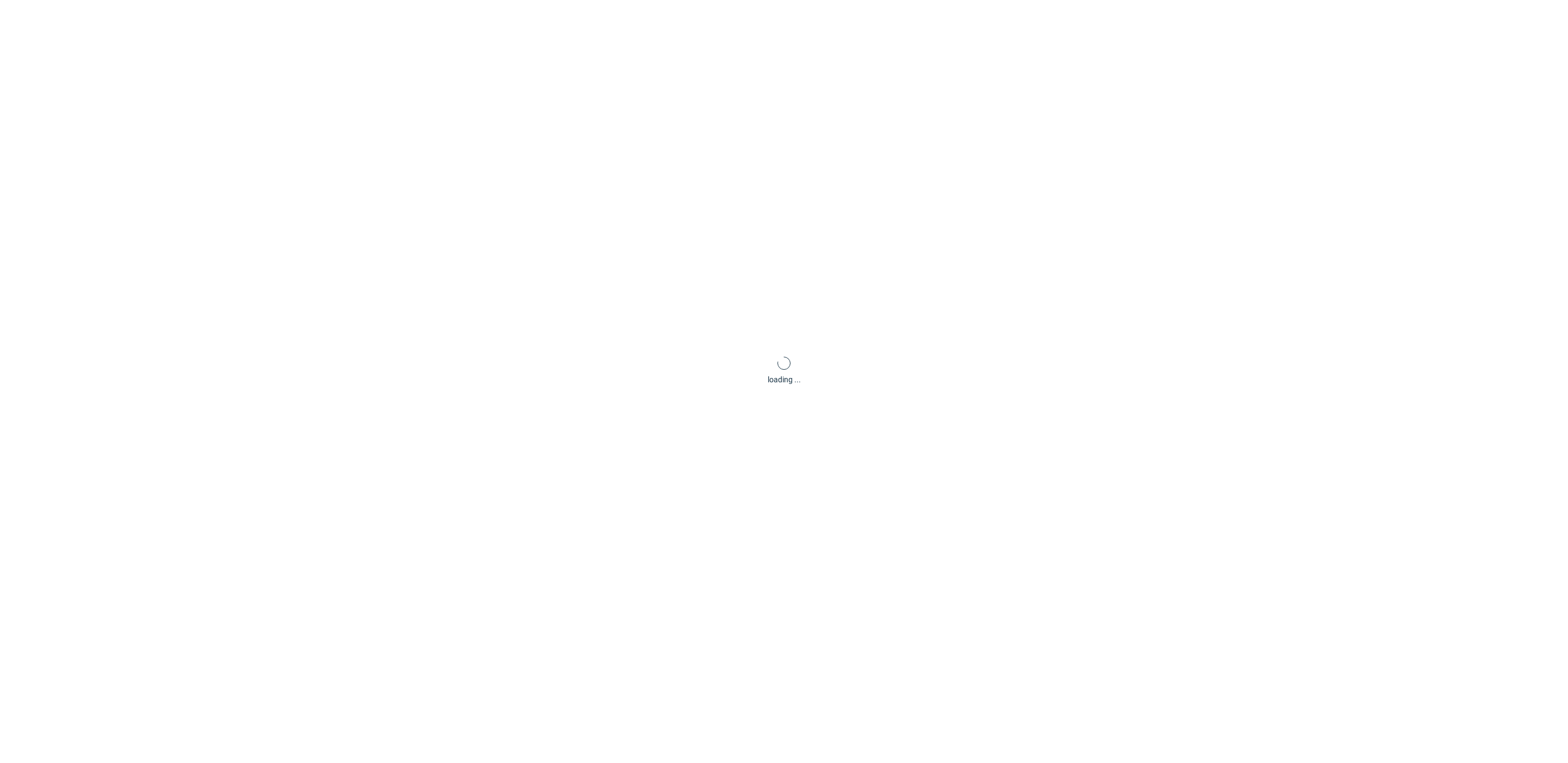
scroll to position [3, 0]
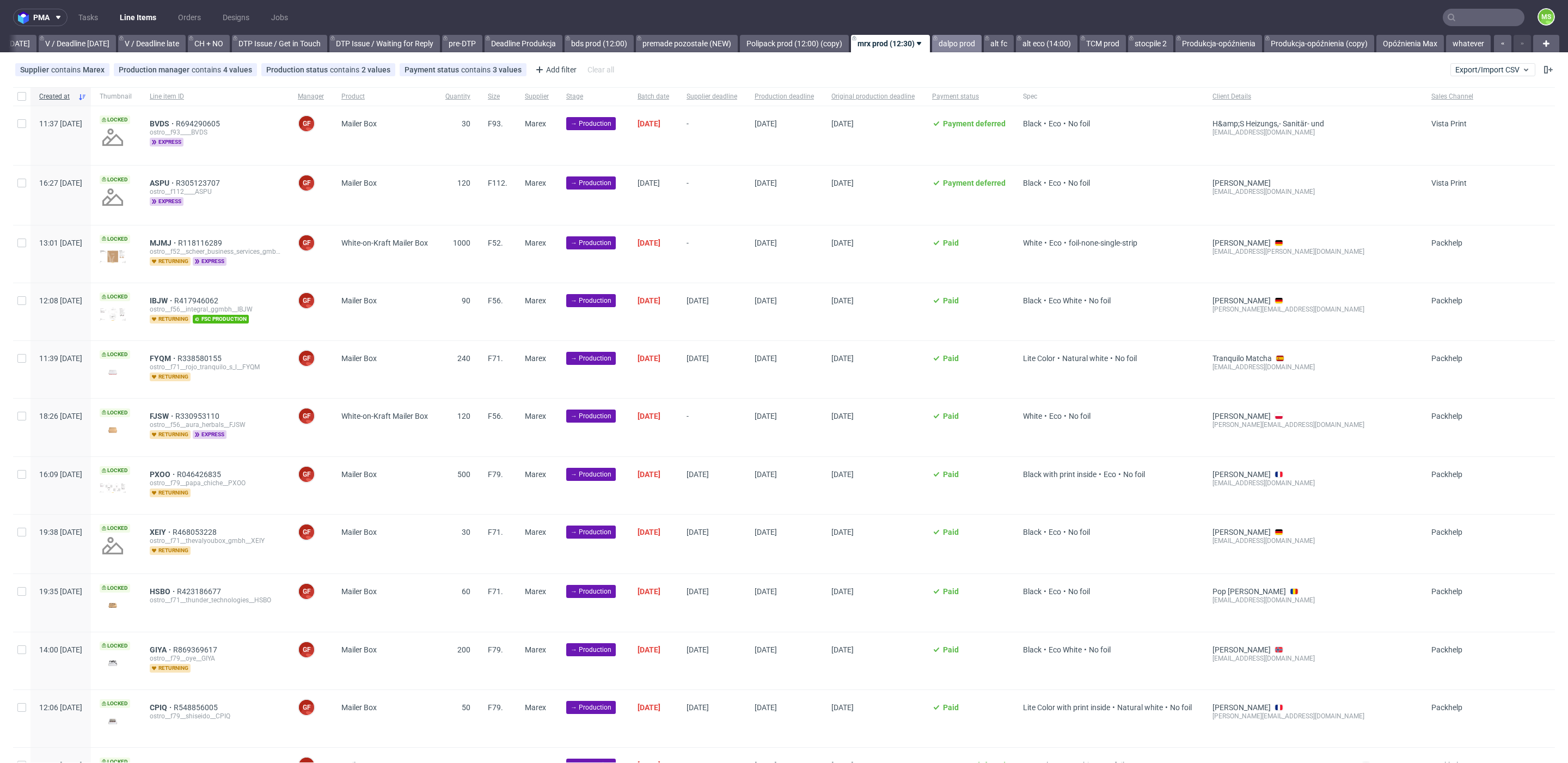
click at [943, 46] on link "dalpo prod" at bounding box center [957, 43] width 50 height 17
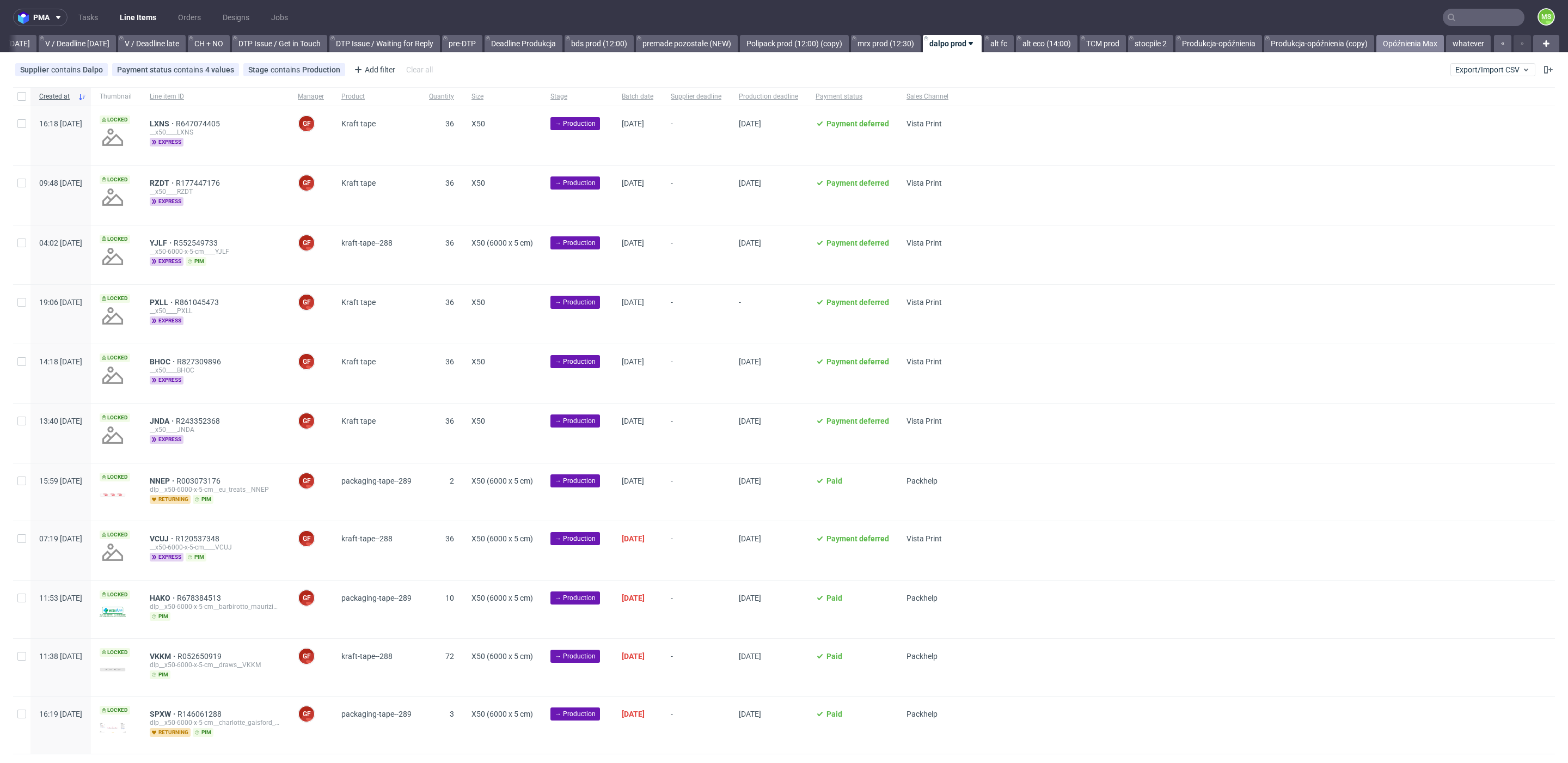
click at [1397, 44] on link "Opóźnienia Max" at bounding box center [1410, 43] width 68 height 17
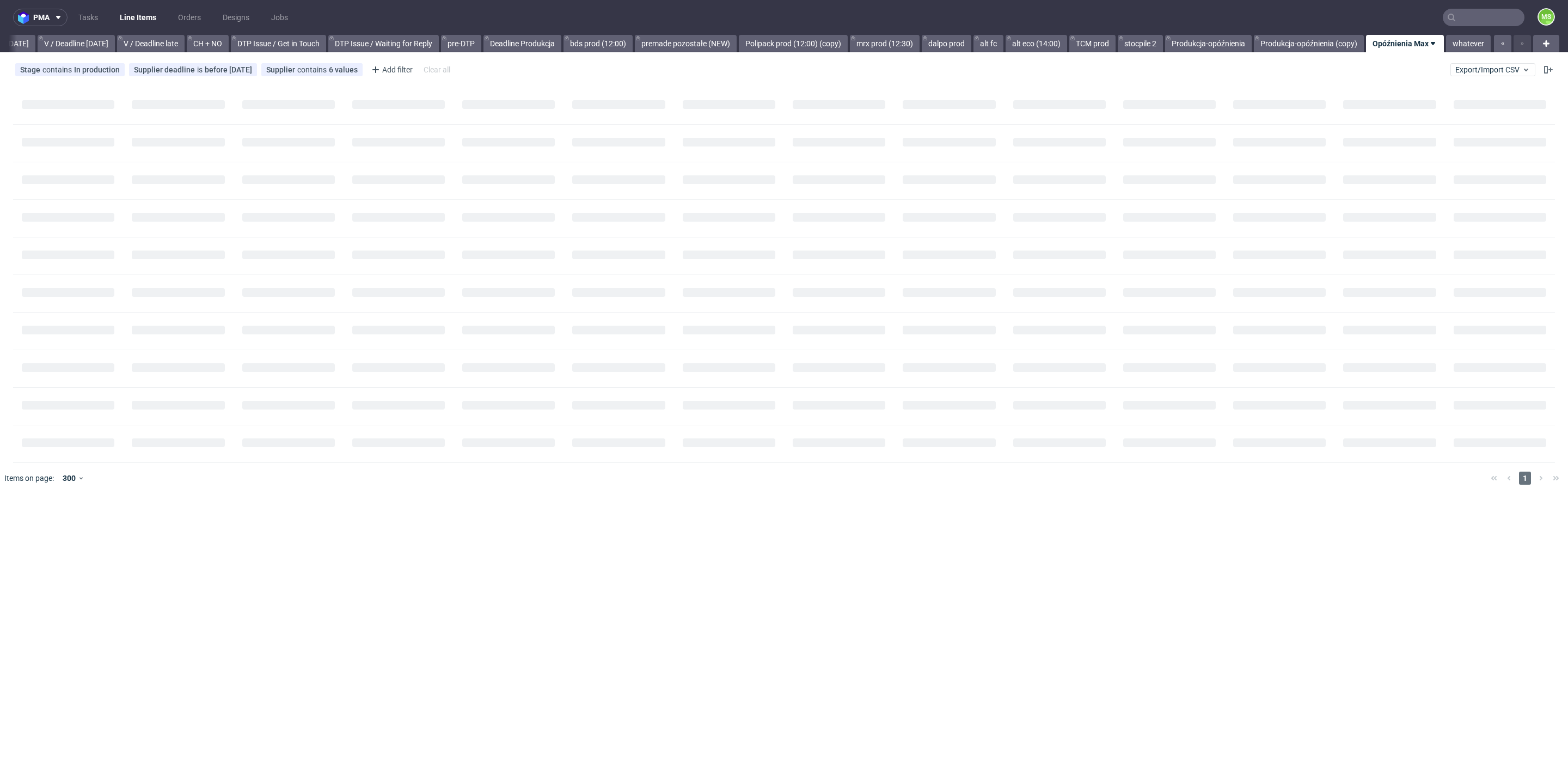
scroll to position [0, 1419]
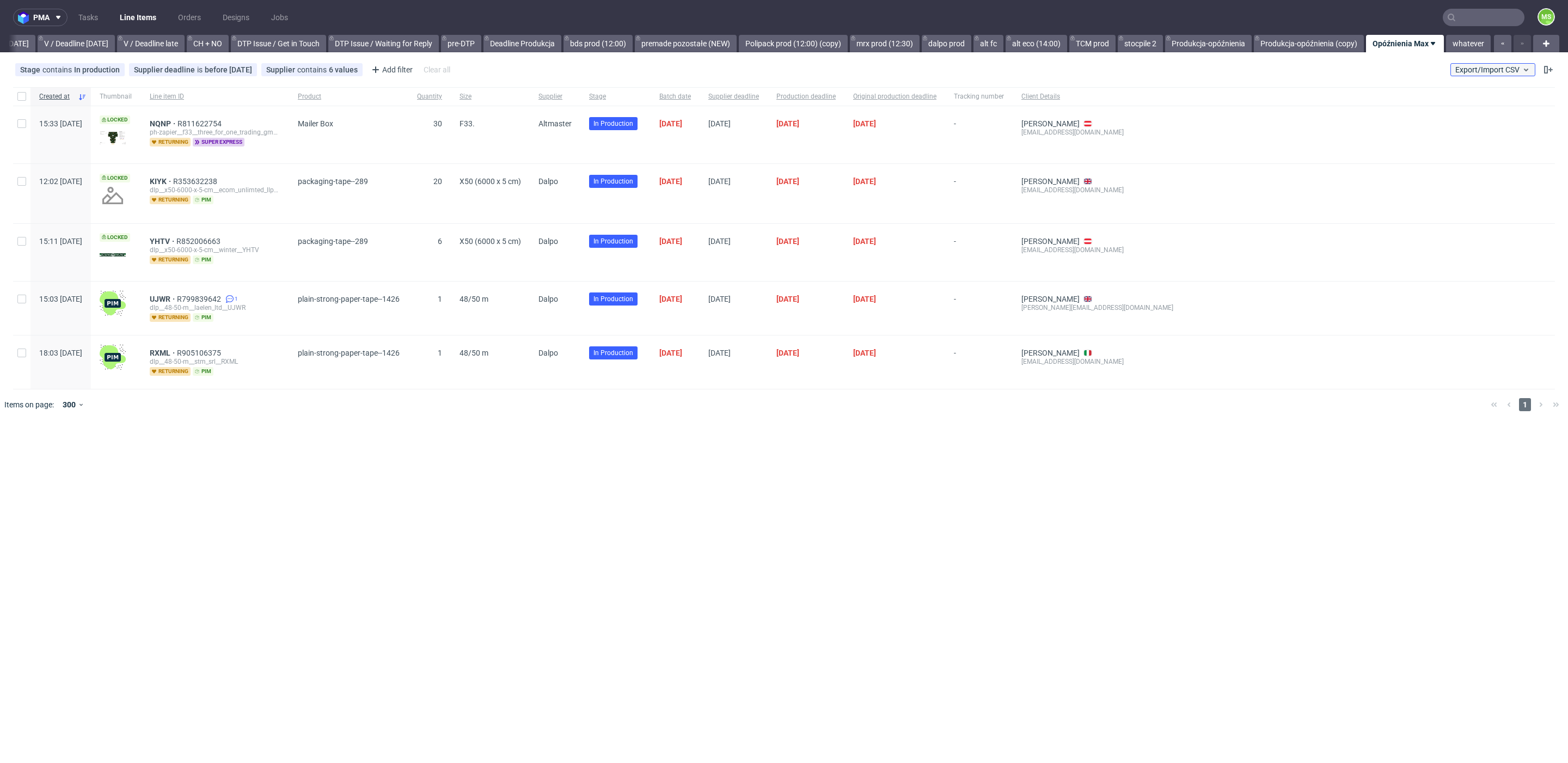
click at [1503, 74] on button "Export/Import CSV" at bounding box center [1493, 69] width 85 height 13
click at [1481, 108] on link "Import shipments CSV" at bounding box center [1467, 114] width 127 height 17
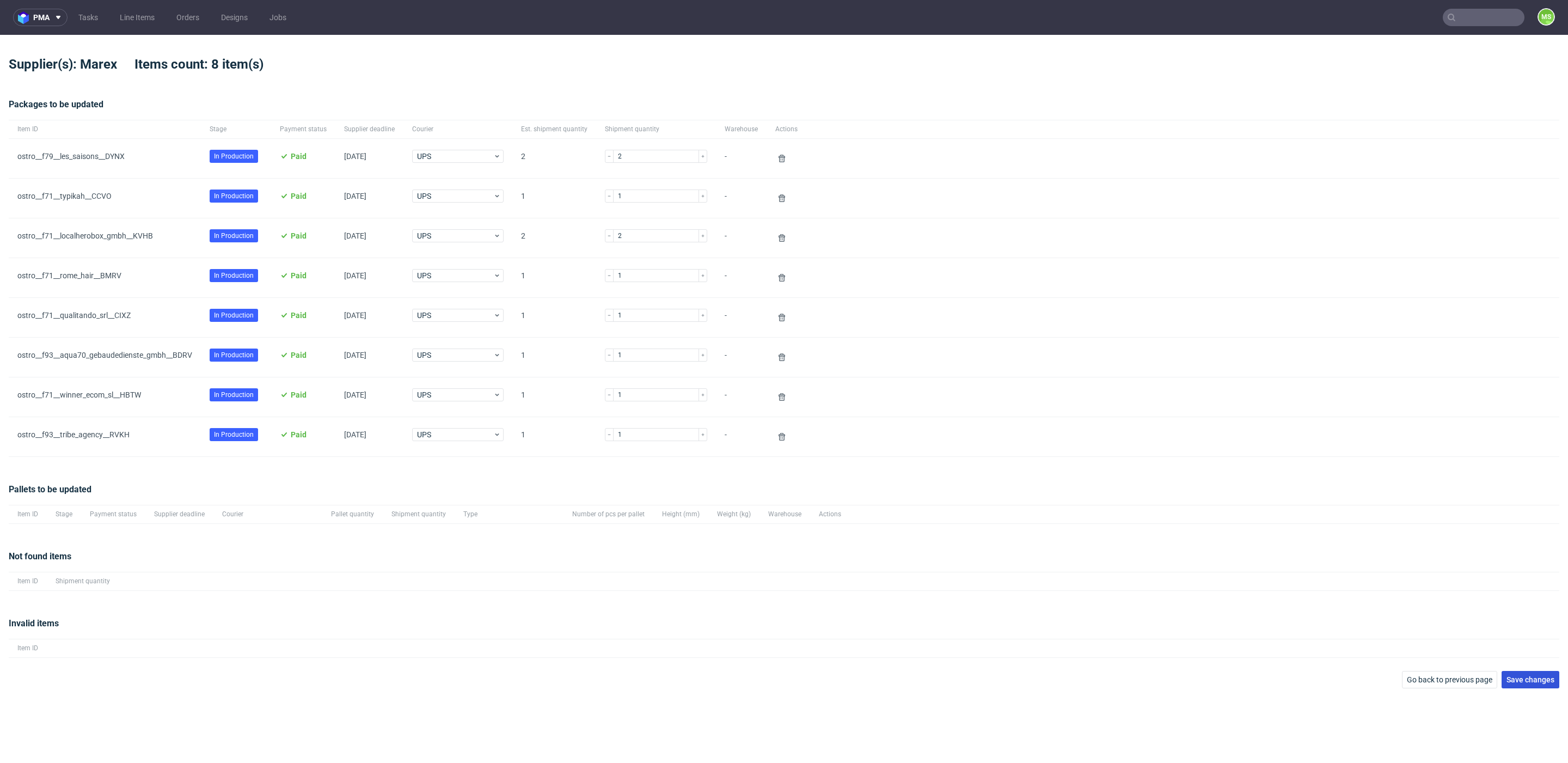
click at [1532, 677] on span "Save changes" at bounding box center [1530, 680] width 48 height 8
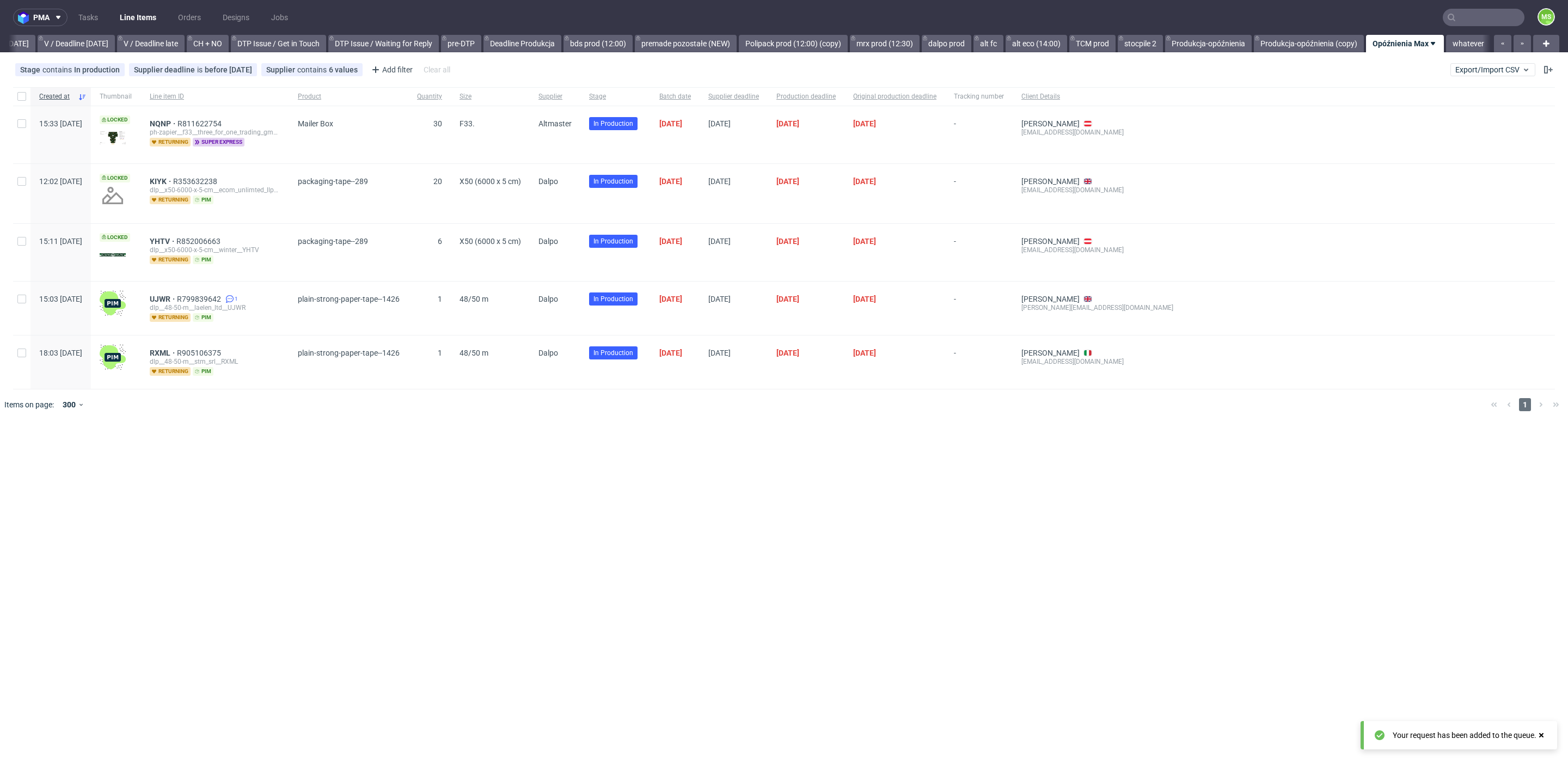
scroll to position [0, 1419]
click at [1149, 38] on link "stocpile 2" at bounding box center [1140, 43] width 45 height 17
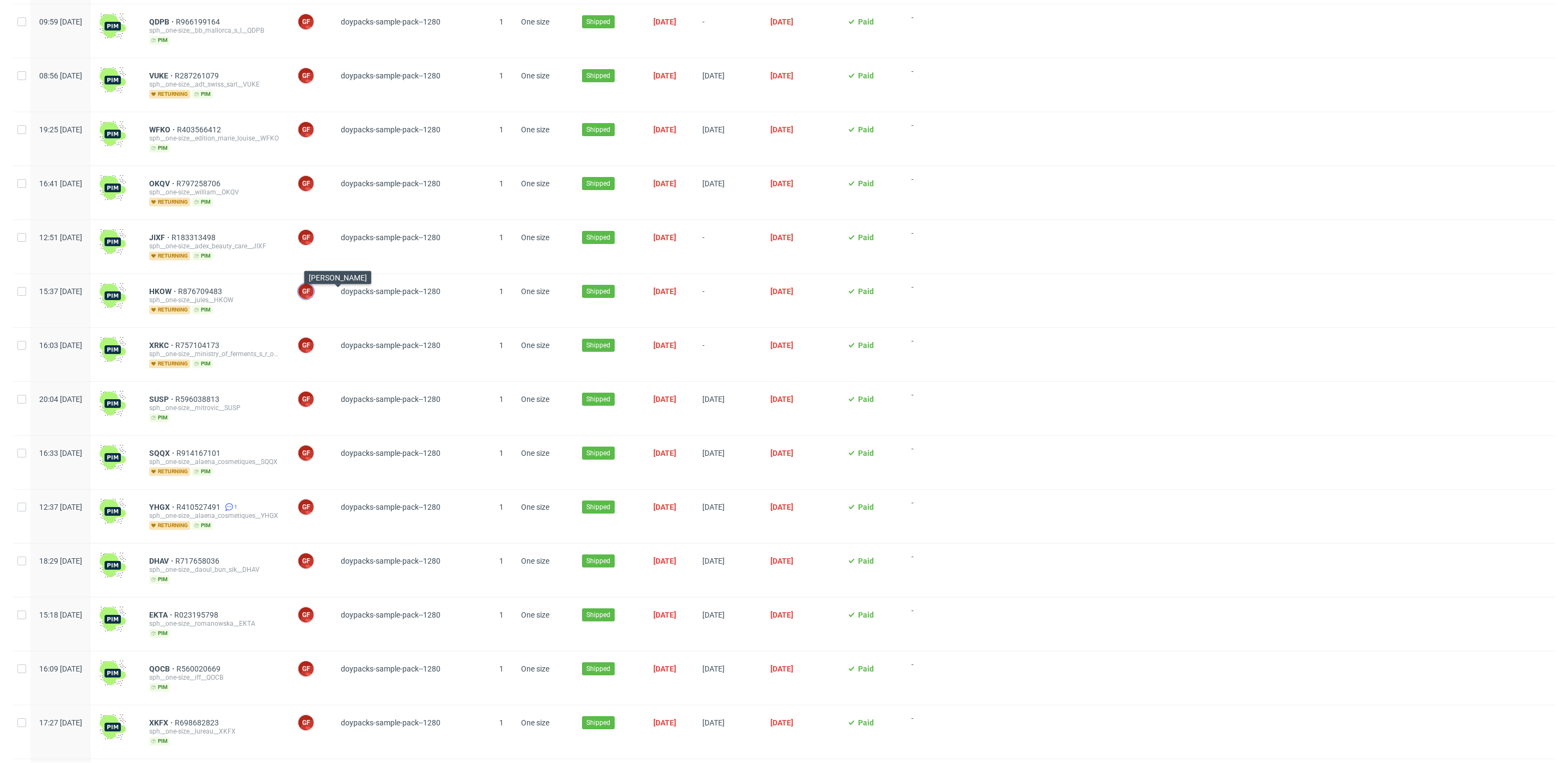
scroll to position [897, 0]
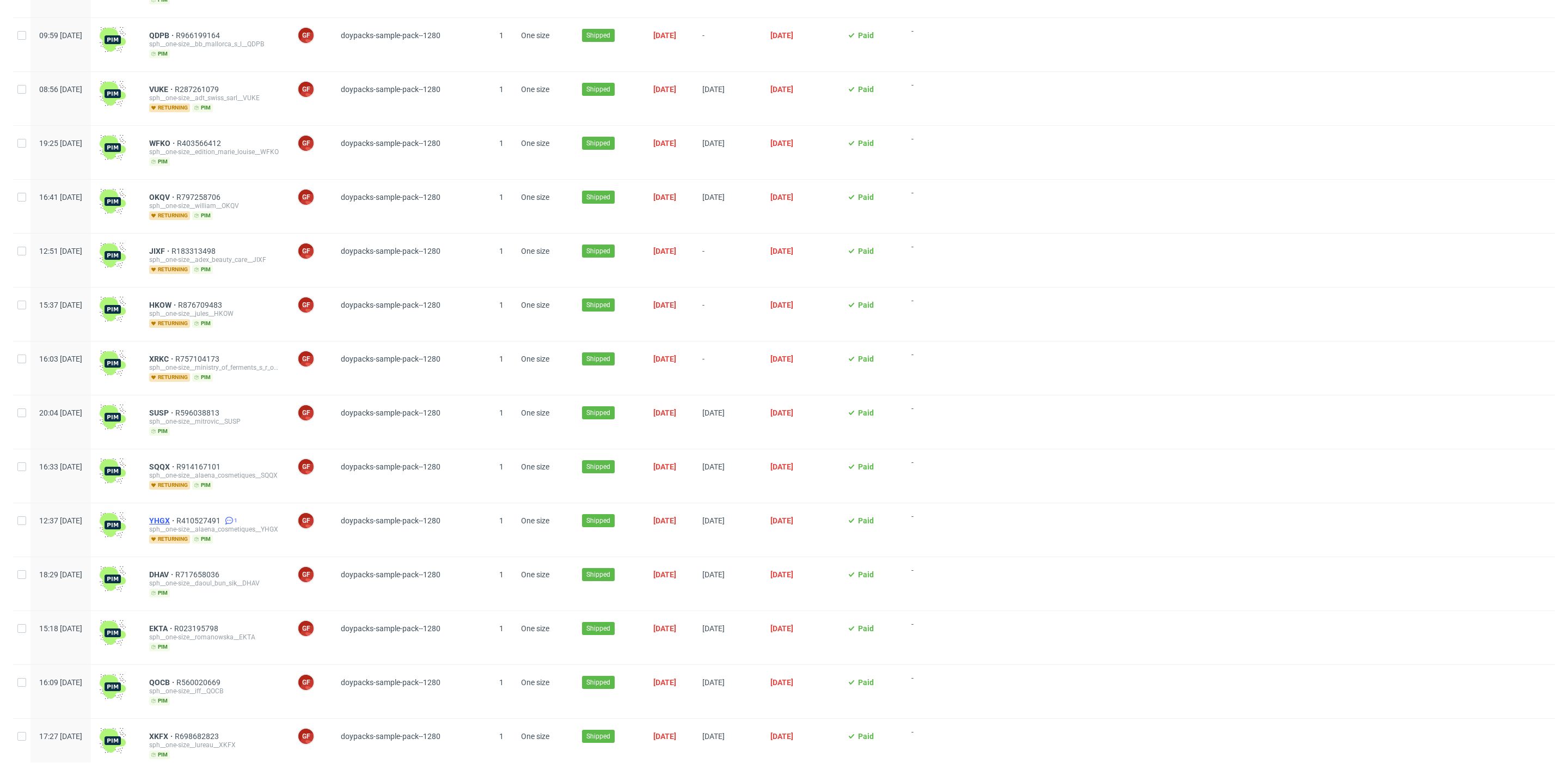
click at [177, 516] on span "YHGX" at bounding box center [162, 521] width 27 height 9
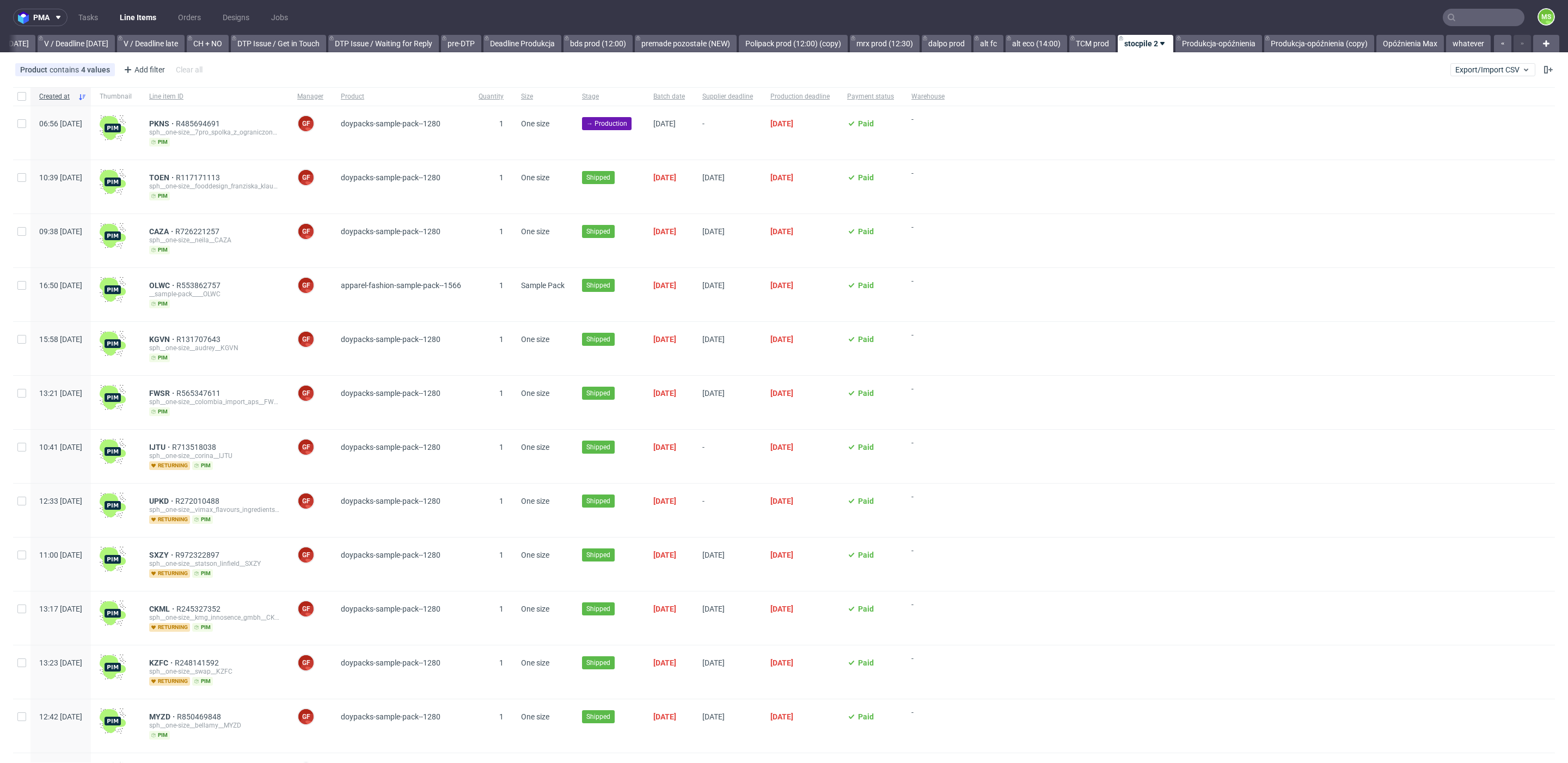
scroll to position [0, 1432]
click at [176, 126] on span "PKNS" at bounding box center [162, 124] width 26 height 9
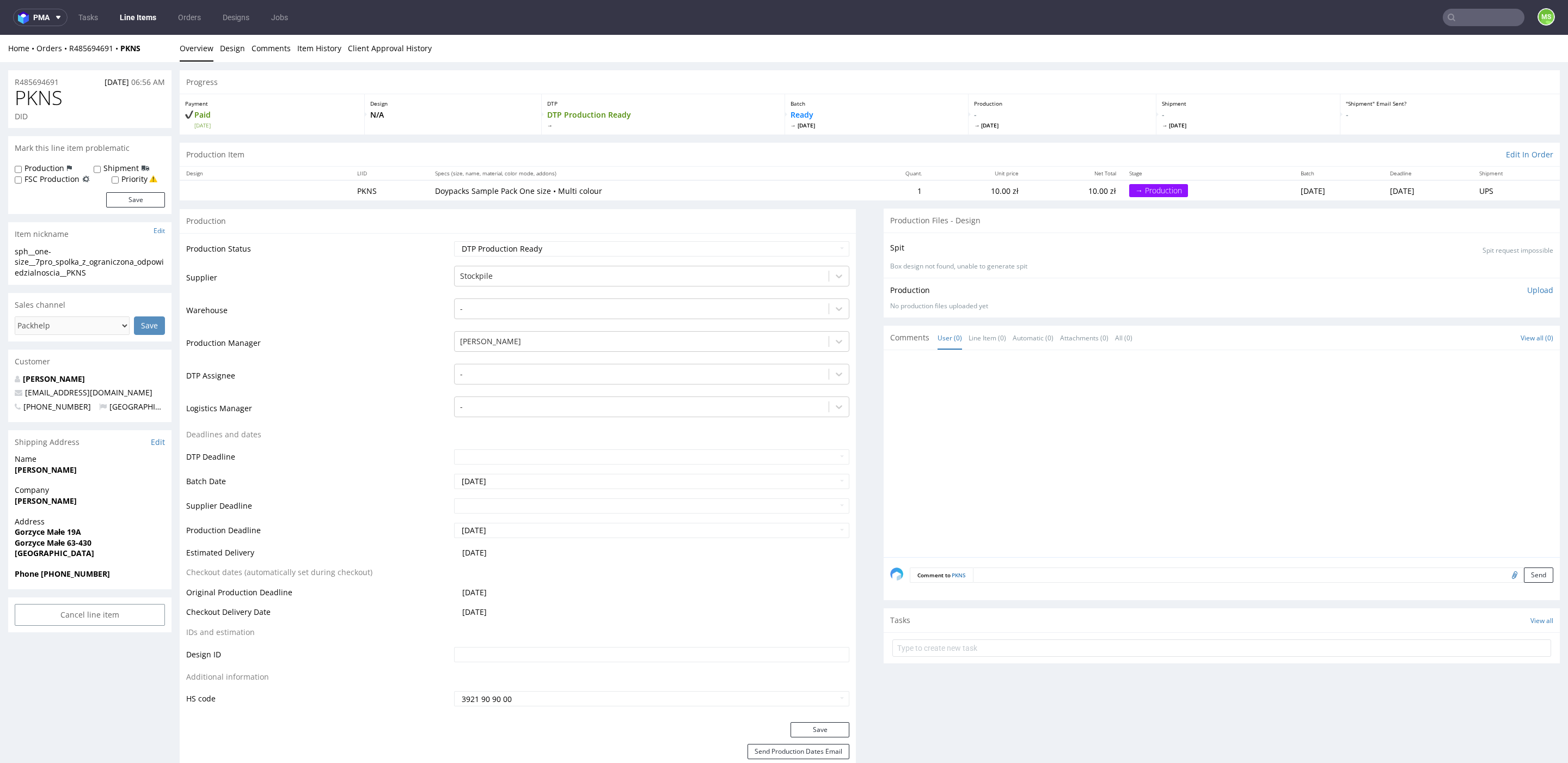
click at [135, 20] on link "Line Items" at bounding box center [138, 17] width 50 height 17
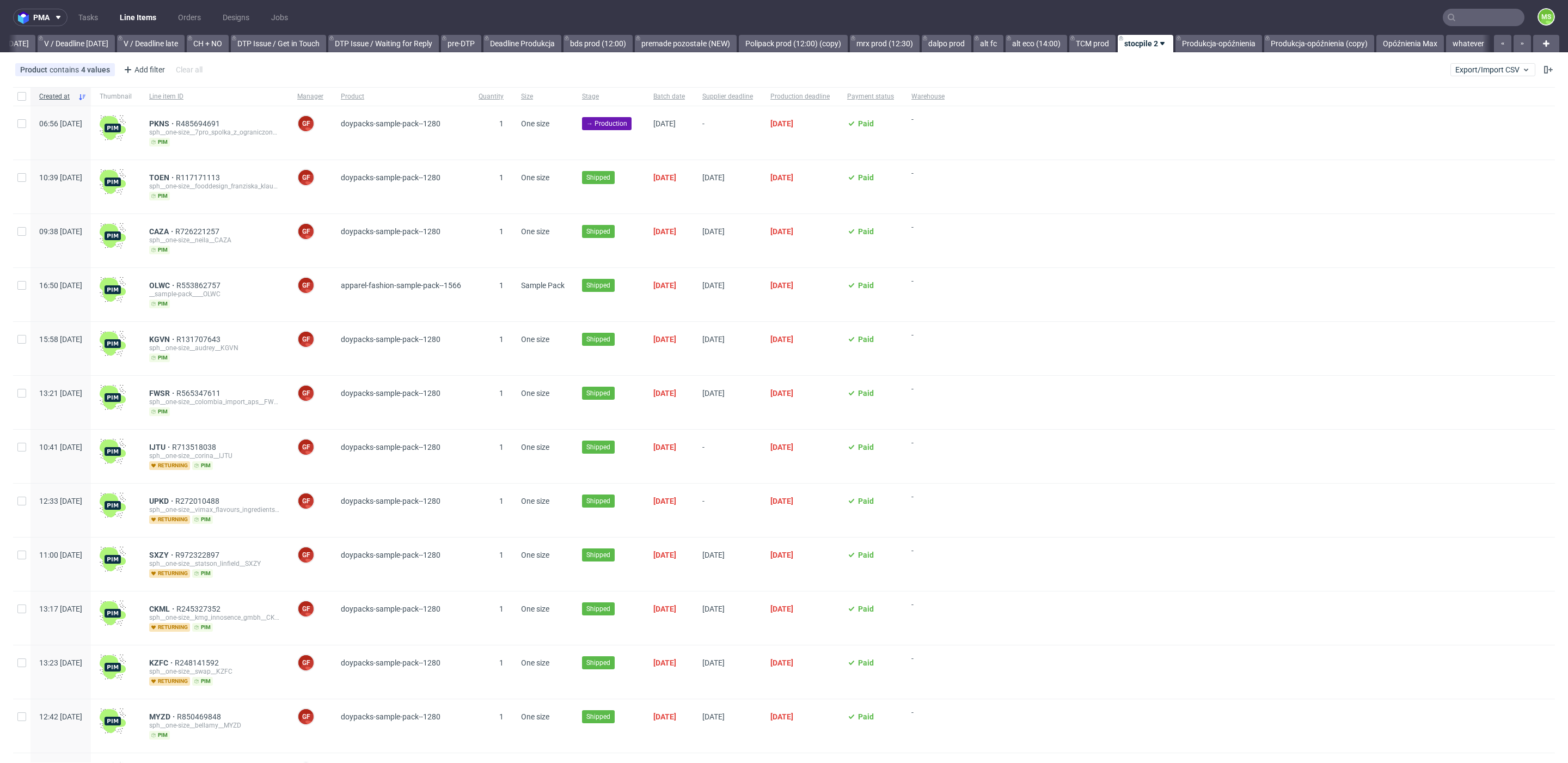
scroll to position [0, 1432]
click at [1491, 76] on div "Product contains 4 values Doypacks Sample Pack, Health & Beauty Sample Pack, Ho…" at bounding box center [784, 69] width 1568 height 26
click at [1485, 72] on span "Export/Import CSV" at bounding box center [1493, 70] width 75 height 9
click at [1470, 109] on link "Import shipments CSV" at bounding box center [1454, 114] width 127 height 17
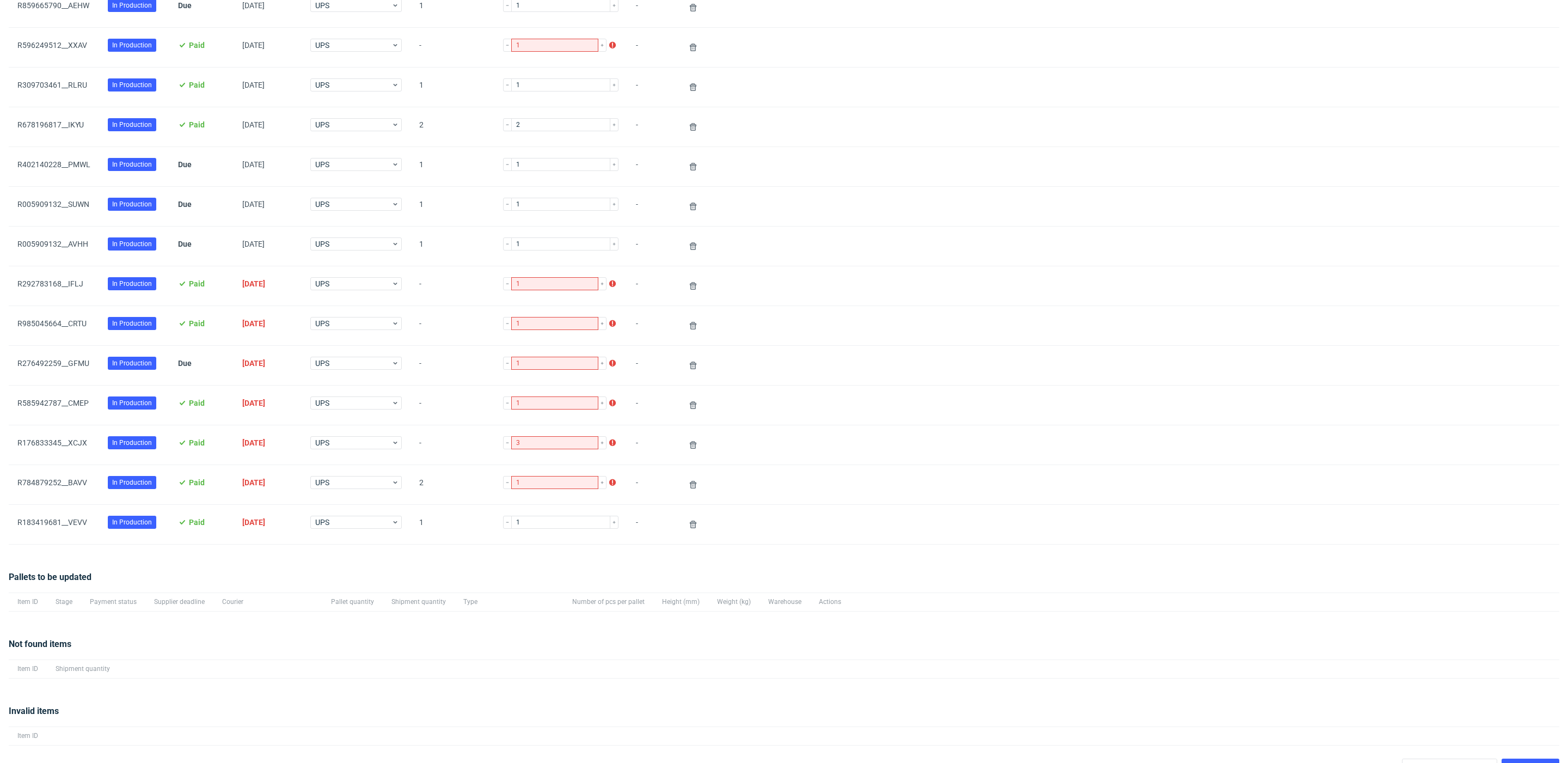
scroll to position [250, 0]
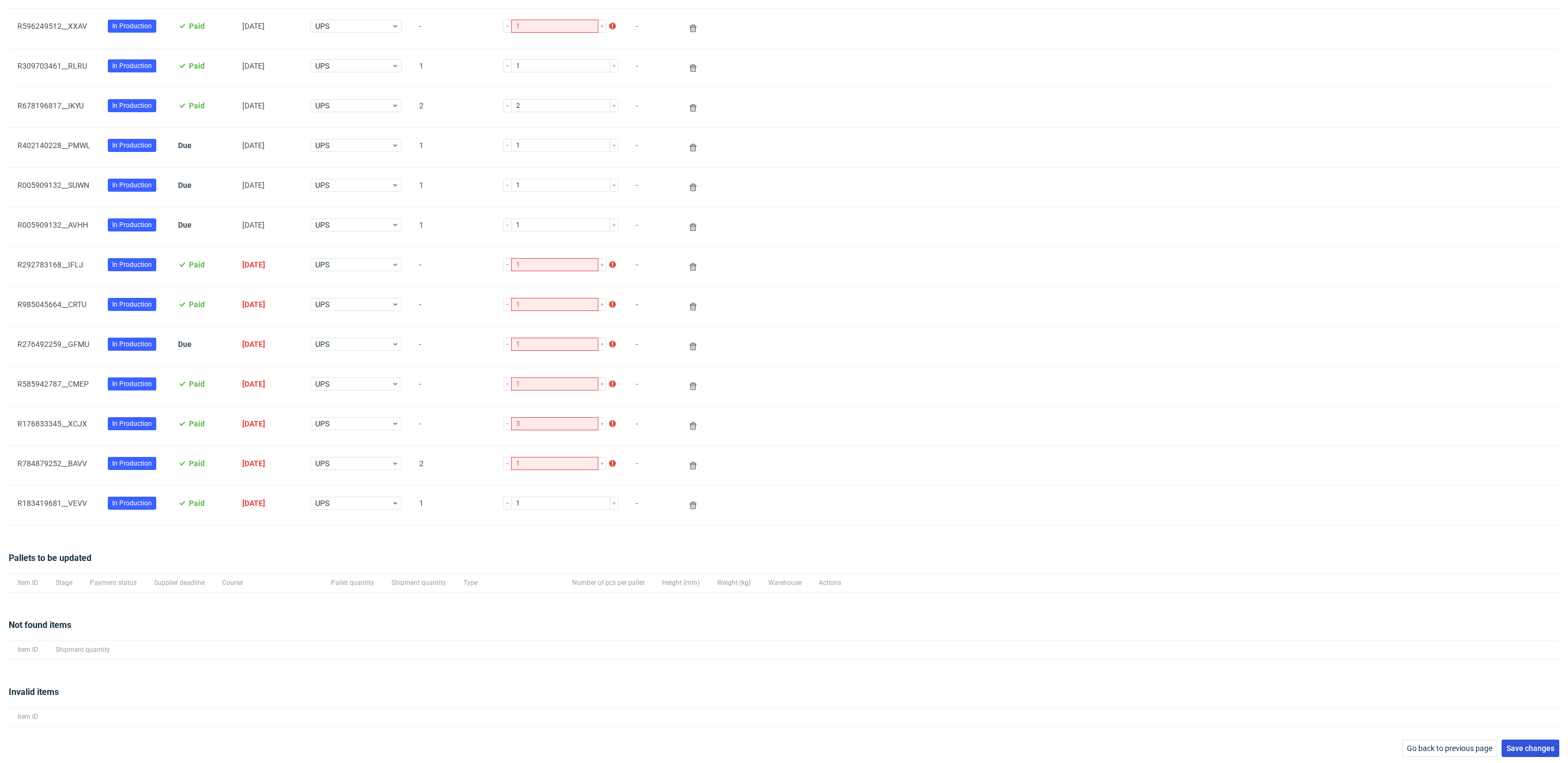
click at [1524, 751] on button "Save changes" at bounding box center [1530, 748] width 58 height 17
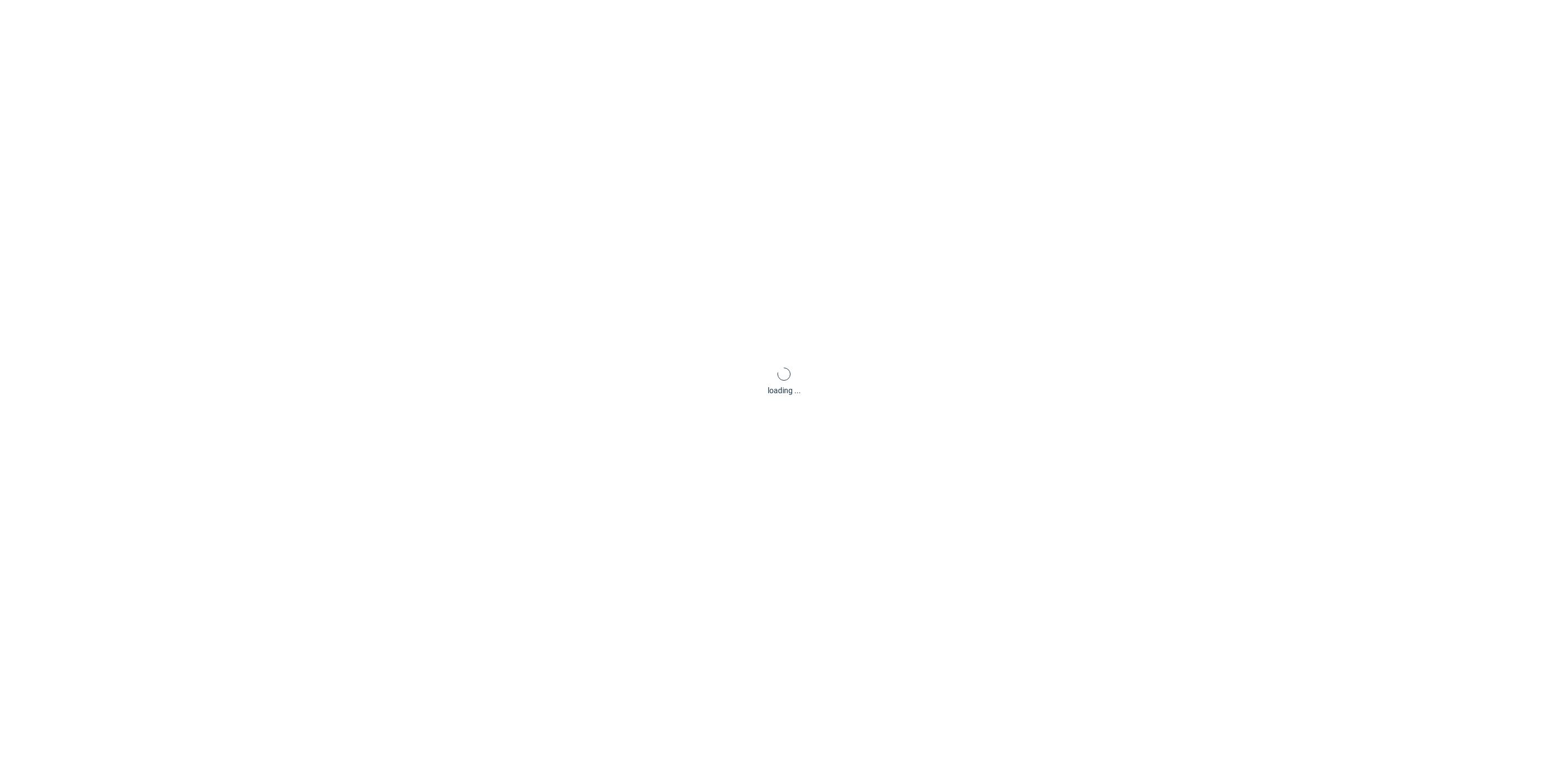
scroll to position [53, 0]
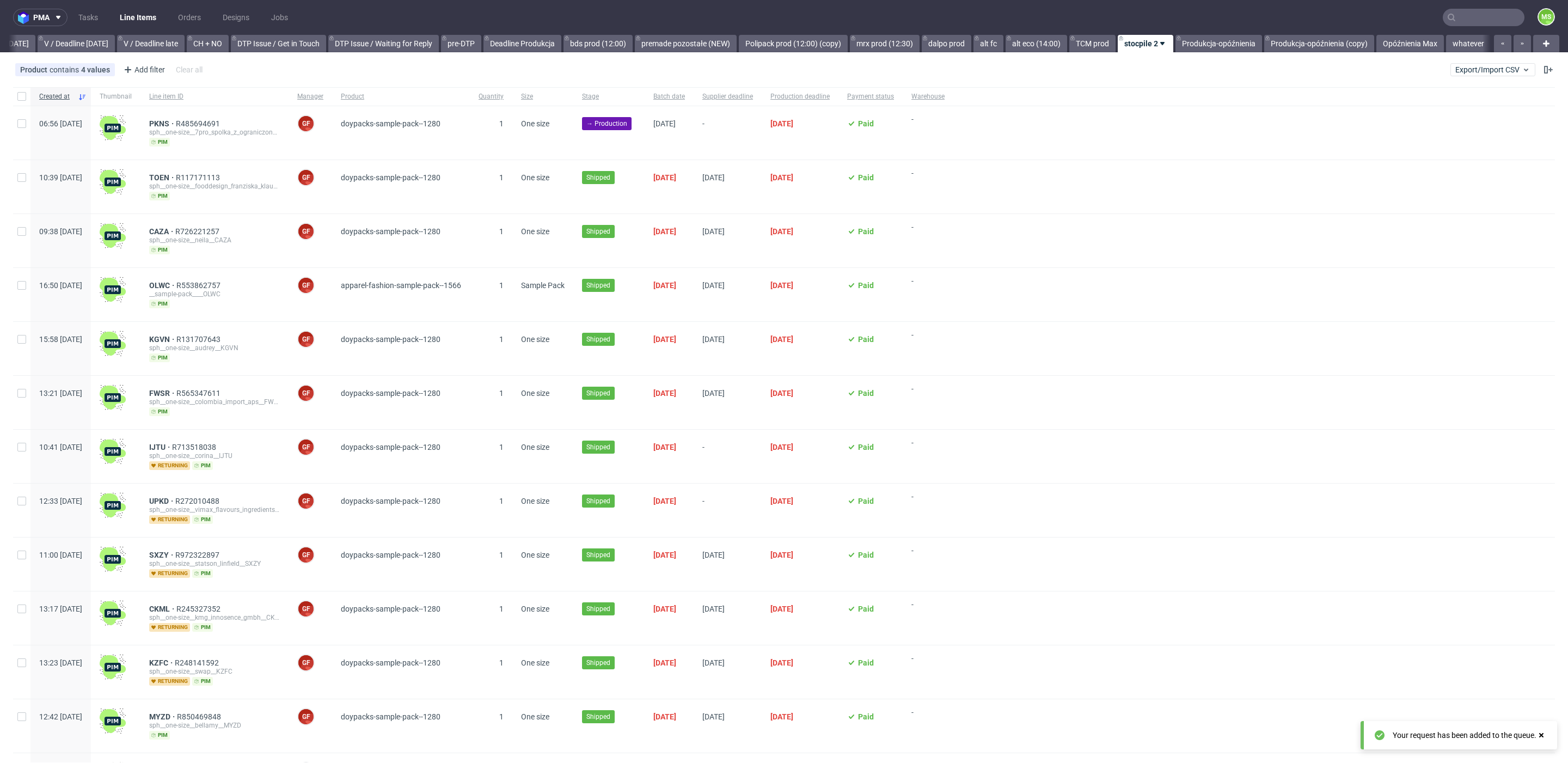
scroll to position [0, 1432]
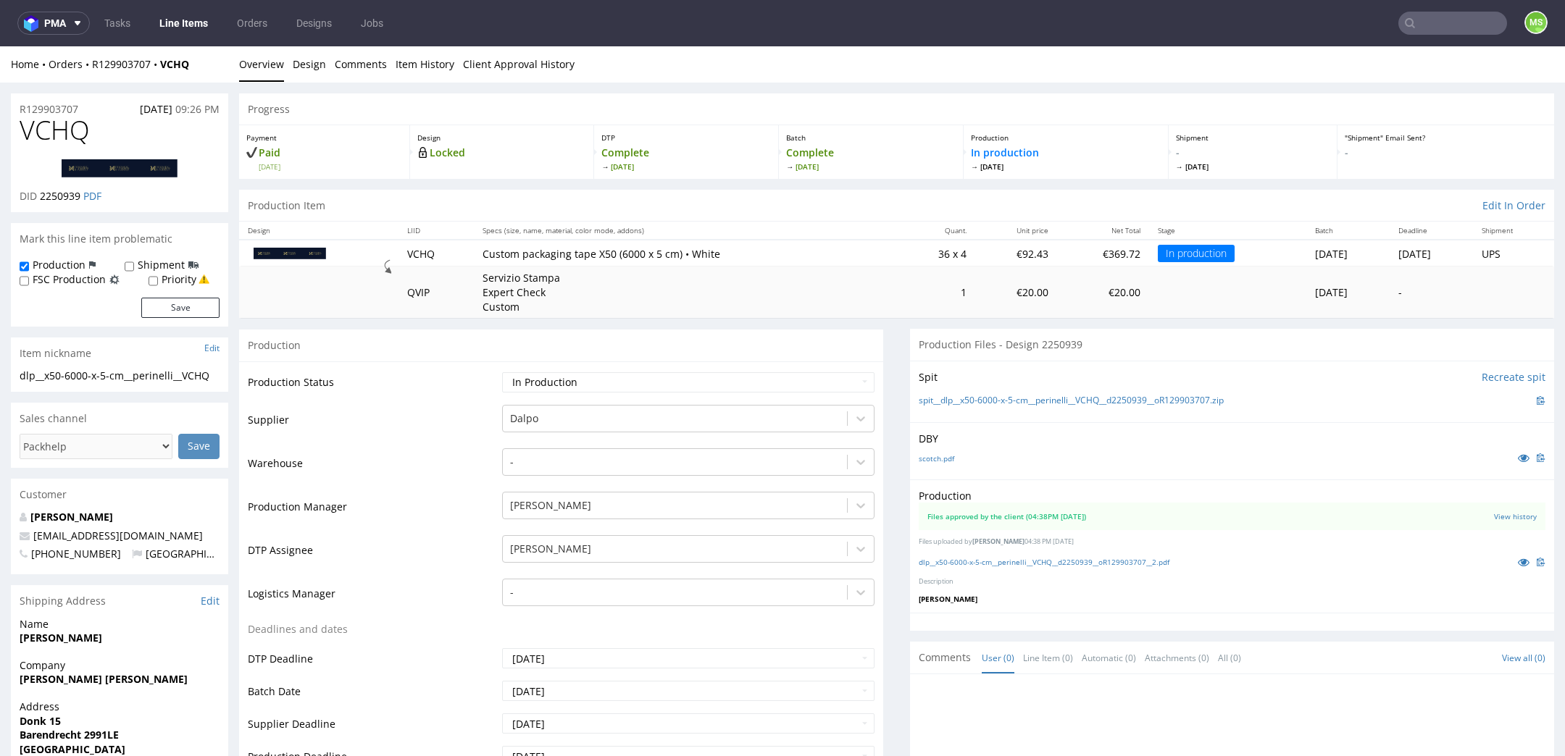
scroll to position [3, 0]
